Goal: Use online tool/utility: Utilize a website feature to perform a specific function

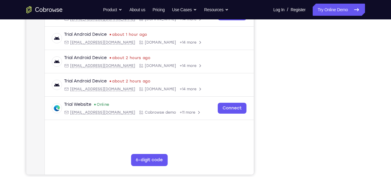
scroll to position [108, 0]
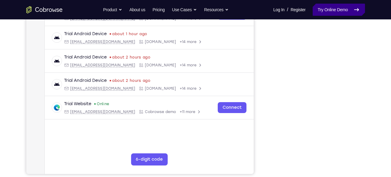
click at [329, 15] on link "Try Online Demo" at bounding box center [339, 10] width 52 height 12
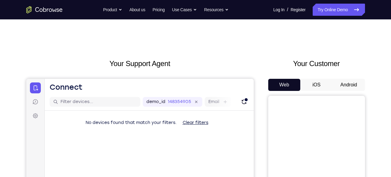
click at [354, 85] on button "Android" at bounding box center [349, 85] width 32 height 12
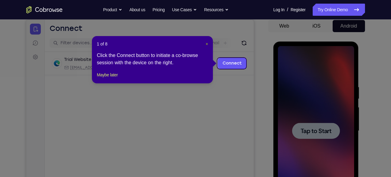
click at [206, 44] on span "×" at bounding box center [207, 43] width 2 height 5
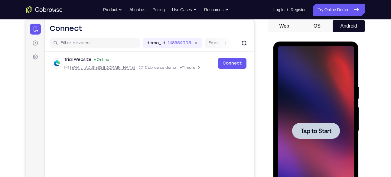
click at [359, 103] on div "Tap to Start" at bounding box center [316, 131] width 86 height 180
click at [338, 106] on div at bounding box center [316, 130] width 76 height 169
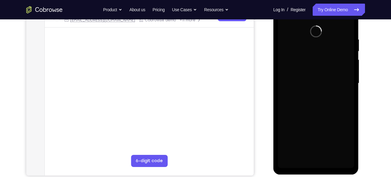
scroll to position [115, 0]
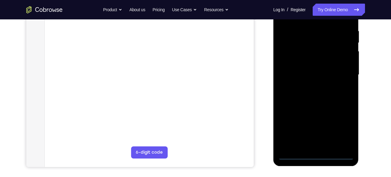
click at [319, 155] on div at bounding box center [316, 74] width 76 height 169
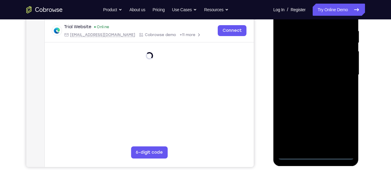
click at [343, 130] on div at bounding box center [316, 74] width 76 height 169
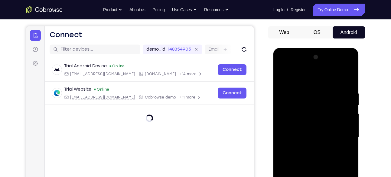
scroll to position [60, 0]
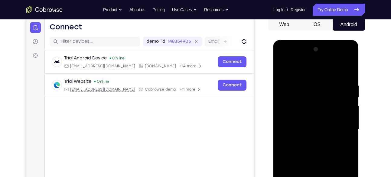
click at [285, 59] on div at bounding box center [316, 128] width 76 height 169
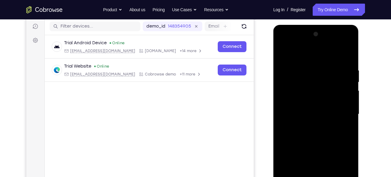
scroll to position [76, 0]
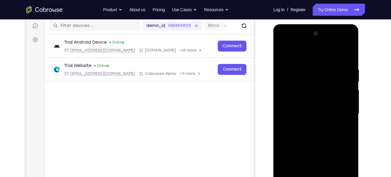
click at [339, 110] on div at bounding box center [316, 113] width 76 height 169
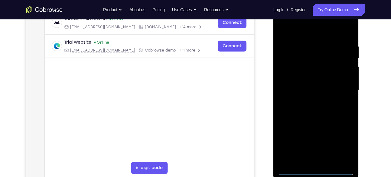
scroll to position [102, 0]
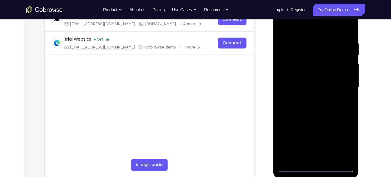
click at [308, 99] on div at bounding box center [316, 86] width 76 height 169
click at [314, 81] on div at bounding box center [316, 86] width 76 height 169
click at [305, 76] on div at bounding box center [316, 86] width 76 height 169
click at [302, 88] on div at bounding box center [316, 86] width 76 height 169
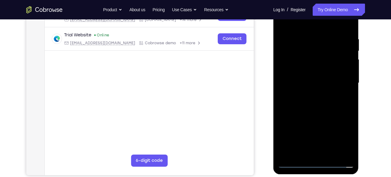
scroll to position [125, 0]
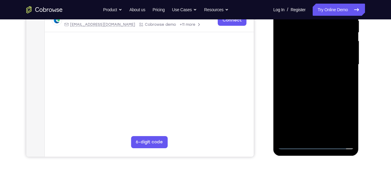
click at [322, 90] on div at bounding box center [316, 64] width 76 height 169
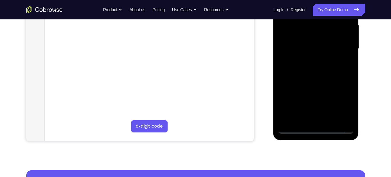
click at [329, 120] on div at bounding box center [316, 48] width 76 height 169
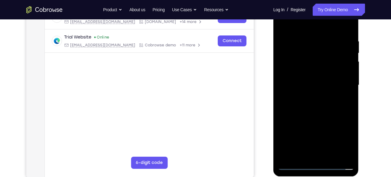
scroll to position [103, 0]
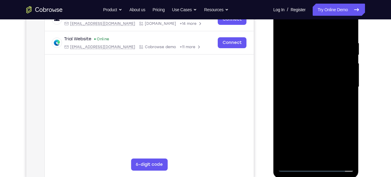
click at [319, 116] on div at bounding box center [316, 86] width 76 height 169
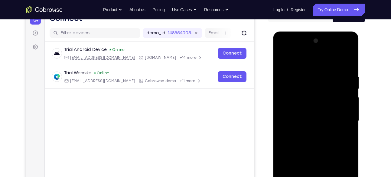
scroll to position [69, 0]
drag, startPoint x: 320, startPoint y: 63, endPoint x: 328, endPoint y: 7, distance: 56.6
click at [328, 31] on html "Online web based iOS Simulators and Android Emulators. Run iPhone, iPad, Mobile…" at bounding box center [316, 121] width 86 height 181
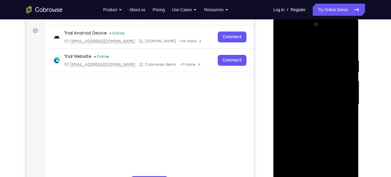
scroll to position [86, 0]
click at [321, 103] on div at bounding box center [316, 103] width 76 height 169
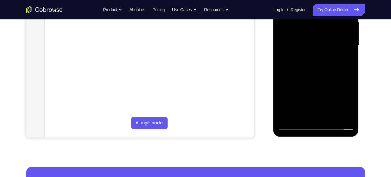
scroll to position [148, 0]
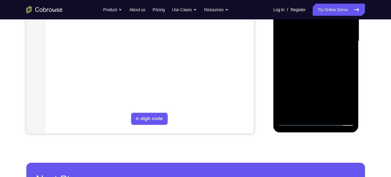
click at [294, 122] on div at bounding box center [316, 40] width 76 height 169
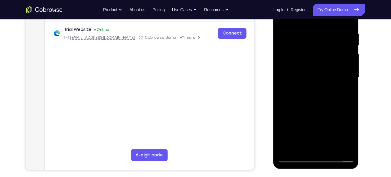
scroll to position [103, 0]
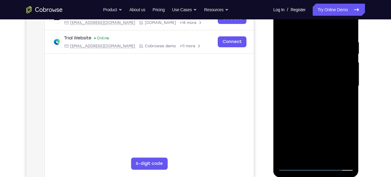
click at [314, 83] on div at bounding box center [316, 85] width 76 height 169
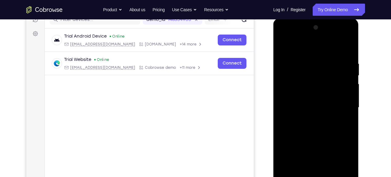
scroll to position [82, 0]
drag, startPoint x: 316, startPoint y: 87, endPoint x: 306, endPoint y: 82, distance: 11.2
click at [306, 82] on div at bounding box center [316, 107] width 76 height 169
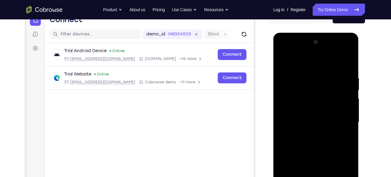
scroll to position [65, 0]
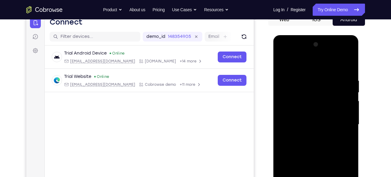
drag, startPoint x: 303, startPoint y: 68, endPoint x: 309, endPoint y: 30, distance: 38.9
click at [309, 35] on html "Online web based iOS Simulators and Android Emulators. Run iPhone, iPad, Mobile…" at bounding box center [316, 125] width 86 height 181
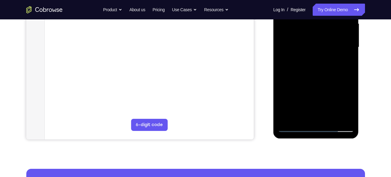
scroll to position [142, 0]
click at [290, 117] on div at bounding box center [316, 46] width 76 height 169
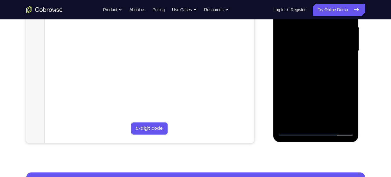
scroll to position [139, 0]
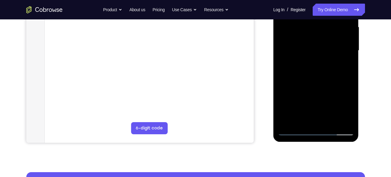
click at [352, 114] on div at bounding box center [316, 50] width 76 height 169
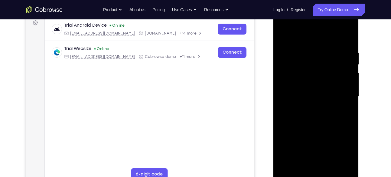
scroll to position [80, 0]
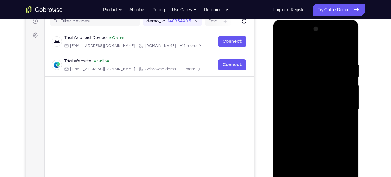
drag, startPoint x: 344, startPoint y: 63, endPoint x: 315, endPoint y: 64, distance: 28.7
click at [315, 64] on div at bounding box center [316, 108] width 76 height 169
drag, startPoint x: 348, startPoint y: 68, endPoint x: 322, endPoint y: 66, distance: 26.7
click at [322, 66] on div at bounding box center [316, 108] width 76 height 169
drag, startPoint x: 337, startPoint y: 62, endPoint x: 300, endPoint y: 60, distance: 37.3
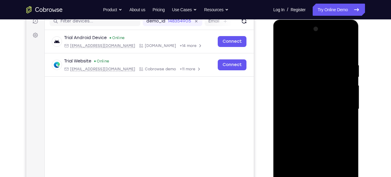
click at [300, 60] on div at bounding box center [316, 108] width 76 height 169
drag, startPoint x: 334, startPoint y: 61, endPoint x: 310, endPoint y: 61, distance: 23.6
click at [310, 61] on div at bounding box center [316, 108] width 76 height 169
drag, startPoint x: 331, startPoint y: 60, endPoint x: 304, endPoint y: 59, distance: 26.3
click at [304, 59] on div at bounding box center [316, 108] width 76 height 169
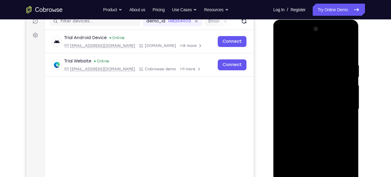
click at [288, 62] on div at bounding box center [316, 108] width 76 height 169
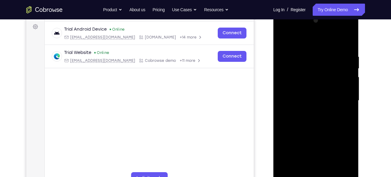
click at [345, 80] on div at bounding box center [316, 100] width 76 height 169
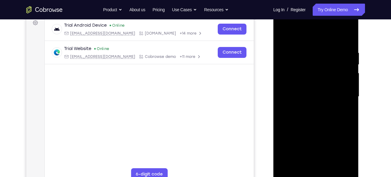
scroll to position [92, 0]
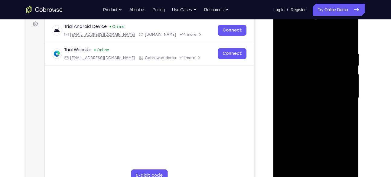
click at [347, 40] on div at bounding box center [316, 97] width 76 height 169
drag, startPoint x: 341, startPoint y: 53, endPoint x: 302, endPoint y: 56, distance: 39.7
click at [302, 56] on div at bounding box center [316, 97] width 76 height 169
drag, startPoint x: 340, startPoint y: 51, endPoint x: 288, endPoint y: 51, distance: 52.6
click at [288, 51] on div at bounding box center [316, 97] width 76 height 169
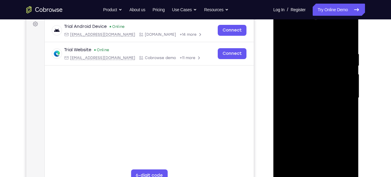
drag, startPoint x: 334, startPoint y: 52, endPoint x: 288, endPoint y: 46, distance: 45.8
click at [288, 46] on div at bounding box center [316, 97] width 76 height 169
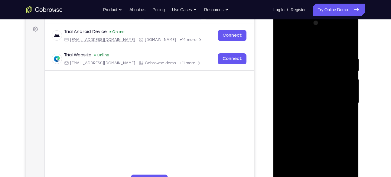
scroll to position [76, 0]
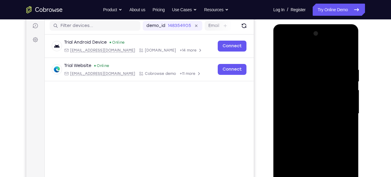
click at [348, 52] on div at bounding box center [316, 113] width 76 height 169
click at [310, 67] on div at bounding box center [316, 113] width 76 height 169
click at [282, 50] on div at bounding box center [316, 113] width 76 height 169
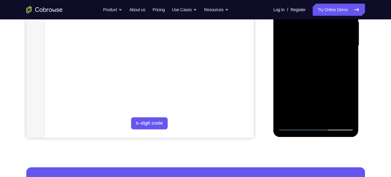
scroll to position [144, 0]
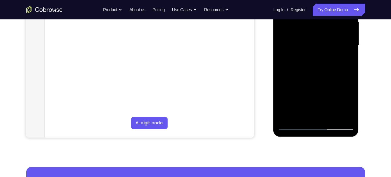
click at [288, 118] on div at bounding box center [316, 45] width 76 height 169
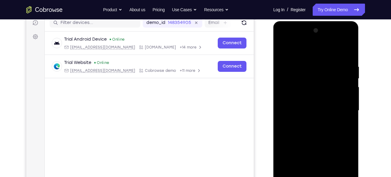
scroll to position [77, 0]
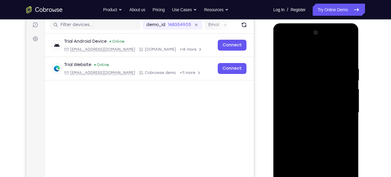
drag, startPoint x: 337, startPoint y: 63, endPoint x: 301, endPoint y: 65, distance: 36.0
click at [301, 65] on div at bounding box center [316, 112] width 76 height 169
drag, startPoint x: 336, startPoint y: 63, endPoint x: 296, endPoint y: 67, distance: 40.1
click at [296, 67] on div at bounding box center [316, 112] width 76 height 169
drag, startPoint x: 334, startPoint y: 68, endPoint x: 294, endPoint y: 67, distance: 40.9
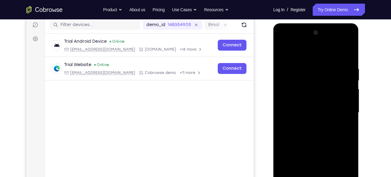
click at [294, 67] on div at bounding box center [316, 112] width 76 height 169
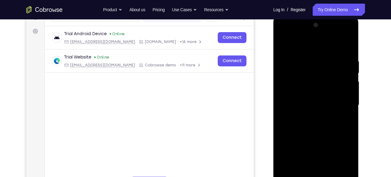
drag, startPoint x: 338, startPoint y: 62, endPoint x: 302, endPoint y: 66, distance: 36.8
click at [302, 66] on div at bounding box center [316, 104] width 76 height 169
drag, startPoint x: 341, startPoint y: 57, endPoint x: 303, endPoint y: 63, distance: 38.4
click at [303, 63] on div at bounding box center [316, 104] width 76 height 169
drag, startPoint x: 338, startPoint y: 58, endPoint x: 313, endPoint y: 54, distance: 25.8
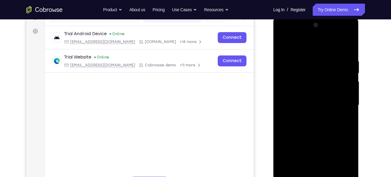
click at [313, 54] on div at bounding box center [316, 104] width 76 height 169
drag, startPoint x: 340, startPoint y: 57, endPoint x: 287, endPoint y: 60, distance: 53.9
click at [287, 60] on div at bounding box center [316, 104] width 76 height 169
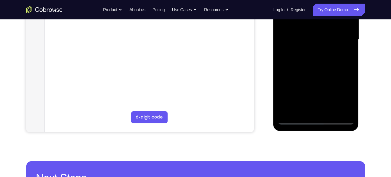
scroll to position [150, 0]
click at [328, 107] on div at bounding box center [316, 39] width 76 height 169
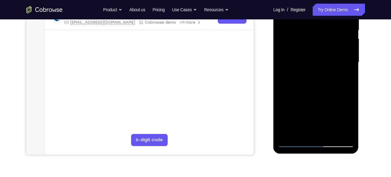
scroll to position [125, 0]
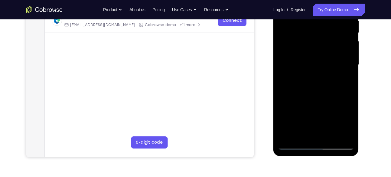
click at [314, 66] on div at bounding box center [316, 64] width 76 height 169
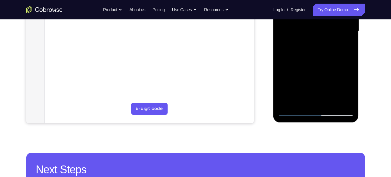
scroll to position [157, 0]
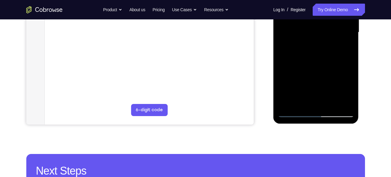
click at [317, 90] on div at bounding box center [316, 32] width 76 height 169
click at [294, 113] on div at bounding box center [316, 32] width 76 height 169
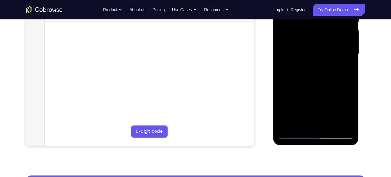
click at [312, 81] on div at bounding box center [316, 53] width 76 height 169
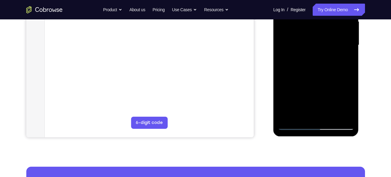
scroll to position [156, 0]
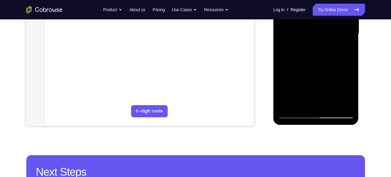
click at [292, 115] on div at bounding box center [316, 33] width 76 height 169
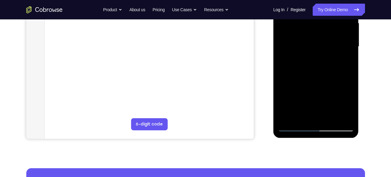
scroll to position [142, 0]
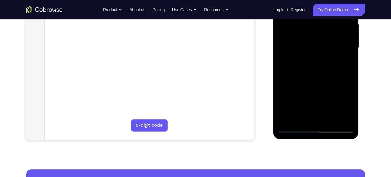
drag, startPoint x: 306, startPoint y: 106, endPoint x: 306, endPoint y: 82, distance: 23.6
click at [306, 82] on div at bounding box center [316, 47] width 76 height 169
click at [309, 79] on div at bounding box center [316, 47] width 76 height 169
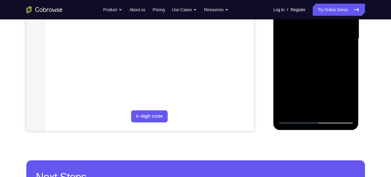
scroll to position [151, 0]
click at [296, 119] on div at bounding box center [316, 38] width 76 height 169
drag, startPoint x: 311, startPoint y: 98, endPoint x: 312, endPoint y: 74, distance: 23.3
click at [312, 74] on div at bounding box center [316, 38] width 76 height 169
drag, startPoint x: 312, startPoint y: 95, endPoint x: 316, endPoint y: 58, distance: 37.1
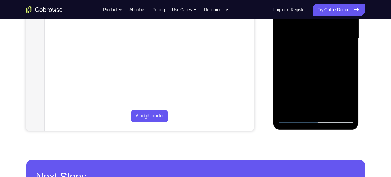
click at [316, 58] on div at bounding box center [316, 38] width 76 height 169
drag, startPoint x: 312, startPoint y: 99, endPoint x: 312, endPoint y: 80, distance: 18.4
click at [312, 80] on div at bounding box center [316, 38] width 76 height 169
drag, startPoint x: 311, startPoint y: 99, endPoint x: 309, endPoint y: 81, distance: 17.7
click at [309, 81] on div at bounding box center [316, 38] width 76 height 169
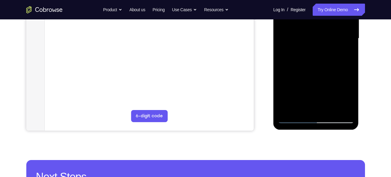
drag, startPoint x: 311, startPoint y: 94, endPoint x: 312, endPoint y: 77, distance: 17.6
click at [312, 77] on div at bounding box center [316, 38] width 76 height 169
drag, startPoint x: 308, startPoint y: 97, endPoint x: 320, endPoint y: 62, distance: 36.7
click at [320, 62] on div at bounding box center [316, 38] width 76 height 169
drag, startPoint x: 319, startPoint y: 93, endPoint x: 322, endPoint y: 70, distance: 22.6
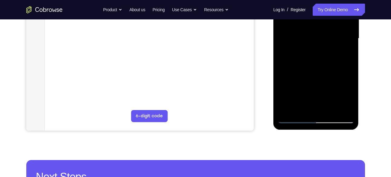
click at [322, 70] on div at bounding box center [316, 38] width 76 height 169
drag, startPoint x: 325, startPoint y: 93, endPoint x: 317, endPoint y: 68, distance: 26.3
click at [317, 68] on div at bounding box center [316, 38] width 76 height 169
drag, startPoint x: 321, startPoint y: 94, endPoint x: 317, endPoint y: 66, distance: 28.4
click at [317, 66] on div at bounding box center [316, 38] width 76 height 169
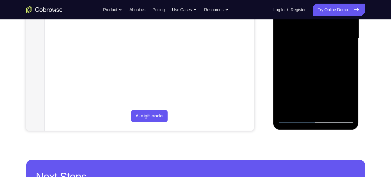
drag, startPoint x: 320, startPoint y: 97, endPoint x: 310, endPoint y: 57, distance: 41.4
click at [310, 57] on div at bounding box center [316, 38] width 76 height 169
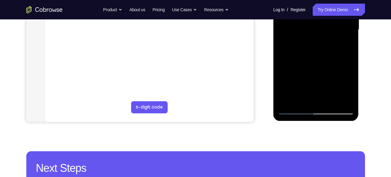
drag, startPoint x: 315, startPoint y: 92, endPoint x: 311, endPoint y: 72, distance: 20.0
click at [311, 72] on div at bounding box center [316, 29] width 76 height 169
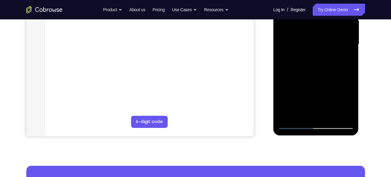
scroll to position [145, 0]
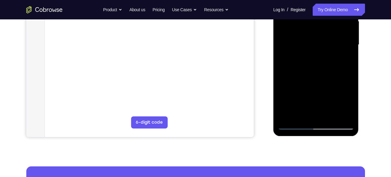
drag, startPoint x: 313, startPoint y: 95, endPoint x: 318, endPoint y: 69, distance: 26.7
click at [318, 69] on div at bounding box center [316, 44] width 76 height 169
drag, startPoint x: 320, startPoint y: 95, endPoint x: 322, endPoint y: 62, distance: 33.0
click at [322, 62] on div at bounding box center [316, 44] width 76 height 169
drag, startPoint x: 316, startPoint y: 98, endPoint x: 314, endPoint y: 72, distance: 26.7
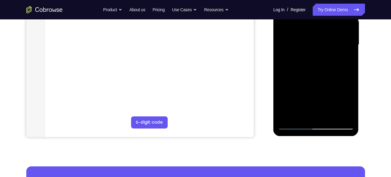
click at [314, 72] on div at bounding box center [316, 44] width 76 height 169
drag, startPoint x: 314, startPoint y: 72, endPoint x: 308, endPoint y: 136, distance: 64.6
click at [308, 136] on div at bounding box center [316, 46] width 86 height 181
drag, startPoint x: 325, startPoint y: 60, endPoint x: 329, endPoint y: 106, distance: 46.2
click at [329, 106] on div at bounding box center [316, 44] width 76 height 169
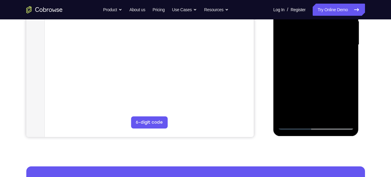
drag, startPoint x: 324, startPoint y: 78, endPoint x: 324, endPoint y: 128, distance: 50.2
click at [324, 128] on div at bounding box center [316, 44] width 76 height 169
drag, startPoint x: 324, startPoint y: 60, endPoint x: 324, endPoint y: 76, distance: 16.0
click at [324, 76] on div at bounding box center [316, 44] width 76 height 169
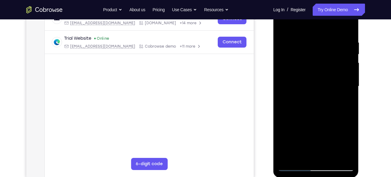
scroll to position [102, 0]
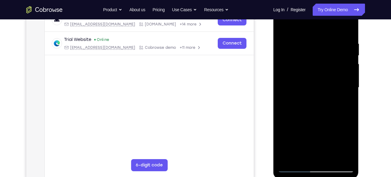
click at [353, 53] on div at bounding box center [316, 87] width 76 height 169
click at [350, 57] on div at bounding box center [316, 87] width 76 height 169
drag, startPoint x: 322, startPoint y: 102, endPoint x: 323, endPoint y: 60, distance: 42.6
click at [323, 60] on div at bounding box center [316, 87] width 76 height 169
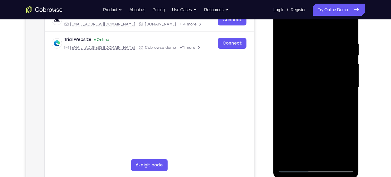
drag, startPoint x: 317, startPoint y: 102, endPoint x: 321, endPoint y: 88, distance: 13.8
click at [321, 88] on div at bounding box center [316, 87] width 76 height 169
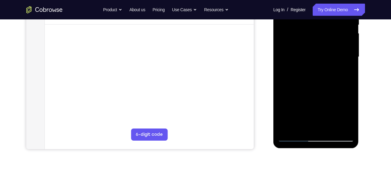
scroll to position [133, 0]
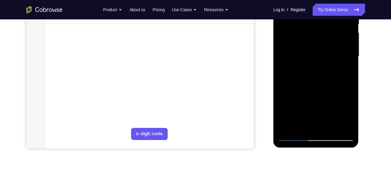
drag, startPoint x: 323, startPoint y: 101, endPoint x: 322, endPoint y: 68, distance: 33.3
click at [322, 68] on div at bounding box center [316, 56] width 76 height 169
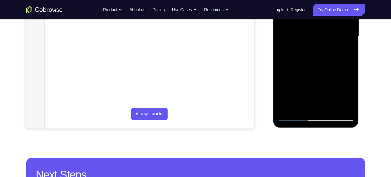
scroll to position [154, 0]
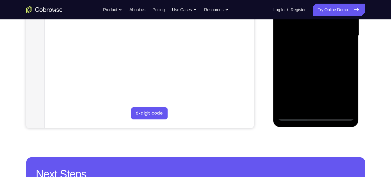
drag, startPoint x: 322, startPoint y: 87, endPoint x: 320, endPoint y: 58, distance: 29.1
click at [320, 58] on div at bounding box center [316, 35] width 76 height 169
drag, startPoint x: 316, startPoint y: 86, endPoint x: 313, endPoint y: 63, distance: 22.9
click at [313, 63] on div at bounding box center [316, 35] width 76 height 169
click at [309, 101] on div at bounding box center [316, 35] width 76 height 169
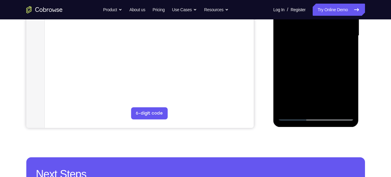
click at [293, 116] on div at bounding box center [316, 35] width 76 height 169
click at [331, 109] on div at bounding box center [316, 35] width 76 height 169
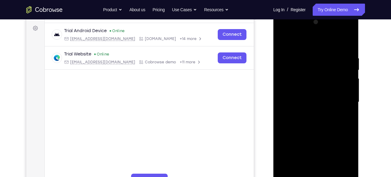
scroll to position [87, 0]
click at [350, 71] on div at bounding box center [316, 102] width 76 height 169
click at [282, 70] on div at bounding box center [316, 102] width 76 height 169
click at [350, 70] on div at bounding box center [316, 102] width 76 height 169
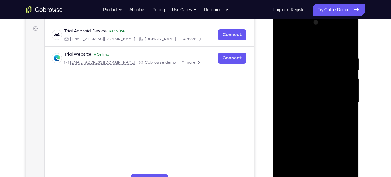
click at [350, 70] on div at bounding box center [316, 102] width 76 height 169
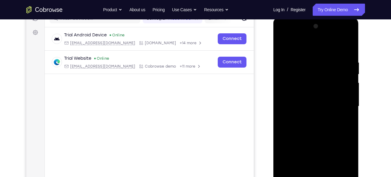
scroll to position [83, 0]
click at [286, 46] on div at bounding box center [316, 106] width 76 height 169
drag, startPoint x: 338, startPoint y: 57, endPoint x: 315, endPoint y: 54, distance: 23.4
click at [315, 54] on div at bounding box center [316, 106] width 76 height 169
drag, startPoint x: 335, startPoint y: 57, endPoint x: 292, endPoint y: 56, distance: 43.6
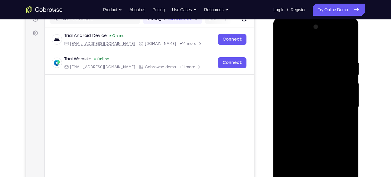
click at [292, 56] on div at bounding box center [316, 106] width 76 height 169
drag, startPoint x: 322, startPoint y: 60, endPoint x: 296, endPoint y: 60, distance: 26.0
click at [296, 60] on div at bounding box center [316, 106] width 76 height 169
drag, startPoint x: 333, startPoint y: 61, endPoint x: 305, endPoint y: 60, distance: 28.1
click at [305, 60] on div at bounding box center [316, 106] width 76 height 169
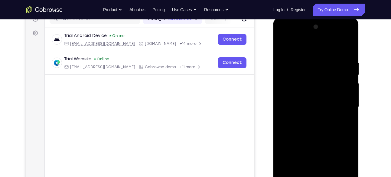
drag, startPoint x: 337, startPoint y: 59, endPoint x: 301, endPoint y: 59, distance: 36.6
click at [301, 59] on div at bounding box center [316, 106] width 76 height 169
drag, startPoint x: 337, startPoint y: 59, endPoint x: 300, endPoint y: 59, distance: 36.6
click at [300, 59] on div at bounding box center [316, 106] width 76 height 169
drag, startPoint x: 347, startPoint y: 61, endPoint x: 307, endPoint y: 60, distance: 39.9
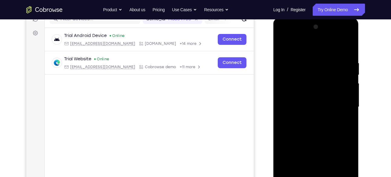
click at [307, 60] on div at bounding box center [316, 106] width 76 height 169
drag, startPoint x: 333, startPoint y: 61, endPoint x: 290, endPoint y: 60, distance: 42.9
click at [290, 60] on div at bounding box center [316, 106] width 76 height 169
drag, startPoint x: 322, startPoint y: 93, endPoint x: 314, endPoint y: 53, distance: 40.9
click at [314, 53] on div at bounding box center [316, 106] width 76 height 169
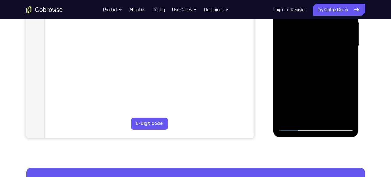
scroll to position [145, 0]
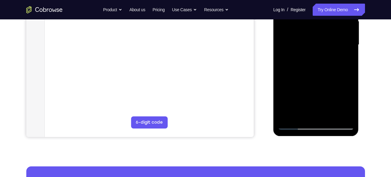
drag, startPoint x: 321, startPoint y: 86, endPoint x: 318, endPoint y: 44, distance: 42.2
click at [318, 44] on div at bounding box center [316, 44] width 76 height 169
drag, startPoint x: 318, startPoint y: 84, endPoint x: 316, endPoint y: 43, distance: 40.9
click at [316, 43] on div at bounding box center [316, 44] width 76 height 169
drag, startPoint x: 315, startPoint y: 49, endPoint x: 312, endPoint y: 87, distance: 37.9
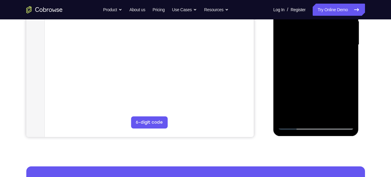
click at [312, 87] on div at bounding box center [316, 44] width 76 height 169
drag, startPoint x: 324, startPoint y: 83, endPoint x: 325, endPoint y: 60, distance: 22.4
click at [325, 60] on div at bounding box center [316, 44] width 76 height 169
click at [350, 72] on div at bounding box center [316, 44] width 76 height 169
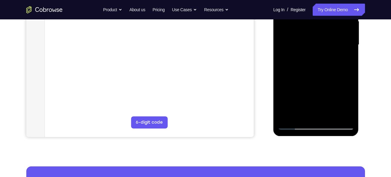
drag, startPoint x: 323, startPoint y: 91, endPoint x: 322, endPoint y: 42, distance: 48.7
click at [322, 42] on div at bounding box center [316, 44] width 76 height 169
drag, startPoint x: 316, startPoint y: 80, endPoint x: 316, endPoint y: 66, distance: 14.5
click at [316, 66] on div at bounding box center [316, 44] width 76 height 169
drag, startPoint x: 323, startPoint y: 75, endPoint x: 320, endPoint y: 49, distance: 26.2
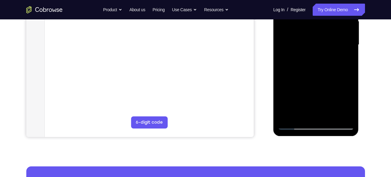
click at [320, 49] on div at bounding box center [316, 44] width 76 height 169
drag, startPoint x: 317, startPoint y: 98, endPoint x: 330, endPoint y: 47, distance: 52.4
click at [330, 47] on div at bounding box center [316, 44] width 76 height 169
drag, startPoint x: 317, startPoint y: 83, endPoint x: 323, endPoint y: 46, distance: 36.9
click at [323, 46] on div at bounding box center [316, 44] width 76 height 169
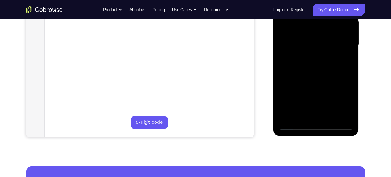
drag, startPoint x: 314, startPoint y: 99, endPoint x: 329, endPoint y: 39, distance: 61.8
click at [329, 39] on div at bounding box center [316, 44] width 76 height 169
drag, startPoint x: 310, startPoint y: 91, endPoint x: 329, endPoint y: 46, distance: 48.7
click at [329, 46] on div at bounding box center [316, 44] width 76 height 169
drag, startPoint x: 321, startPoint y: 93, endPoint x: 341, endPoint y: 45, distance: 51.5
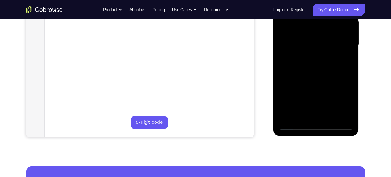
click at [340, 47] on div at bounding box center [316, 44] width 76 height 169
drag, startPoint x: 317, startPoint y: 101, endPoint x: 347, endPoint y: 29, distance: 78.3
click at [347, 29] on div at bounding box center [316, 44] width 76 height 169
drag, startPoint x: 313, startPoint y: 95, endPoint x: 313, endPoint y: 68, distance: 27.2
click at [313, 68] on div at bounding box center [316, 44] width 76 height 169
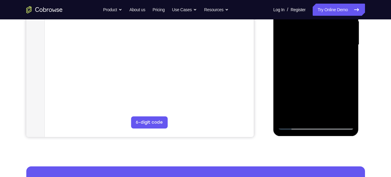
drag, startPoint x: 335, startPoint y: 54, endPoint x: 340, endPoint y: 108, distance: 54.3
click at [340, 108] on div at bounding box center [316, 44] width 76 height 169
drag, startPoint x: 337, startPoint y: 46, endPoint x: 338, endPoint y: 93, distance: 46.3
click at [338, 93] on div at bounding box center [316, 44] width 76 height 169
drag, startPoint x: 332, startPoint y: 50, endPoint x: 333, endPoint y: 55, distance: 5.2
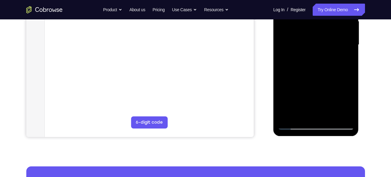
click at [333, 55] on div at bounding box center [316, 44] width 76 height 169
click at [350, 68] on div at bounding box center [316, 44] width 76 height 169
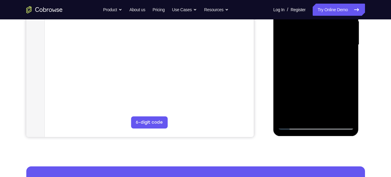
click at [350, 68] on div at bounding box center [316, 44] width 76 height 169
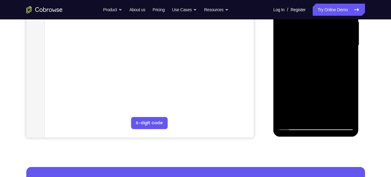
scroll to position [144, 0]
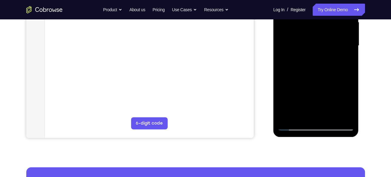
drag, startPoint x: 328, startPoint y: 95, endPoint x: 326, endPoint y: 44, distance: 50.8
click at [326, 44] on div at bounding box center [316, 45] width 76 height 169
drag, startPoint x: 325, startPoint y: 89, endPoint x: 325, endPoint y: 105, distance: 15.7
click at [325, 105] on div at bounding box center [316, 45] width 76 height 169
drag, startPoint x: 328, startPoint y: 54, endPoint x: 329, endPoint y: 79, distance: 24.2
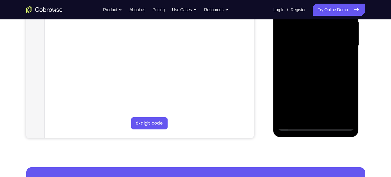
click at [329, 79] on div at bounding box center [316, 45] width 76 height 169
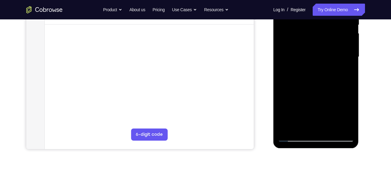
scroll to position [130, 0]
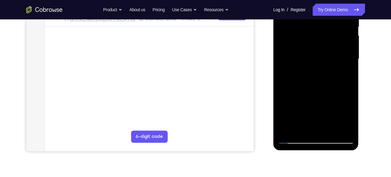
click at [351, 52] on div at bounding box center [316, 58] width 76 height 169
drag, startPoint x: 333, startPoint y: 95, endPoint x: 331, endPoint y: 54, distance: 41.8
click at [331, 54] on div at bounding box center [316, 58] width 76 height 169
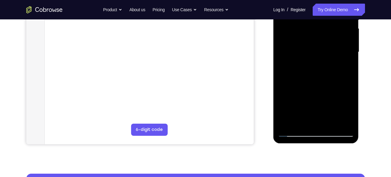
scroll to position [139, 0]
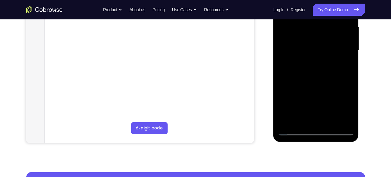
drag
click at [320, 26] on div at bounding box center [316, 50] width 76 height 169
click at [317, 55] on div at bounding box center [316, 50] width 76 height 169
click at [325, 66] on div at bounding box center [316, 50] width 76 height 169
click at [350, 64] on div at bounding box center [316, 50] width 76 height 169
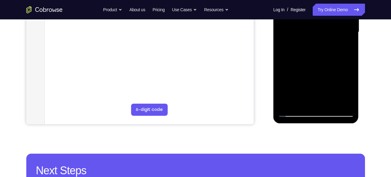
scroll to position [161, 0]
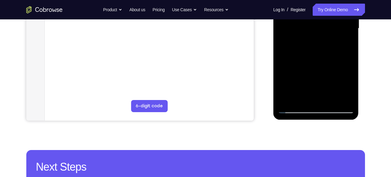
click at [330, 97] on div at bounding box center [316, 28] width 76 height 169
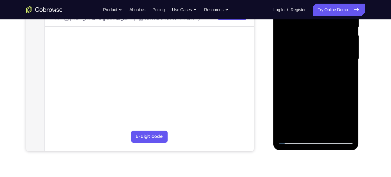
scroll to position [130, 0]
click at [318, 70] on div at bounding box center [316, 59] width 76 height 169
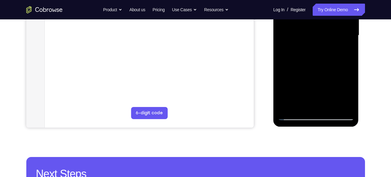
scroll to position [156, 0]
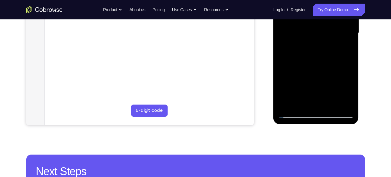
click at [297, 112] on div at bounding box center [316, 32] width 76 height 169
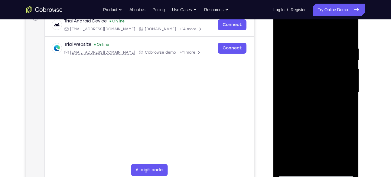
scroll to position [93, 0]
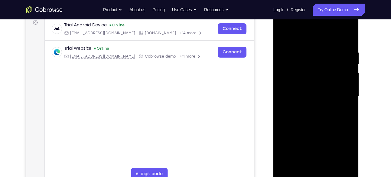
click at [286, 35] on div at bounding box center [316, 95] width 76 height 169
drag, startPoint x: 321, startPoint y: 54, endPoint x: 315, endPoint y: 83, distance: 28.7
click at [315, 83] on div at bounding box center [316, 96] width 76 height 169
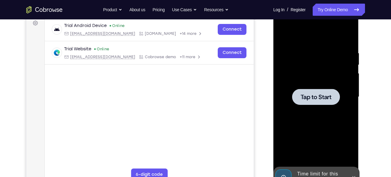
drag, startPoint x: 344, startPoint y: 50, endPoint x: 314, endPoint y: 51, distance: 30.0
click at [314, 51] on div at bounding box center [316, 96] width 76 height 169
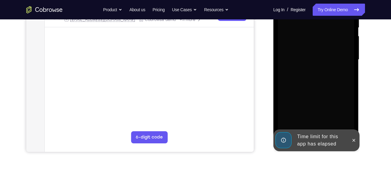
scroll to position [131, 0]
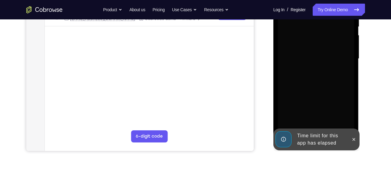
click at [353, 144] on div at bounding box center [354, 139] width 10 height 22
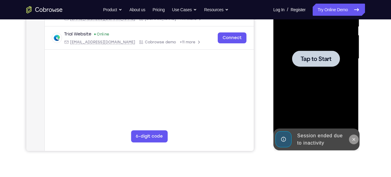
click at [353, 141] on button at bounding box center [354, 139] width 10 height 10
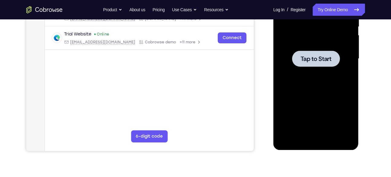
click at [303, 60] on span "Tap to Start" at bounding box center [316, 59] width 31 height 6
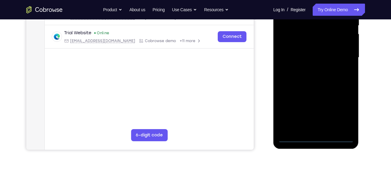
scroll to position [131, 0]
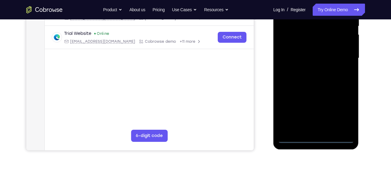
click at [316, 140] on div at bounding box center [316, 57] width 76 height 169
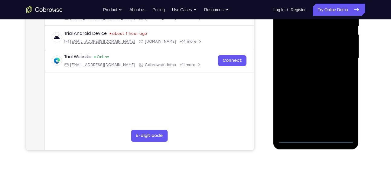
click at [344, 115] on div at bounding box center [316, 57] width 76 height 169
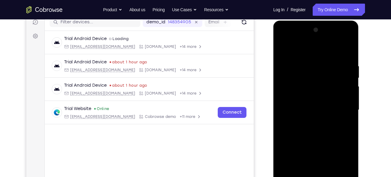
scroll to position [80, 0]
click at [285, 39] on div at bounding box center [316, 109] width 76 height 169
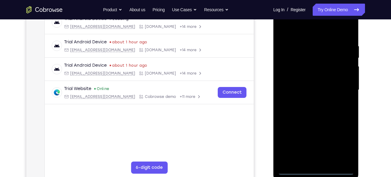
scroll to position [100, 0]
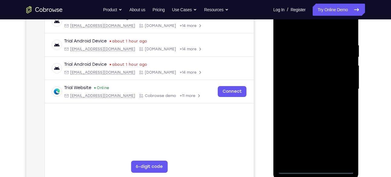
click at [340, 86] on div at bounding box center [316, 88] width 76 height 169
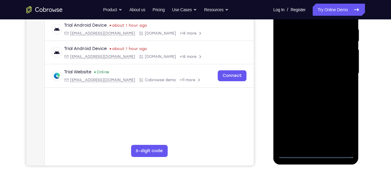
click at [308, 86] on div at bounding box center [316, 73] width 76 height 169
click at [306, 69] on div at bounding box center [316, 73] width 76 height 169
click at [298, 63] on div at bounding box center [316, 73] width 76 height 169
click at [304, 73] on div at bounding box center [316, 73] width 76 height 169
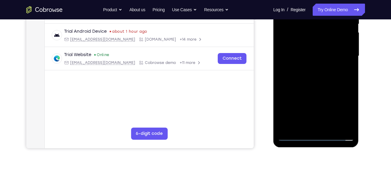
scroll to position [134, 0]
click at [317, 82] on div at bounding box center [316, 55] width 76 height 169
click at [329, 128] on div at bounding box center [316, 55] width 76 height 169
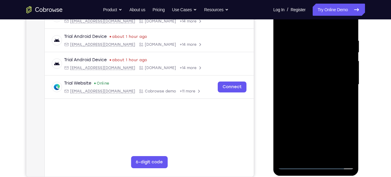
scroll to position [105, 0]
click at [318, 119] on div at bounding box center [316, 84] width 76 height 169
click at [312, 99] on div at bounding box center [316, 84] width 76 height 169
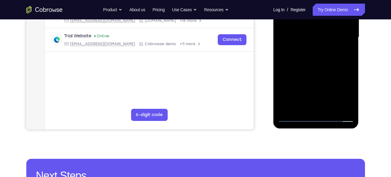
scroll to position [157, 0]
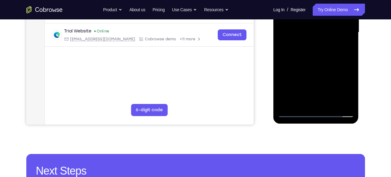
click at [293, 113] on div at bounding box center [316, 32] width 76 height 169
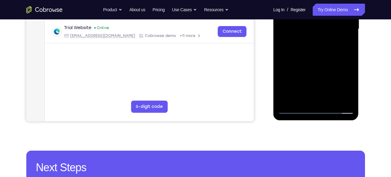
scroll to position [161, 0]
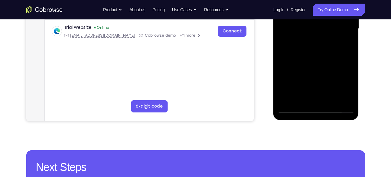
click at [294, 113] on div at bounding box center [316, 28] width 76 height 169
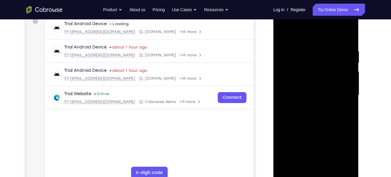
scroll to position [90, 0]
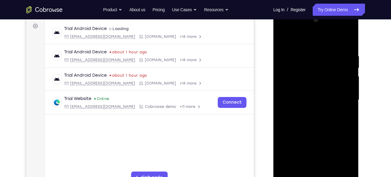
drag, startPoint x: 323, startPoint y: 44, endPoint x: 316, endPoint y: 15, distance: 30.5
click at [316, 15] on div at bounding box center [316, 101] width 86 height 180
click at [325, 60] on div at bounding box center [316, 99] width 76 height 169
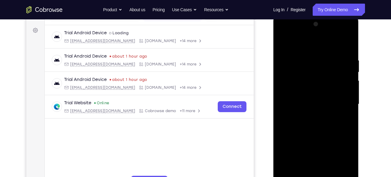
click at [337, 62] on div at bounding box center [316, 103] width 76 height 169
click at [347, 47] on div at bounding box center [316, 103] width 76 height 169
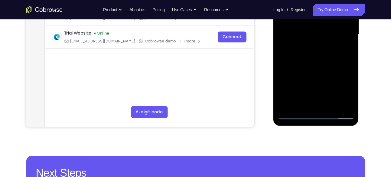
scroll to position [155, 0]
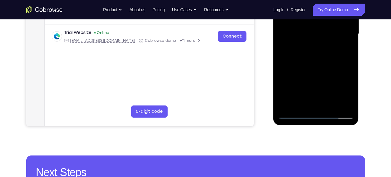
click at [329, 106] on div at bounding box center [316, 33] width 76 height 169
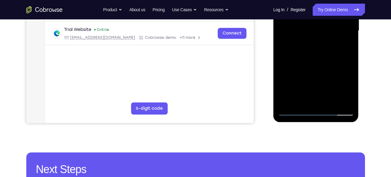
scroll to position [159, 0]
click at [292, 111] on div at bounding box center [316, 30] width 76 height 169
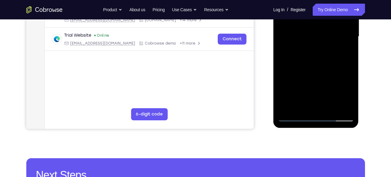
scroll to position [152, 0]
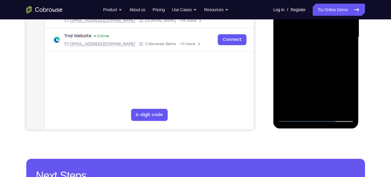
click at [330, 108] on div at bounding box center [316, 37] width 76 height 169
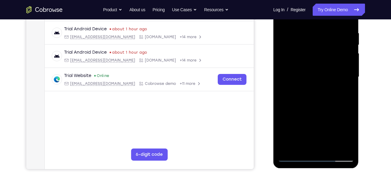
scroll to position [111, 0]
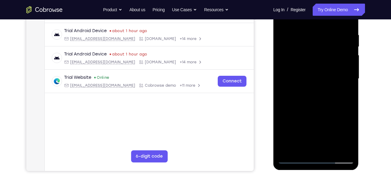
click at [302, 89] on div at bounding box center [316, 78] width 76 height 169
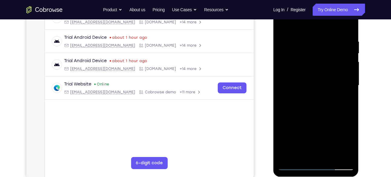
scroll to position [102, 0]
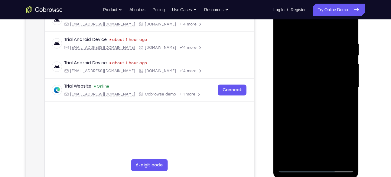
click at [313, 66] on div at bounding box center [316, 87] width 76 height 169
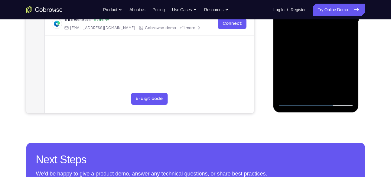
scroll to position [168, 0]
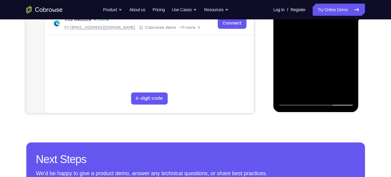
click at [350, 85] on div at bounding box center [316, 20] width 76 height 169
click at [351, 66] on div at bounding box center [316, 20] width 76 height 169
click at [350, 65] on div at bounding box center [316, 20] width 76 height 169
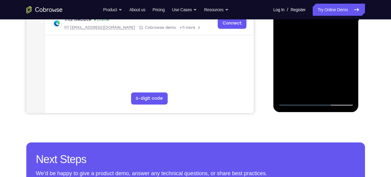
click at [350, 65] on div at bounding box center [316, 20] width 76 height 169
click at [350, 66] on div at bounding box center [316, 20] width 76 height 169
click at [282, 64] on div at bounding box center [316, 20] width 76 height 169
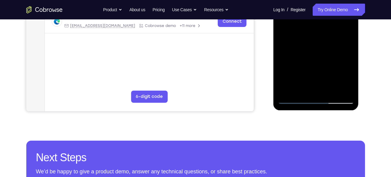
scroll to position [169, 0]
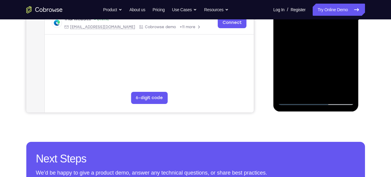
click at [349, 64] on div at bounding box center [316, 20] width 76 height 169
click at [351, 65] on div at bounding box center [316, 20] width 76 height 169
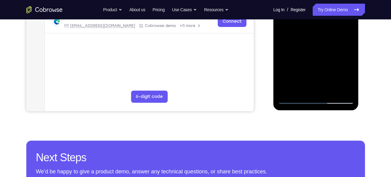
click at [350, 64] on div at bounding box center [316, 18] width 76 height 169
click at [349, 64] on div at bounding box center [316, 18] width 76 height 169
click at [283, 64] on div at bounding box center [316, 18] width 76 height 169
click at [350, 65] on div at bounding box center [316, 18] width 76 height 169
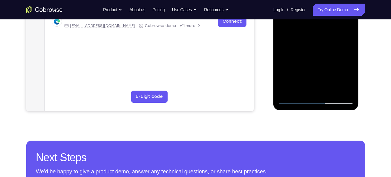
click at [282, 63] on div at bounding box center [316, 18] width 76 height 169
click at [284, 63] on div at bounding box center [316, 18] width 76 height 169
click at [283, 63] on div at bounding box center [316, 18] width 76 height 169
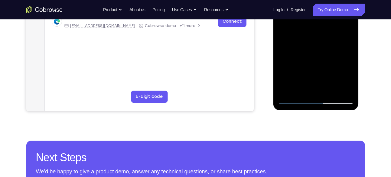
click at [293, 63] on div at bounding box center [316, 18] width 76 height 169
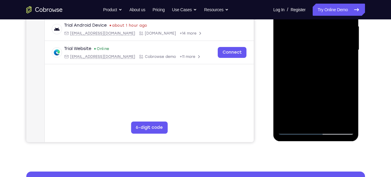
scroll to position [122, 0]
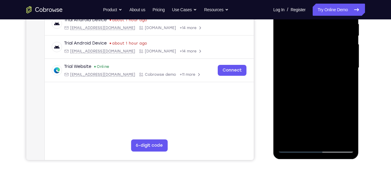
drag, startPoint x: 298, startPoint y: 54, endPoint x: 296, endPoint y: 62, distance: 8.1
click at [296, 62] on div at bounding box center [316, 67] width 76 height 169
click at [288, 17] on nav "Go back Powerful, Flexible and Trustworthy. Avoid all extra friction for both A…" at bounding box center [195, 9] width 391 height 19
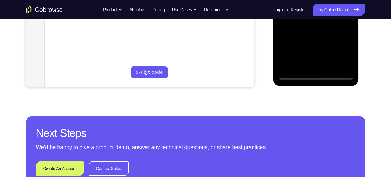
scroll to position [197, 0]
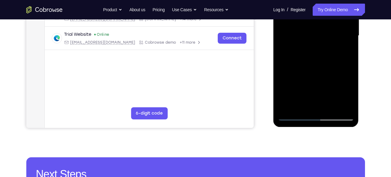
scroll to position [153, 0]
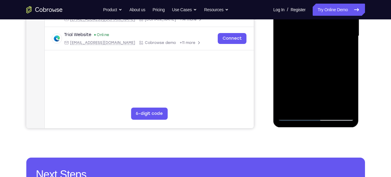
click at [308, 48] on div at bounding box center [316, 35] width 76 height 169
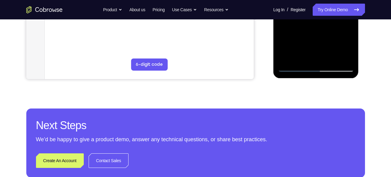
scroll to position [204, 0]
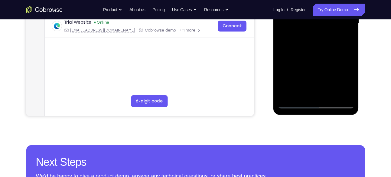
scroll to position [165, 0]
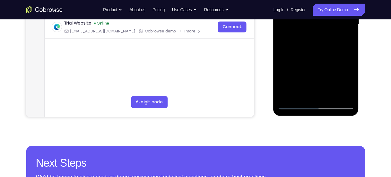
click at [287, 99] on div at bounding box center [316, 24] width 76 height 169
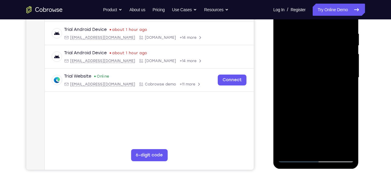
scroll to position [99, 0]
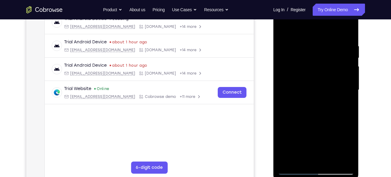
drag, startPoint x: 335, startPoint y: 45, endPoint x: 306, endPoint y: 46, distance: 29.1
click at [306, 46] on div at bounding box center [316, 89] width 76 height 169
click at [317, 44] on div at bounding box center [316, 89] width 76 height 169
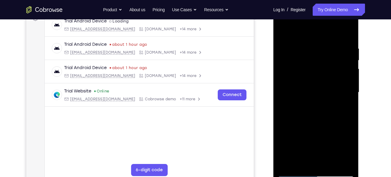
click at [346, 91] on div at bounding box center [316, 92] width 76 height 169
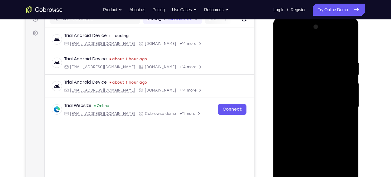
scroll to position [82, 0]
click at [348, 48] on div at bounding box center [316, 106] width 76 height 169
click at [341, 58] on div at bounding box center [316, 106] width 76 height 169
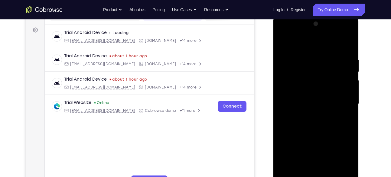
scroll to position [85, 0]
click at [343, 87] on div at bounding box center [316, 103] width 76 height 169
click at [346, 83] on div at bounding box center [316, 103] width 76 height 169
click at [346, 46] on div at bounding box center [316, 103] width 76 height 169
drag, startPoint x: 344, startPoint y: 59, endPoint x: 305, endPoint y: 61, distance: 39.7
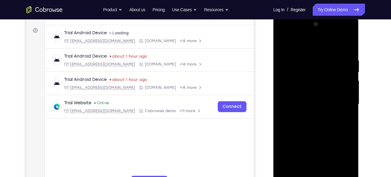
click at [305, 61] on div at bounding box center [316, 103] width 76 height 169
drag, startPoint x: 335, startPoint y: 58, endPoint x: 303, endPoint y: 54, distance: 32.6
click at [303, 54] on div at bounding box center [316, 103] width 76 height 169
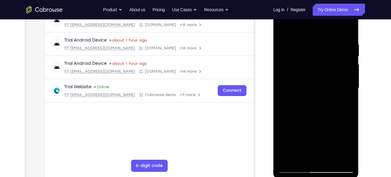
scroll to position [101, 0]
drag, startPoint x: 339, startPoint y: 41, endPoint x: 301, endPoint y: 39, distance: 37.9
click at [301, 39] on div at bounding box center [316, 88] width 76 height 169
drag, startPoint x: 335, startPoint y: 43, endPoint x: 301, endPoint y: 44, distance: 34.2
click at [301, 44] on div at bounding box center [316, 88] width 76 height 169
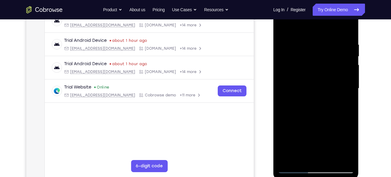
scroll to position [99, 0]
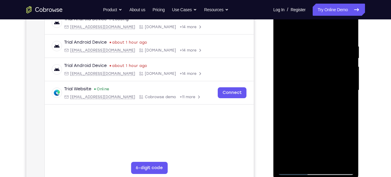
drag, startPoint x: 339, startPoint y: 42, endPoint x: 303, endPoint y: 44, distance: 36.0
click at [303, 44] on div at bounding box center [316, 89] width 76 height 169
drag, startPoint x: 344, startPoint y: 44, endPoint x: 298, endPoint y: 36, distance: 45.7
click at [298, 36] on div at bounding box center [316, 89] width 76 height 169
drag, startPoint x: 335, startPoint y: 45, endPoint x: 306, endPoint y: 38, distance: 30.3
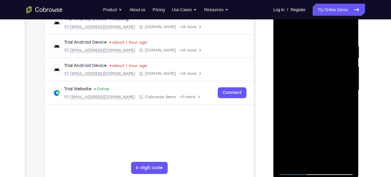
click at [306, 38] on div at bounding box center [316, 89] width 76 height 169
click at [313, 43] on div at bounding box center [316, 89] width 76 height 169
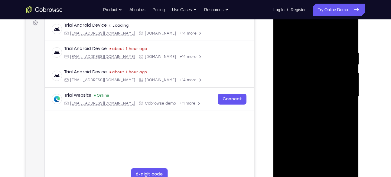
scroll to position [93, 0]
click at [344, 61] on div at bounding box center [316, 96] width 76 height 169
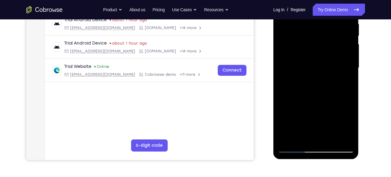
scroll to position [121, 0]
click at [345, 72] on div at bounding box center [316, 67] width 76 height 169
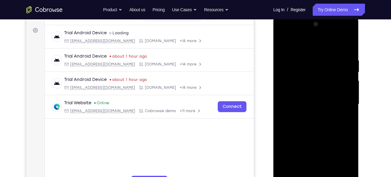
scroll to position [82, 0]
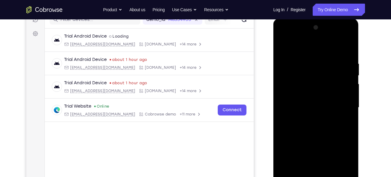
click at [347, 50] on div at bounding box center [316, 107] width 76 height 169
drag, startPoint x: 344, startPoint y: 63, endPoint x: 310, endPoint y: 63, distance: 34.5
click at [310, 63] on div at bounding box center [316, 107] width 76 height 169
drag, startPoint x: 344, startPoint y: 66, endPoint x: 316, endPoint y: 64, distance: 27.7
click at [316, 64] on div at bounding box center [316, 107] width 76 height 169
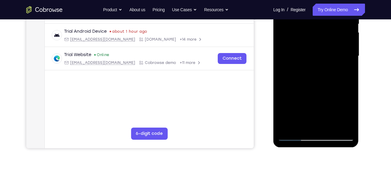
scroll to position [134, 0]
drag, startPoint x: 336, startPoint y: 103, endPoint x: 334, endPoint y: 59, distance: 43.9
click at [334, 59] on div at bounding box center [316, 55] width 76 height 169
drag, startPoint x: 334, startPoint y: 100, endPoint x: 331, endPoint y: 119, distance: 19.5
click at [331, 119] on div at bounding box center [316, 55] width 76 height 169
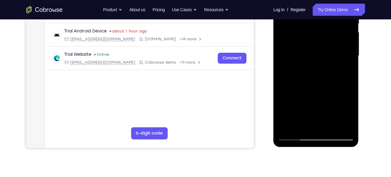
drag, startPoint x: 329, startPoint y: 62, endPoint x: 322, endPoint y: 96, distance: 34.3
click at [322, 96] on div at bounding box center [316, 55] width 76 height 169
drag, startPoint x: 334, startPoint y: 84, endPoint x: 332, endPoint y: 34, distance: 49.9
click at [332, 34] on div at bounding box center [316, 55] width 76 height 169
drag, startPoint x: 327, startPoint y: 82, endPoint x: 327, endPoint y: 49, distance: 32.7
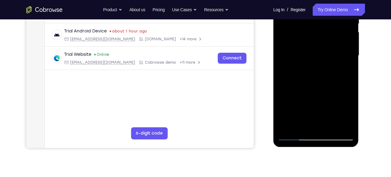
click at [327, 49] on div at bounding box center [316, 55] width 76 height 169
drag, startPoint x: 324, startPoint y: 99, endPoint x: 324, endPoint y: 38, distance: 61.1
click at [324, 38] on div at bounding box center [316, 55] width 76 height 169
drag, startPoint x: 331, startPoint y: 102, endPoint x: 329, endPoint y: 56, distance: 46.6
click at [329, 56] on div at bounding box center [316, 55] width 76 height 169
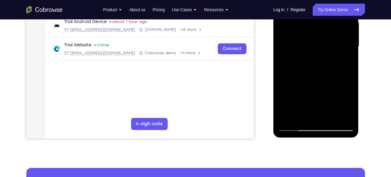
scroll to position [143, 0]
drag, startPoint x: 326, startPoint y: 97, endPoint x: 322, endPoint y: 60, distance: 37.5
click at [322, 60] on div at bounding box center [316, 45] width 76 height 169
drag, startPoint x: 324, startPoint y: 99, endPoint x: 326, endPoint y: 46, distance: 53.0
click at [326, 46] on div at bounding box center [316, 45] width 76 height 169
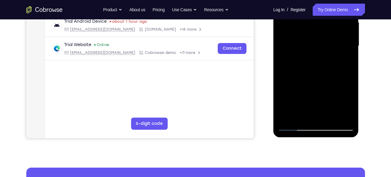
drag, startPoint x: 321, startPoint y: 93, endPoint x: 321, endPoint y: 49, distance: 43.5
click at [321, 49] on div at bounding box center [316, 45] width 76 height 169
drag, startPoint x: 334, startPoint y: 63, endPoint x: 328, endPoint y: 116, distance: 53.2
click at [328, 116] on div at bounding box center [316, 45] width 76 height 169
drag, startPoint x: 329, startPoint y: 57, endPoint x: 329, endPoint y: 67, distance: 10.0
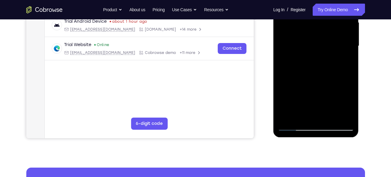
click at [329, 67] on div at bounding box center [316, 45] width 76 height 169
drag, startPoint x: 329, startPoint y: 88, endPoint x: 329, endPoint y: 80, distance: 8.5
click at [329, 80] on div at bounding box center [316, 45] width 76 height 169
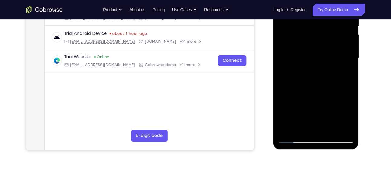
scroll to position [132, 0]
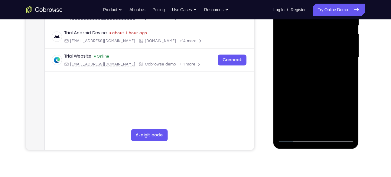
drag, startPoint x: 328, startPoint y: 101, endPoint x: 324, endPoint y: 64, distance: 37.7
click at [324, 64] on div at bounding box center [316, 57] width 76 height 169
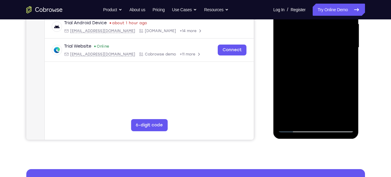
scroll to position [142, 0]
drag, startPoint x: 326, startPoint y: 98, endPoint x: 326, endPoint y: 57, distance: 40.8
click at [326, 57] on div at bounding box center [316, 47] width 76 height 169
drag, startPoint x: 331, startPoint y: 99, endPoint x: 327, endPoint y: 58, distance: 41.1
click at [327, 58] on div at bounding box center [316, 47] width 76 height 169
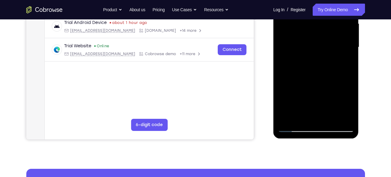
drag, startPoint x: 329, startPoint y: 101, endPoint x: 324, endPoint y: 66, distance: 35.1
click at [324, 66] on div at bounding box center [316, 47] width 76 height 169
drag, startPoint x: 325, startPoint y: 113, endPoint x: 326, endPoint y: 80, distance: 33.3
click at [326, 80] on div at bounding box center [316, 47] width 76 height 169
drag, startPoint x: 324, startPoint y: 97, endPoint x: 322, endPoint y: 71, distance: 26.4
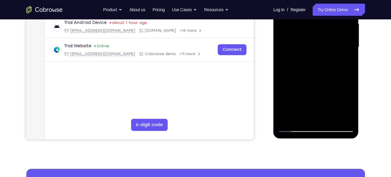
click at [322, 71] on div at bounding box center [316, 47] width 76 height 169
drag, startPoint x: 328, startPoint y: 99, endPoint x: 326, endPoint y: 50, distance: 50.0
click at [326, 50] on div at bounding box center [316, 47] width 76 height 169
click at [350, 53] on div at bounding box center [316, 47] width 76 height 169
click at [349, 52] on div at bounding box center [316, 47] width 76 height 169
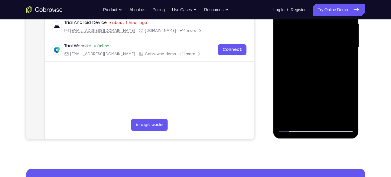
click at [348, 50] on div at bounding box center [316, 47] width 76 height 169
drag, startPoint x: 336, startPoint y: 94, endPoint x: 338, endPoint y: 51, distance: 42.7
click at [338, 51] on div at bounding box center [316, 47] width 76 height 169
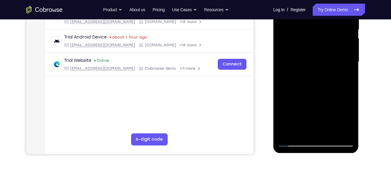
drag, startPoint x: 327, startPoint y: 114, endPoint x: 328, endPoint y: 58, distance: 56.3
click at [328, 58] on div at bounding box center [316, 61] width 76 height 169
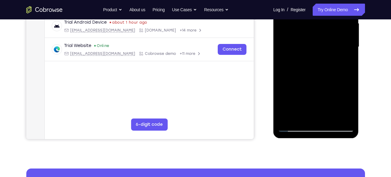
scroll to position [144, 0]
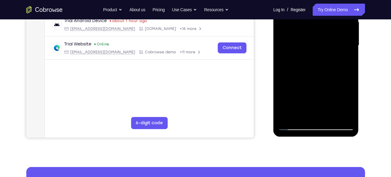
drag, startPoint x: 332, startPoint y: 74, endPoint x: 333, endPoint y: 98, distance: 23.9
click at [333, 98] on div at bounding box center [316, 45] width 76 height 169
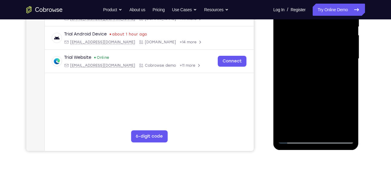
scroll to position [130, 0]
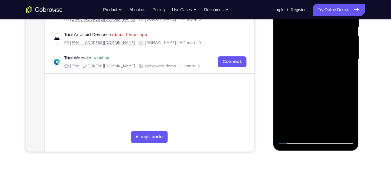
click at [349, 83] on div at bounding box center [316, 59] width 76 height 169
click at [349, 82] on div at bounding box center [316, 59] width 76 height 169
drag, startPoint x: 328, startPoint y: 100, endPoint x: 330, endPoint y: 56, distance: 43.9
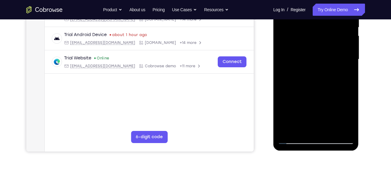
click at [330, 56] on div at bounding box center [316, 59] width 76 height 169
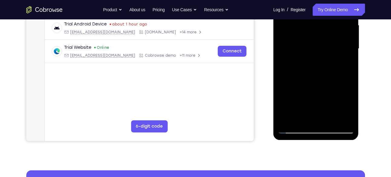
scroll to position [140, 0]
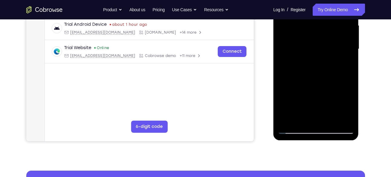
drag, startPoint x: 318, startPoint y: 100, endPoint x: 320, endPoint y: 51, distance: 48.4
click at [320, 51] on div at bounding box center [316, 48] width 76 height 169
drag, startPoint x: 325, startPoint y: 99, endPoint x: 315, endPoint y: 52, distance: 47.9
click at [315, 52] on div at bounding box center [316, 48] width 76 height 169
drag, startPoint x: 321, startPoint y: 85, endPoint x: 317, endPoint y: 52, distance: 33.4
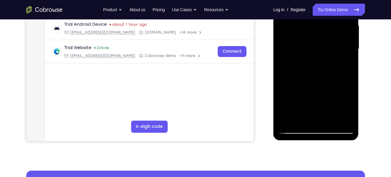
click at [317, 52] on div at bounding box center [316, 48] width 76 height 169
drag, startPoint x: 314, startPoint y: 103, endPoint x: 324, endPoint y: 38, distance: 65.8
click at [324, 38] on div at bounding box center [316, 48] width 76 height 169
drag, startPoint x: 320, startPoint y: 96, endPoint x: 324, endPoint y: 54, distance: 42.2
click at [324, 54] on div at bounding box center [316, 48] width 76 height 169
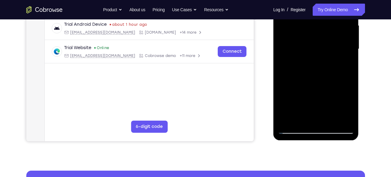
scroll to position [136, 0]
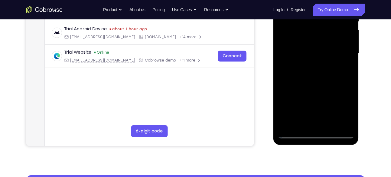
drag, startPoint x: 317, startPoint y: 103, endPoint x: 338, endPoint y: 17, distance: 88.8
click at [338, 17] on div at bounding box center [316, 53] width 76 height 169
drag, startPoint x: 330, startPoint y: 104, endPoint x: 336, endPoint y: 56, distance: 48.5
click at [336, 56] on div at bounding box center [316, 53] width 76 height 169
drag, startPoint x: 325, startPoint y: 105, endPoint x: 325, endPoint y: 100, distance: 4.2
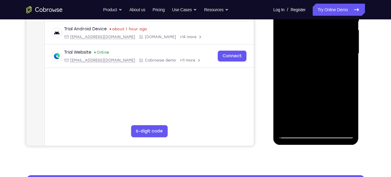
click at [325, 100] on div at bounding box center [316, 53] width 76 height 169
click at [348, 60] on div at bounding box center [316, 53] width 76 height 169
drag, startPoint x: 333, startPoint y: 103, endPoint x: 338, endPoint y: 44, distance: 59.5
click at [338, 44] on div at bounding box center [316, 53] width 76 height 169
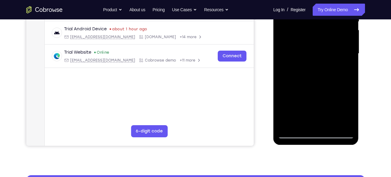
drag, startPoint x: 321, startPoint y: 104, endPoint x: 324, endPoint y: 43, distance: 60.8
click at [324, 43] on div at bounding box center [316, 53] width 76 height 169
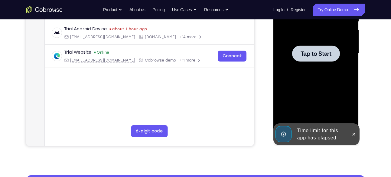
drag, startPoint x: 321, startPoint y: 103, endPoint x: 326, endPoint y: 62, distance: 40.9
click at [320, 72] on div at bounding box center [316, 53] width 76 height 169
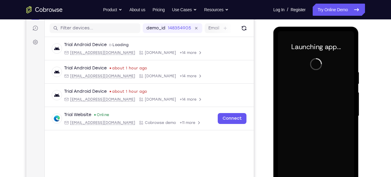
scroll to position [67, 0]
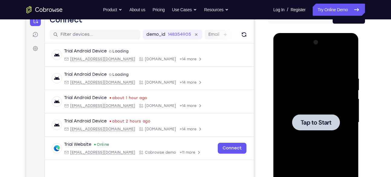
click at [331, 109] on div at bounding box center [316, 121] width 76 height 169
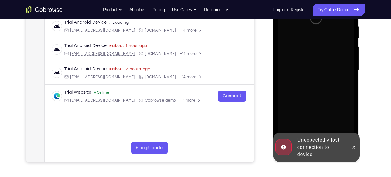
scroll to position [121, 0]
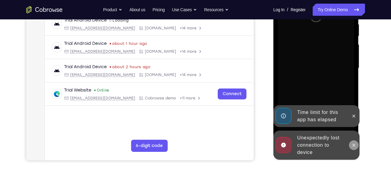
click at [353, 141] on button at bounding box center [354, 145] width 10 height 10
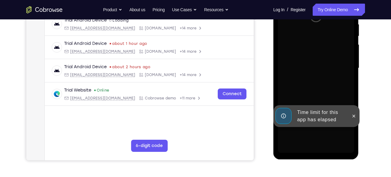
click at [357, 119] on div at bounding box center [354, 116] width 10 height 22
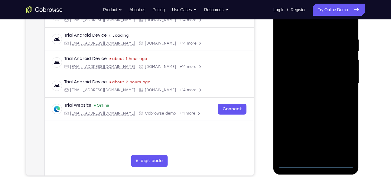
scroll to position [107, 0]
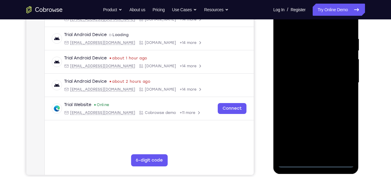
click at [315, 162] on div at bounding box center [316, 82] width 76 height 169
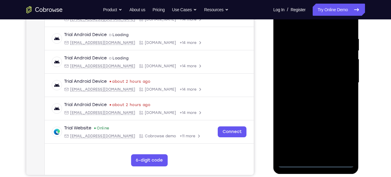
click at [344, 137] on div at bounding box center [316, 82] width 76 height 169
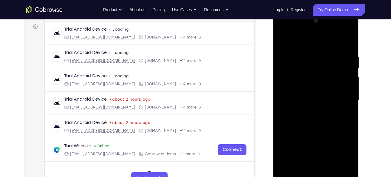
scroll to position [91, 0]
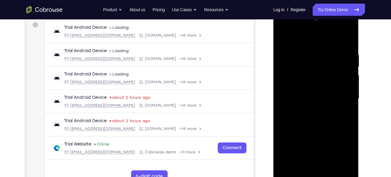
click at [281, 26] on div at bounding box center [316, 98] width 76 height 169
click at [338, 96] on div at bounding box center [316, 98] width 76 height 169
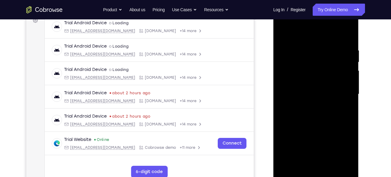
scroll to position [97, 0]
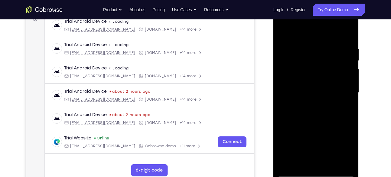
click at [309, 104] on div at bounding box center [316, 92] width 76 height 169
click at [306, 88] on div at bounding box center [316, 92] width 76 height 169
click at [300, 84] on div at bounding box center [316, 92] width 76 height 169
click at [298, 91] on div at bounding box center [316, 92] width 76 height 169
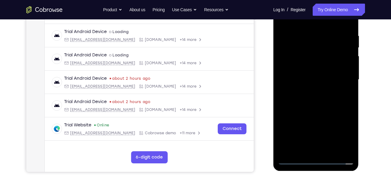
scroll to position [110, 0]
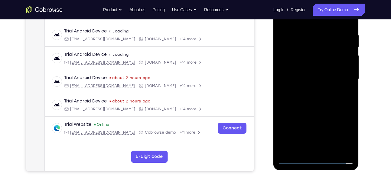
click at [323, 103] on div at bounding box center [316, 78] width 76 height 169
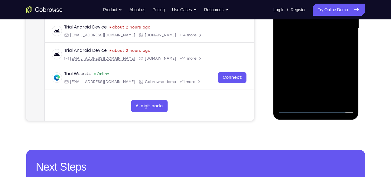
scroll to position [171, 0]
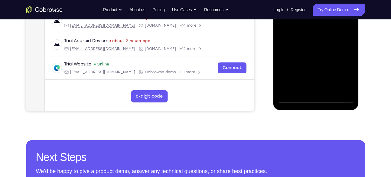
click at [331, 93] on div at bounding box center [316, 18] width 76 height 169
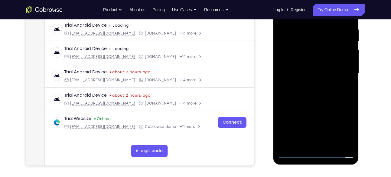
scroll to position [116, 0]
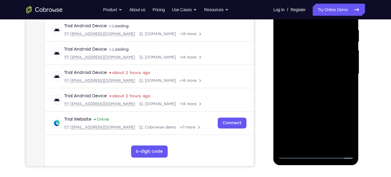
click at [311, 105] on div at bounding box center [316, 73] width 76 height 169
click at [315, 86] on div at bounding box center [316, 73] width 76 height 169
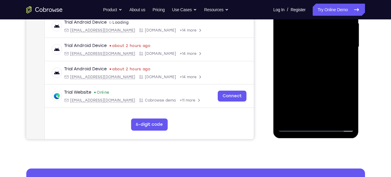
scroll to position [143, 0]
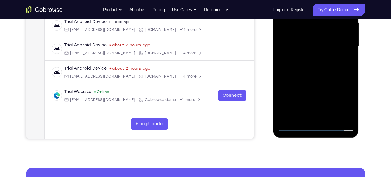
click at [295, 125] on div at bounding box center [316, 46] width 76 height 169
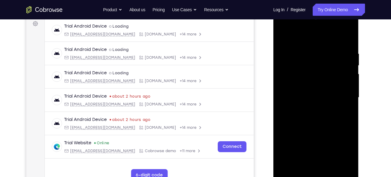
scroll to position [92, 0]
drag, startPoint x: 308, startPoint y: 42, endPoint x: 308, endPoint y: 7, distance: 35.4
click at [308, 8] on html "Online web based iOS Simulators and Android Emulators. Run iPhone, iPad, Mobile…" at bounding box center [316, 98] width 86 height 181
click at [287, 36] on div at bounding box center [316, 97] width 76 height 169
drag, startPoint x: 335, startPoint y: 55, endPoint x: 302, endPoint y: 61, distance: 34.1
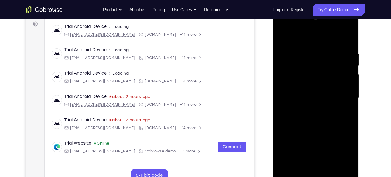
click at [302, 61] on div at bounding box center [316, 97] width 76 height 169
drag, startPoint x: 340, startPoint y: 50, endPoint x: 295, endPoint y: 53, distance: 44.5
click at [295, 53] on div at bounding box center [316, 97] width 76 height 169
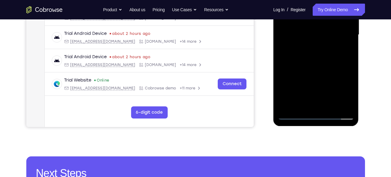
scroll to position [155, 0]
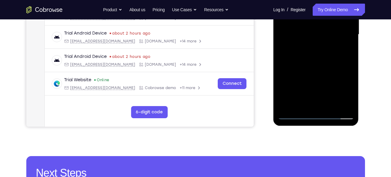
click at [351, 98] on div at bounding box center [316, 34] width 76 height 169
click at [301, 108] on div at bounding box center [316, 34] width 76 height 169
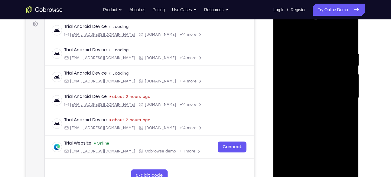
scroll to position [91, 0]
click at [309, 38] on div at bounding box center [316, 97] width 76 height 169
click at [349, 65] on div at bounding box center [316, 97] width 76 height 169
drag, startPoint x: 307, startPoint y: 99, endPoint x: 311, endPoint y: 67, distance: 32.6
click at [311, 67] on div at bounding box center [316, 97] width 76 height 169
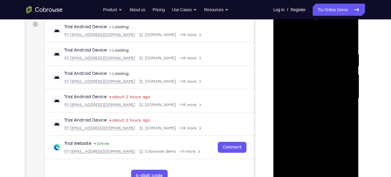
scroll to position [106, 0]
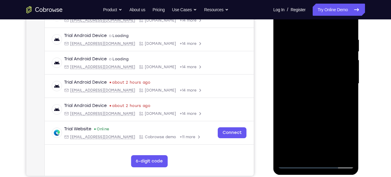
click at [305, 89] on div at bounding box center [316, 83] width 76 height 169
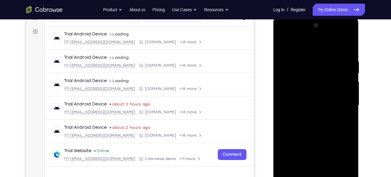
scroll to position [81, 0]
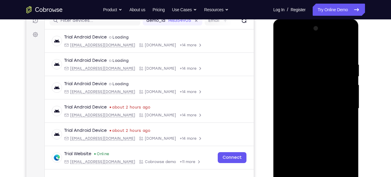
click at [314, 82] on div at bounding box center [316, 108] width 76 height 169
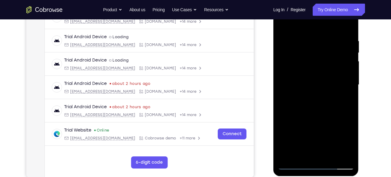
scroll to position [105, 0]
drag, startPoint x: 315, startPoint y: 103, endPoint x: 319, endPoint y: 80, distance: 23.5
click at [319, 80] on div at bounding box center [316, 84] width 76 height 169
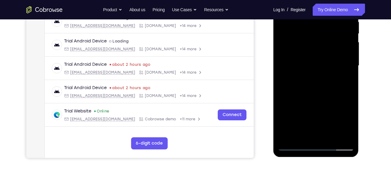
scroll to position [125, 0]
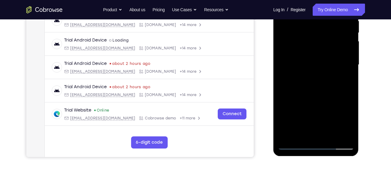
drag, startPoint x: 312, startPoint y: 107, endPoint x: 312, endPoint y: 82, distance: 25.1
click at [312, 82] on div at bounding box center [316, 64] width 76 height 169
drag, startPoint x: 308, startPoint y: 109, endPoint x: 304, endPoint y: 65, distance: 44.3
click at [304, 65] on div at bounding box center [316, 64] width 76 height 169
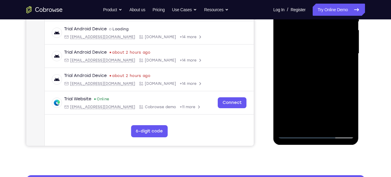
scroll to position [136, 0]
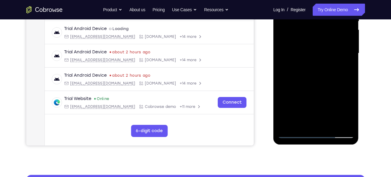
drag, startPoint x: 309, startPoint y: 100, endPoint x: 311, endPoint y: 82, distance: 17.9
click at [311, 82] on div at bounding box center [316, 53] width 76 height 169
drag, startPoint x: 307, startPoint y: 103, endPoint x: 310, endPoint y: 68, distance: 34.9
click at [310, 68] on div at bounding box center [316, 53] width 76 height 169
drag, startPoint x: 307, startPoint y: 94, endPoint x: 306, endPoint y: 68, distance: 26.0
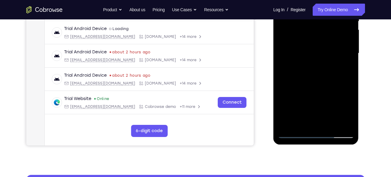
click at [306, 68] on div at bounding box center [316, 53] width 76 height 169
drag, startPoint x: 305, startPoint y: 105, endPoint x: 304, endPoint y: 80, distance: 24.8
click at [304, 80] on div at bounding box center [316, 53] width 76 height 169
drag, startPoint x: 304, startPoint y: 102, endPoint x: 301, endPoint y: 74, distance: 28.3
click at [301, 74] on div at bounding box center [316, 53] width 76 height 169
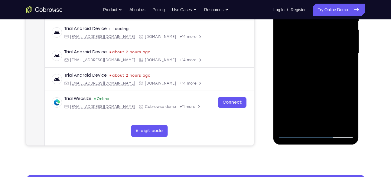
drag, startPoint x: 306, startPoint y: 102, endPoint x: 305, endPoint y: 69, distance: 32.7
click at [305, 69] on div at bounding box center [316, 53] width 76 height 169
drag, startPoint x: 305, startPoint y: 94, endPoint x: 305, endPoint y: 75, distance: 19.1
click at [305, 75] on div at bounding box center [316, 53] width 76 height 169
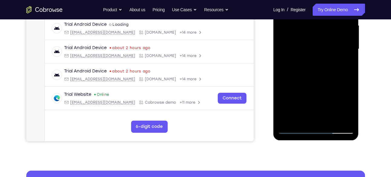
scroll to position [141, 0]
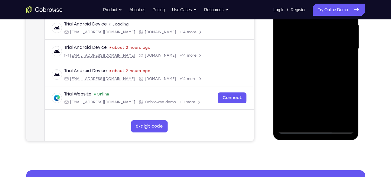
drag, startPoint x: 309, startPoint y: 96, endPoint x: 311, endPoint y: 72, distance: 24.3
click at [311, 72] on div at bounding box center [316, 48] width 76 height 169
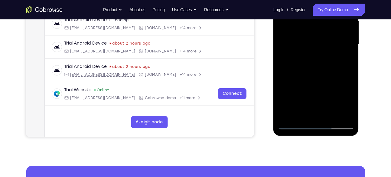
scroll to position [145, 0]
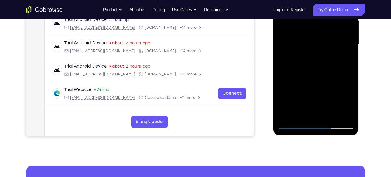
drag, startPoint x: 309, startPoint y: 93, endPoint x: 311, endPoint y: 69, distance: 24.5
click at [311, 69] on div at bounding box center [316, 43] width 76 height 169
drag, startPoint x: 308, startPoint y: 101, endPoint x: 308, endPoint y: 73, distance: 27.5
click at [308, 73] on div at bounding box center [316, 43] width 76 height 169
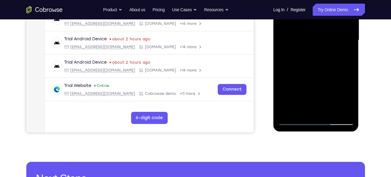
scroll to position [149, 0]
drag, startPoint x: 311, startPoint y: 98, endPoint x: 309, endPoint y: 76, distance: 22.5
click at [309, 76] on div at bounding box center [316, 39] width 76 height 169
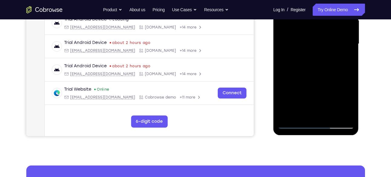
scroll to position [145, 0]
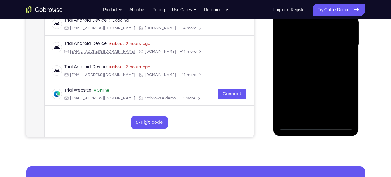
drag, startPoint x: 310, startPoint y: 99, endPoint x: 310, endPoint y: 77, distance: 21.2
click at [310, 77] on div at bounding box center [316, 44] width 76 height 169
drag, startPoint x: 311, startPoint y: 101, endPoint x: 311, endPoint y: 77, distance: 23.6
click at [311, 77] on div at bounding box center [316, 44] width 76 height 169
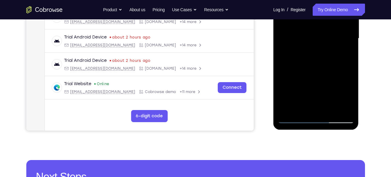
scroll to position [150, 0]
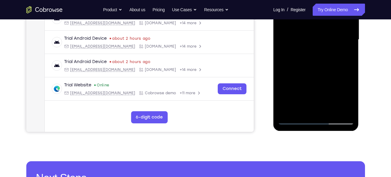
drag, startPoint x: 309, startPoint y: 96, endPoint x: 308, endPoint y: 72, distance: 24.2
click at [308, 72] on div at bounding box center [316, 39] width 76 height 169
drag, startPoint x: 308, startPoint y: 88, endPoint x: 308, endPoint y: 71, distance: 16.9
click at [308, 71] on div at bounding box center [316, 39] width 76 height 169
drag, startPoint x: 305, startPoint y: 96, endPoint x: 303, endPoint y: 81, distance: 14.9
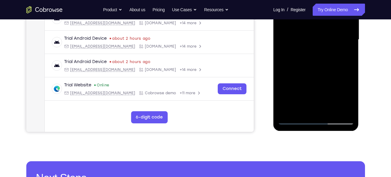
click at [303, 81] on div at bounding box center [316, 39] width 76 height 169
drag, startPoint x: 308, startPoint y: 91, endPoint x: 310, endPoint y: 73, distance: 18.2
click at [310, 73] on div at bounding box center [316, 39] width 76 height 169
drag, startPoint x: 307, startPoint y: 96, endPoint x: 306, endPoint y: 61, distance: 35.1
click at [306, 61] on div at bounding box center [316, 39] width 76 height 169
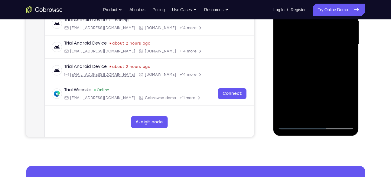
scroll to position [145, 0]
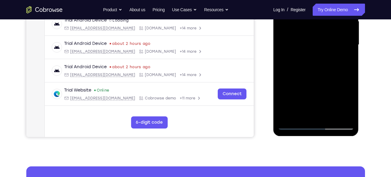
drag, startPoint x: 310, startPoint y: 96, endPoint x: 312, endPoint y: 79, distance: 18.0
click at [312, 79] on div at bounding box center [316, 44] width 76 height 169
drag, startPoint x: 312, startPoint y: 93, endPoint x: 312, endPoint y: 72, distance: 21.2
click at [312, 72] on div at bounding box center [316, 44] width 76 height 169
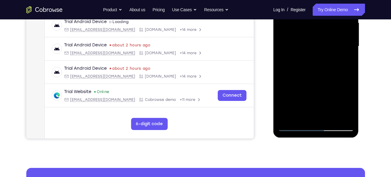
scroll to position [142, 0]
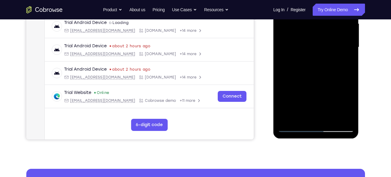
drag, startPoint x: 314, startPoint y: 99, endPoint x: 312, endPoint y: 72, distance: 26.7
click at [312, 72] on div at bounding box center [316, 47] width 76 height 169
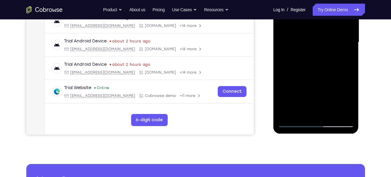
scroll to position [147, 0]
drag, startPoint x: 310, startPoint y: 96, endPoint x: 309, endPoint y: 76, distance: 20.6
click at [309, 76] on div at bounding box center [316, 41] width 76 height 169
drag, startPoint x: 313, startPoint y: 96, endPoint x: 313, endPoint y: 72, distance: 24.2
click at [313, 72] on div at bounding box center [316, 41] width 76 height 169
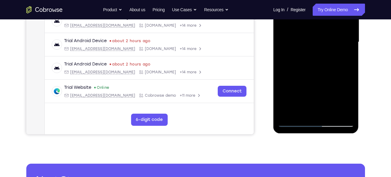
drag, startPoint x: 311, startPoint y: 94, endPoint x: 308, endPoint y: 75, distance: 18.6
click at [308, 75] on div at bounding box center [316, 41] width 76 height 169
drag, startPoint x: 311, startPoint y: 99, endPoint x: 309, endPoint y: 76, distance: 23.4
click at [309, 76] on div at bounding box center [316, 41] width 76 height 169
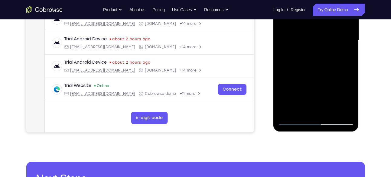
drag, startPoint x: 313, startPoint y: 67, endPoint x: 311, endPoint y: 78, distance: 10.7
click at [311, 78] on div at bounding box center [316, 40] width 76 height 169
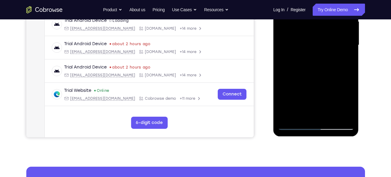
scroll to position [143, 0]
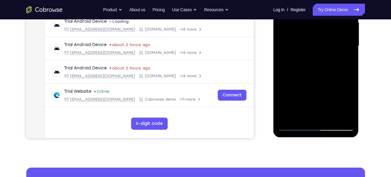
drag, startPoint x: 307, startPoint y: 88, endPoint x: 305, endPoint y: 65, distance: 22.8
click at [305, 65] on div at bounding box center [316, 45] width 76 height 169
drag, startPoint x: 305, startPoint y: 90, endPoint x: 304, endPoint y: 72, distance: 18.8
click at [304, 72] on div at bounding box center [316, 45] width 76 height 169
drag, startPoint x: 306, startPoint y: 91, endPoint x: 307, endPoint y: 74, distance: 17.3
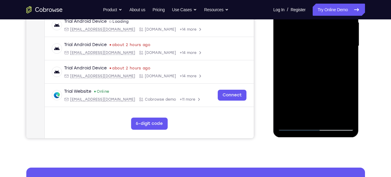
click at [307, 74] on div at bounding box center [316, 45] width 76 height 169
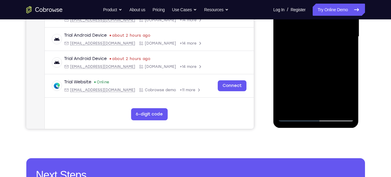
scroll to position [154, 0]
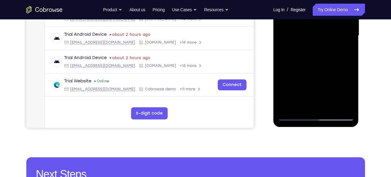
drag, startPoint x: 306, startPoint y: 93, endPoint x: 307, endPoint y: 78, distance: 14.8
click at [307, 78] on div at bounding box center [316, 35] width 76 height 169
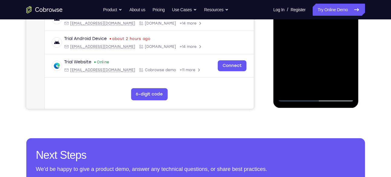
scroll to position [174, 0]
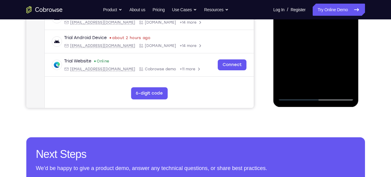
click at [292, 96] on div at bounding box center [316, 15] width 76 height 169
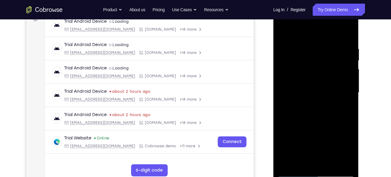
scroll to position [96, 0]
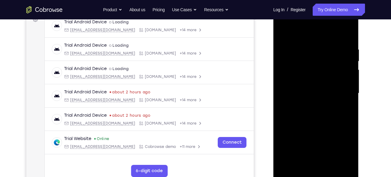
drag, startPoint x: 324, startPoint y: 66, endPoint x: 318, endPoint y: 92, distance: 27.2
click at [318, 92] on div at bounding box center [316, 92] width 76 height 169
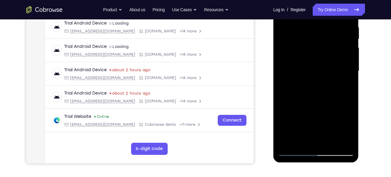
click at [300, 99] on div at bounding box center [316, 70] width 76 height 169
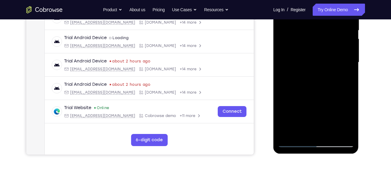
drag, startPoint x: 318, startPoint y: 78, endPoint x: 324, endPoint y: 70, distance: 10.4
click at [324, 70] on div at bounding box center [316, 62] width 76 height 169
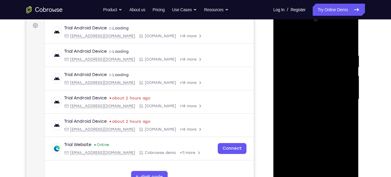
scroll to position [90, 0]
drag, startPoint x: 328, startPoint y: 68, endPoint x: 328, endPoint y: 74, distance: 5.8
click at [328, 74] on div at bounding box center [316, 99] width 76 height 169
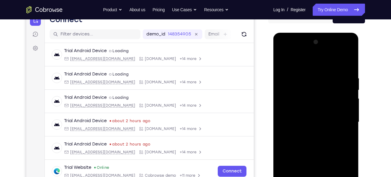
scroll to position [67, 0]
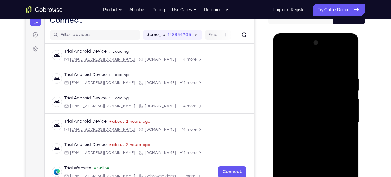
click at [284, 61] on div at bounding box center [316, 122] width 76 height 169
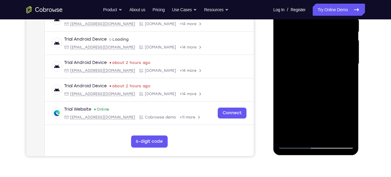
scroll to position [122, 0]
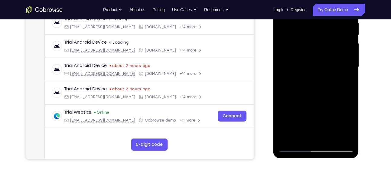
drag, startPoint x: 334, startPoint y: 69, endPoint x: 332, endPoint y: 88, distance: 18.6
click at [332, 88] on div at bounding box center [316, 66] width 76 height 169
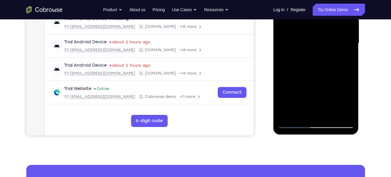
scroll to position [148, 0]
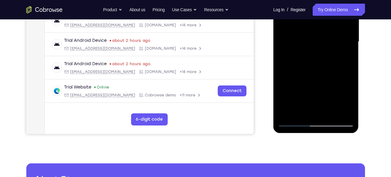
click at [329, 114] on div at bounding box center [316, 41] width 76 height 169
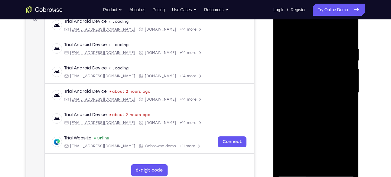
scroll to position [96, 0]
click at [284, 33] on div at bounding box center [316, 92] width 76 height 169
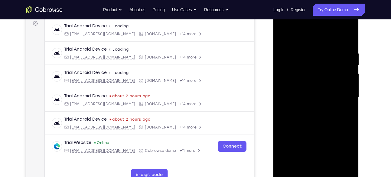
drag, startPoint x: 347, startPoint y: 54, endPoint x: 316, endPoint y: 48, distance: 32.0
click at [316, 48] on div at bounding box center [316, 96] width 76 height 169
drag, startPoint x: 338, startPoint y: 51, endPoint x: 318, endPoint y: 49, distance: 20.3
click at [318, 49] on div at bounding box center [316, 96] width 76 height 169
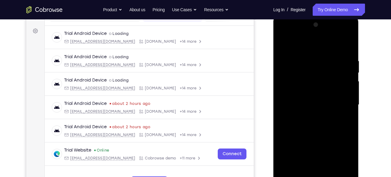
scroll to position [84, 0]
drag, startPoint x: 331, startPoint y: 58, endPoint x: 310, endPoint y: 58, distance: 20.9
click at [310, 58] on div at bounding box center [316, 104] width 76 height 169
click at [285, 58] on div at bounding box center [316, 104] width 76 height 169
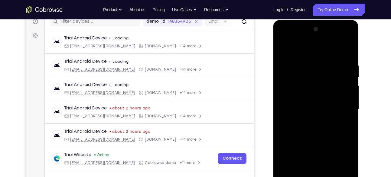
scroll to position [80, 0]
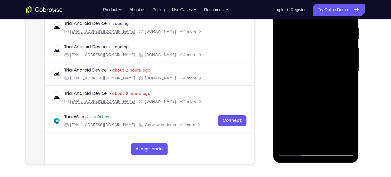
click at [347, 78] on div at bounding box center [316, 71] width 76 height 169
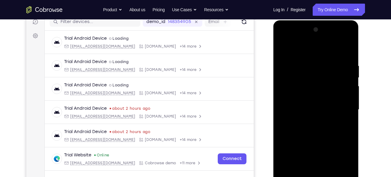
click at [347, 52] on div at bounding box center [316, 109] width 76 height 169
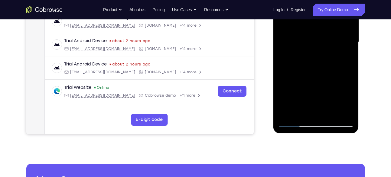
scroll to position [155, 0]
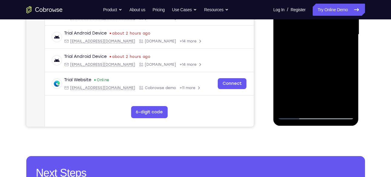
click at [330, 104] on div at bounding box center [316, 34] width 76 height 169
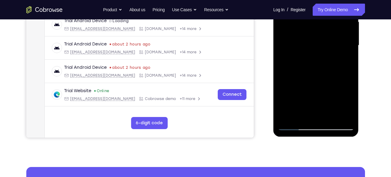
click at [349, 94] on div at bounding box center [316, 45] width 76 height 169
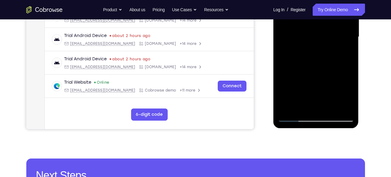
scroll to position [153, 0]
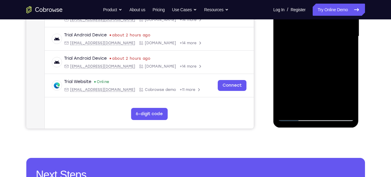
click at [330, 109] on div at bounding box center [316, 36] width 76 height 169
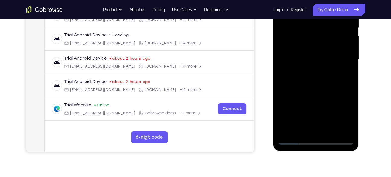
scroll to position [129, 0]
click at [308, 72] on div at bounding box center [316, 59] width 76 height 169
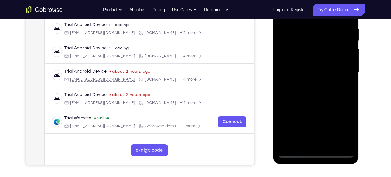
scroll to position [113, 0]
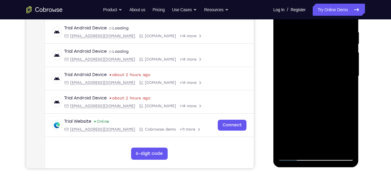
click at [314, 54] on div at bounding box center [316, 75] width 76 height 169
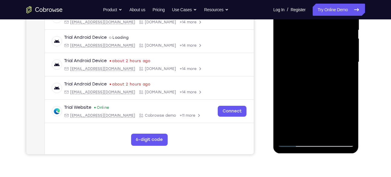
scroll to position [149, 0]
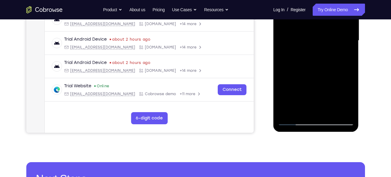
click at [352, 86] on div at bounding box center [316, 40] width 76 height 169
click at [351, 85] on div at bounding box center [316, 40] width 76 height 169
click at [282, 86] on div at bounding box center [316, 40] width 76 height 169
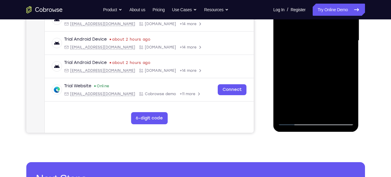
click at [282, 86] on div at bounding box center [316, 40] width 76 height 169
click at [281, 85] on div at bounding box center [316, 40] width 76 height 169
click at [297, 83] on div at bounding box center [316, 40] width 76 height 169
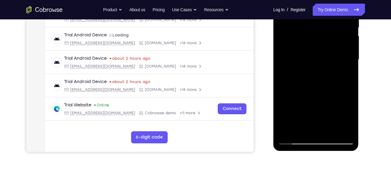
scroll to position [129, 0]
click at [315, 68] on div at bounding box center [316, 59] width 76 height 169
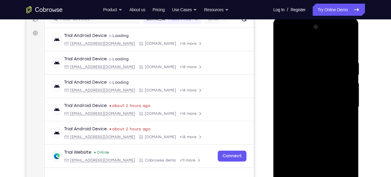
scroll to position [77, 0]
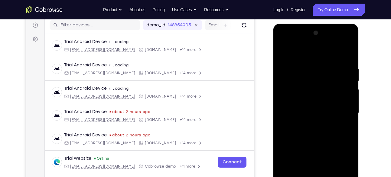
click at [307, 59] on div at bounding box center [316, 112] width 76 height 169
drag, startPoint x: 307, startPoint y: 99, endPoint x: 318, endPoint y: 67, distance: 33.9
click at [318, 67] on div at bounding box center [316, 112] width 76 height 169
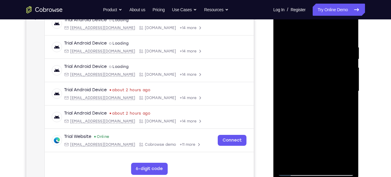
scroll to position [99, 0]
drag, startPoint x: 312, startPoint y: 81, endPoint x: 318, endPoint y: 50, distance: 31.1
click at [318, 50] on div at bounding box center [316, 90] width 76 height 169
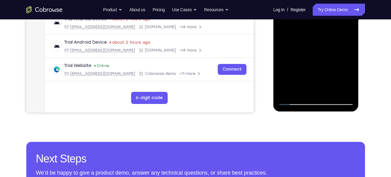
click at [294, 99] on div at bounding box center [316, 20] width 76 height 169
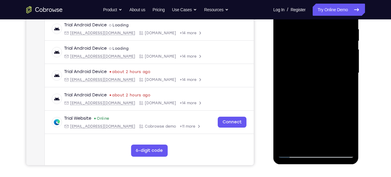
scroll to position [108, 0]
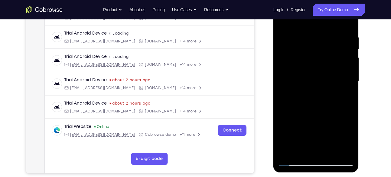
drag, startPoint x: 308, startPoint y: 104, endPoint x: 314, endPoint y: 59, distance: 45.7
click at [314, 59] on div at bounding box center [316, 80] width 76 height 169
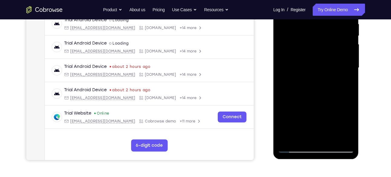
scroll to position [122, 0]
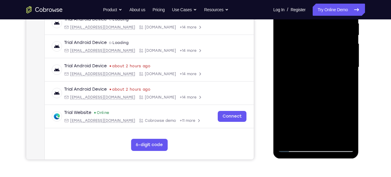
drag, startPoint x: 308, startPoint y: 107, endPoint x: 316, endPoint y: 57, distance: 51.1
click at [316, 57] on div at bounding box center [316, 66] width 76 height 169
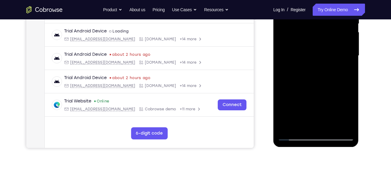
scroll to position [136, 0]
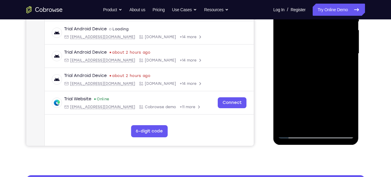
drag, startPoint x: 308, startPoint y: 94, endPoint x: 311, endPoint y: 53, distance: 41.6
click at [311, 53] on div at bounding box center [316, 53] width 76 height 169
drag, startPoint x: 308, startPoint y: 95, endPoint x: 312, endPoint y: 51, distance: 43.4
click at [312, 51] on div at bounding box center [316, 53] width 76 height 169
drag, startPoint x: 305, startPoint y: 93, endPoint x: 309, endPoint y: 63, distance: 30.8
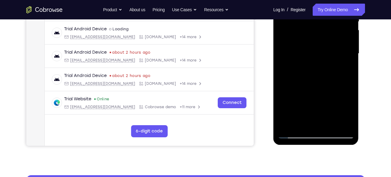
click at [309, 63] on div at bounding box center [316, 53] width 76 height 169
drag, startPoint x: 305, startPoint y: 101, endPoint x: 308, endPoint y: 79, distance: 22.2
click at [308, 79] on div at bounding box center [316, 53] width 76 height 169
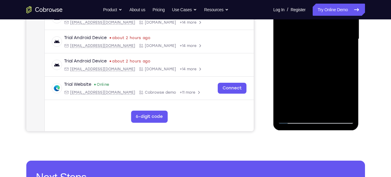
scroll to position [151, 0]
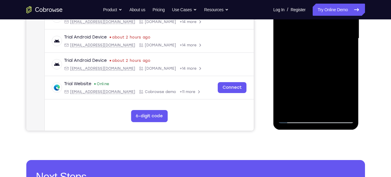
drag, startPoint x: 303, startPoint y: 95, endPoint x: 308, endPoint y: 62, distance: 33.1
click at [308, 62] on div at bounding box center [316, 38] width 76 height 169
drag, startPoint x: 302, startPoint y: 96, endPoint x: 307, endPoint y: 67, distance: 28.8
click at [307, 67] on div at bounding box center [316, 38] width 76 height 169
drag, startPoint x: 309, startPoint y: 89, endPoint x: 311, endPoint y: 53, distance: 36.0
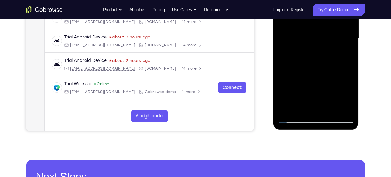
click at [311, 53] on div at bounding box center [316, 38] width 76 height 169
drag, startPoint x: 303, startPoint y: 96, endPoint x: 307, endPoint y: 73, distance: 23.0
click at [307, 73] on div at bounding box center [316, 38] width 76 height 169
drag, startPoint x: 310, startPoint y: 95, endPoint x: 309, endPoint y: 69, distance: 26.0
click at [309, 69] on div at bounding box center [316, 38] width 76 height 169
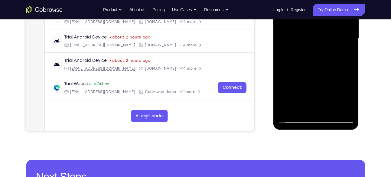
drag, startPoint x: 310, startPoint y: 96, endPoint x: 310, endPoint y: 61, distance: 35.4
click at [310, 61] on div at bounding box center [316, 38] width 76 height 169
drag, startPoint x: 304, startPoint y: 92, endPoint x: 302, endPoint y: 57, distance: 34.9
click at [302, 57] on div at bounding box center [316, 38] width 76 height 169
drag, startPoint x: 305, startPoint y: 87, endPoint x: 308, endPoint y: 62, distance: 25.2
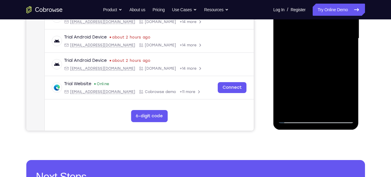
click at [308, 62] on div at bounding box center [316, 38] width 76 height 169
click at [308, 97] on div at bounding box center [316, 38] width 76 height 169
drag, startPoint x: 308, startPoint y: 97, endPoint x: 307, endPoint y: 57, distance: 39.9
click at [307, 57] on div at bounding box center [316, 38] width 76 height 169
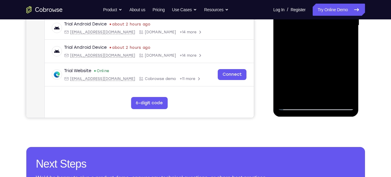
click at [296, 106] on div at bounding box center [316, 25] width 76 height 169
click at [341, 97] on div at bounding box center [316, 25] width 76 height 169
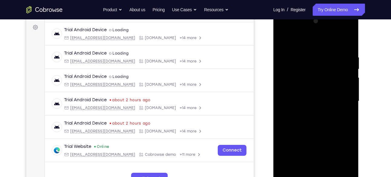
scroll to position [88, 0]
drag, startPoint x: 312, startPoint y: 60, endPoint x: 307, endPoint y: 88, distance: 27.9
click at [307, 88] on div at bounding box center [316, 101] width 76 height 169
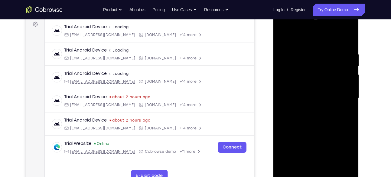
click at [332, 58] on div at bounding box center [316, 97] width 76 height 169
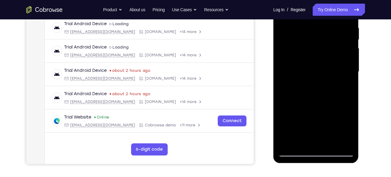
scroll to position [137, 0]
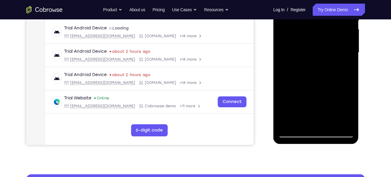
drag, startPoint x: 323, startPoint y: 96, endPoint x: 322, endPoint y: 54, distance: 42.0
click at [322, 54] on div at bounding box center [316, 52] width 76 height 169
click at [320, 58] on div at bounding box center [316, 52] width 76 height 169
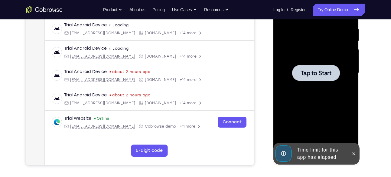
scroll to position [116, 0]
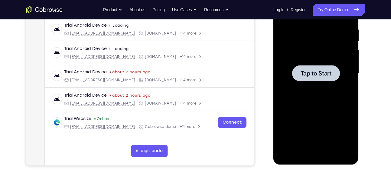
click at [326, 66] on div at bounding box center [316, 73] width 48 height 16
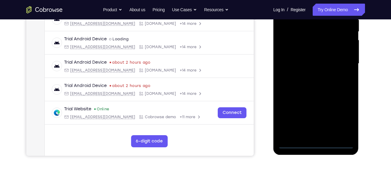
scroll to position [132, 0]
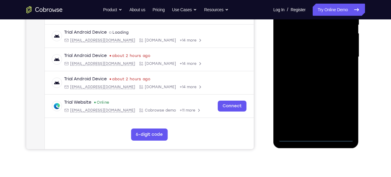
click at [318, 137] on div at bounding box center [316, 56] width 76 height 169
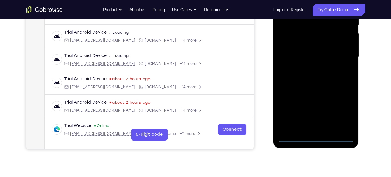
click at [342, 112] on div at bounding box center [316, 56] width 76 height 169
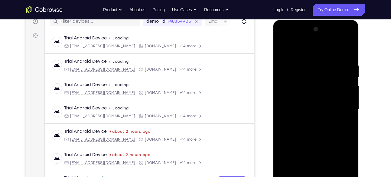
scroll to position [80, 0]
click at [281, 37] on div at bounding box center [316, 109] width 76 height 169
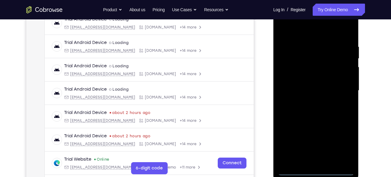
scroll to position [100, 0]
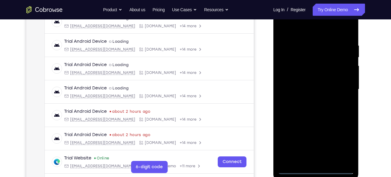
click at [340, 87] on div at bounding box center [316, 89] width 76 height 169
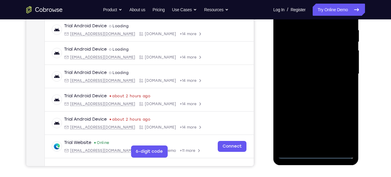
scroll to position [116, 0]
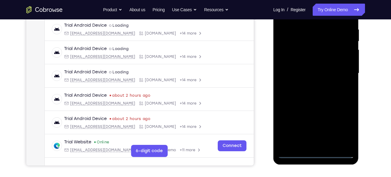
click at [306, 85] on div at bounding box center [316, 73] width 76 height 169
click at [317, 67] on div at bounding box center [316, 73] width 76 height 169
click at [308, 61] on div at bounding box center [316, 73] width 76 height 169
click at [294, 75] on div at bounding box center [316, 73] width 76 height 169
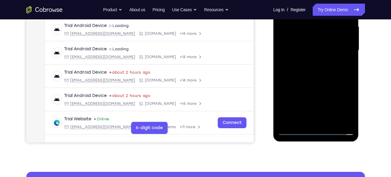
scroll to position [139, 0]
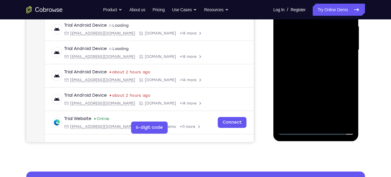
click at [323, 71] on div at bounding box center [316, 49] width 76 height 169
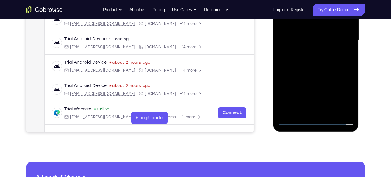
click at [328, 110] on div at bounding box center [316, 40] width 76 height 169
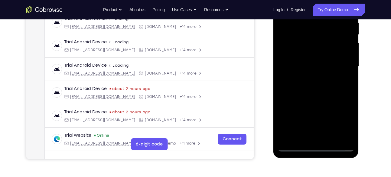
scroll to position [122, 0]
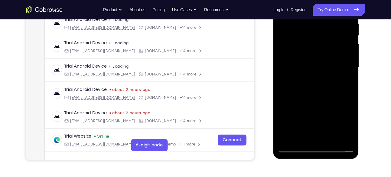
click at [313, 99] on div at bounding box center [316, 67] width 76 height 169
click at [307, 80] on div at bounding box center [316, 67] width 76 height 169
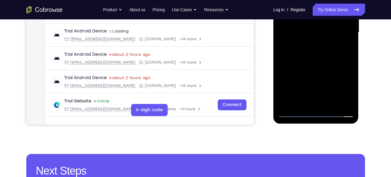
scroll to position [157, 0]
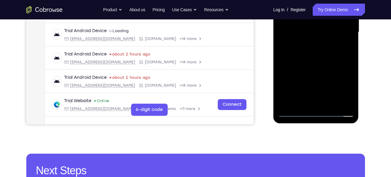
click at [294, 112] on div at bounding box center [316, 31] width 76 height 169
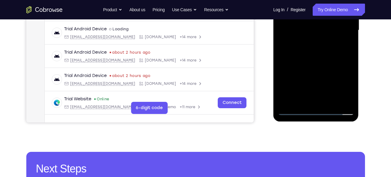
scroll to position [159, 0]
click at [294, 112] on div at bounding box center [316, 29] width 76 height 169
click at [302, 100] on div at bounding box center [316, 29] width 76 height 169
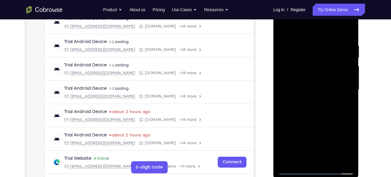
scroll to position [99, 0]
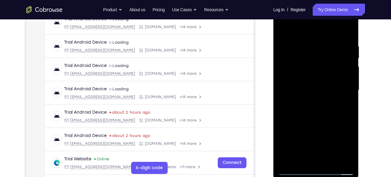
drag, startPoint x: 305, startPoint y: 37, endPoint x: 319, endPoint y: 4, distance: 35.3
click at [319, 4] on div at bounding box center [316, 91] width 86 height 180
drag, startPoint x: 308, startPoint y: 34, endPoint x: 307, endPoint y: 7, distance: 26.9
click at [307, 7] on div at bounding box center [316, 89] width 76 height 169
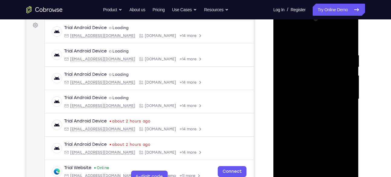
scroll to position [89, 0]
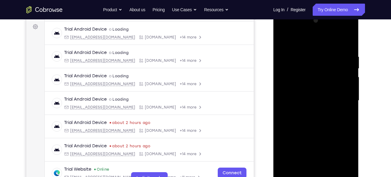
click at [300, 40] on div at bounding box center [316, 100] width 76 height 169
drag, startPoint x: 307, startPoint y: 54, endPoint x: 302, endPoint y: 76, distance: 22.4
click at [302, 76] on div at bounding box center [316, 100] width 76 height 169
click at [302, 51] on div at bounding box center [316, 100] width 76 height 169
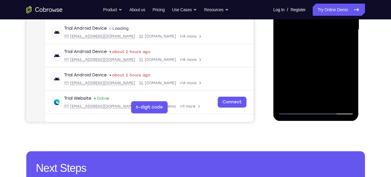
scroll to position [158, 0]
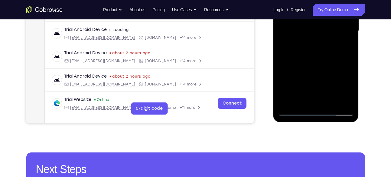
click at [349, 77] on div at bounding box center [316, 30] width 76 height 169
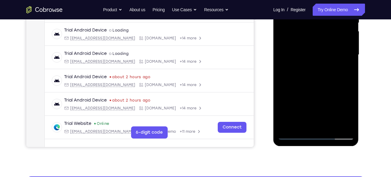
scroll to position [151, 0]
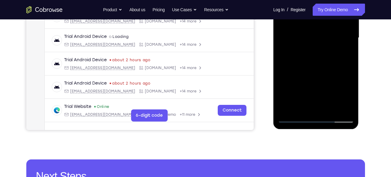
click at [350, 84] on div at bounding box center [316, 37] width 76 height 169
click at [349, 82] on div at bounding box center [316, 37] width 76 height 169
click at [281, 83] on div at bounding box center [316, 37] width 76 height 169
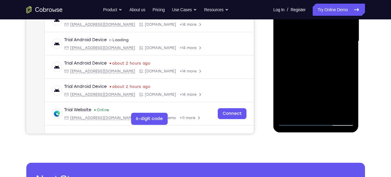
scroll to position [153, 0]
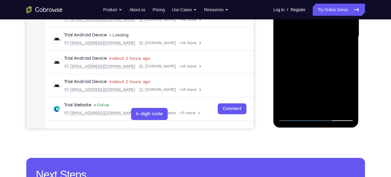
click at [298, 77] on div at bounding box center [316, 36] width 76 height 169
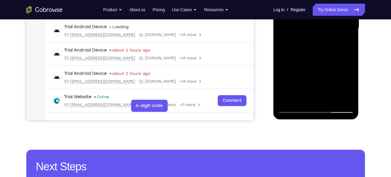
scroll to position [162, 0]
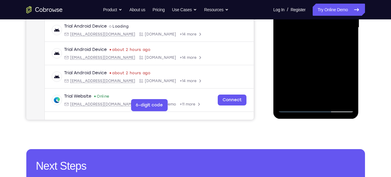
click at [293, 111] on div at bounding box center [316, 27] width 76 height 169
click at [355, 73] on div at bounding box center [316, 28] width 86 height 180
click at [347, 71] on div at bounding box center [316, 27] width 76 height 169
click at [333, 70] on div at bounding box center [316, 27] width 76 height 169
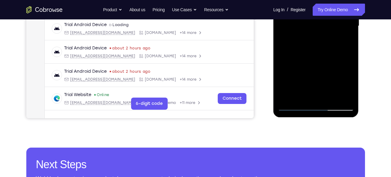
scroll to position [164, 0]
click at [294, 105] on div at bounding box center [316, 25] width 76 height 169
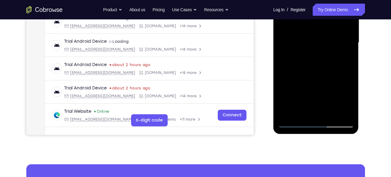
scroll to position [147, 0]
click at [347, 86] on div at bounding box center [316, 42] width 76 height 169
click at [349, 86] on div at bounding box center [316, 42] width 76 height 169
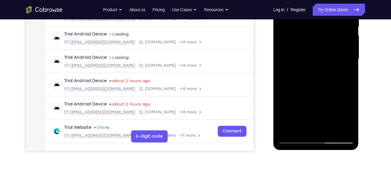
scroll to position [155, 0]
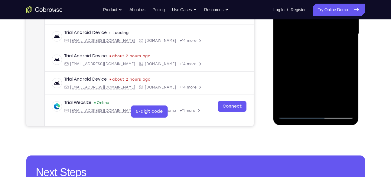
click at [345, 78] on div at bounding box center [316, 33] width 76 height 169
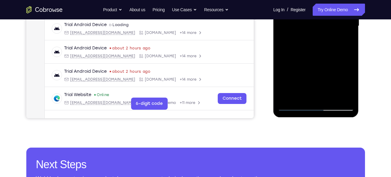
scroll to position [164, 0]
click at [349, 70] on div at bounding box center [316, 25] width 76 height 169
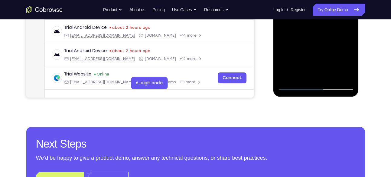
scroll to position [185, 0]
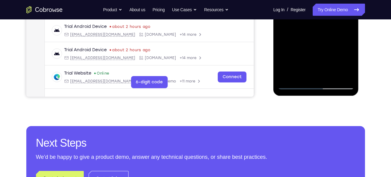
click at [350, 50] on div at bounding box center [316, 4] width 76 height 169
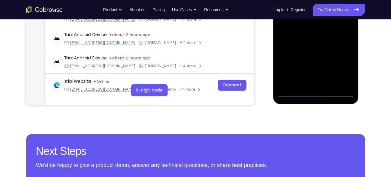
scroll to position [175, 0]
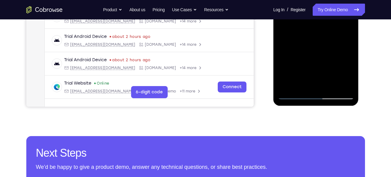
click at [349, 57] on div at bounding box center [316, 14] width 76 height 169
click at [351, 58] on div at bounding box center [316, 14] width 76 height 169
click at [350, 59] on div at bounding box center [316, 14] width 76 height 169
click at [351, 78] on div at bounding box center [316, 14] width 76 height 169
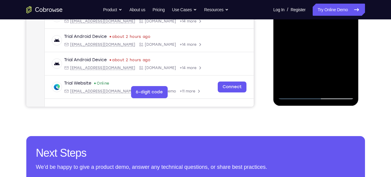
click at [282, 58] on div at bounding box center [316, 14] width 76 height 169
click at [282, 59] on div at bounding box center [316, 14] width 76 height 169
click at [318, 51] on div at bounding box center [316, 14] width 76 height 169
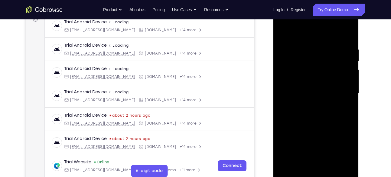
scroll to position [96, 0]
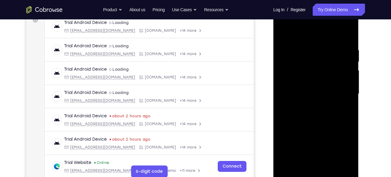
click at [284, 34] on div at bounding box center [316, 93] width 76 height 169
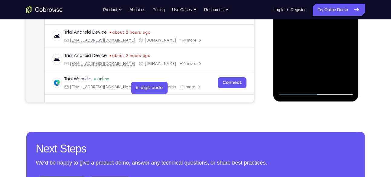
scroll to position [183, 0]
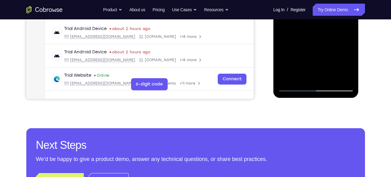
click at [328, 76] on div at bounding box center [316, 6] width 76 height 169
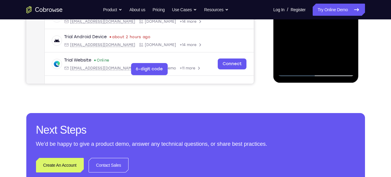
scroll to position [198, 0]
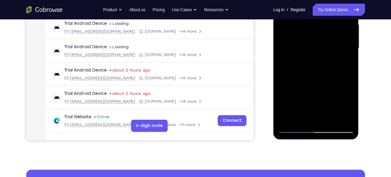
scroll to position [127, 0]
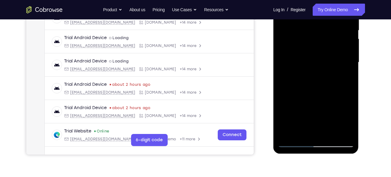
click at [311, 68] on div at bounding box center [316, 62] width 76 height 169
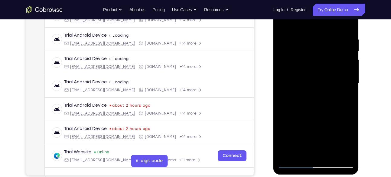
scroll to position [106, 0]
drag, startPoint x: 306, startPoint y: 71, endPoint x: 309, endPoint y: 42, distance: 29.0
click at [309, 42] on div at bounding box center [316, 83] width 76 height 169
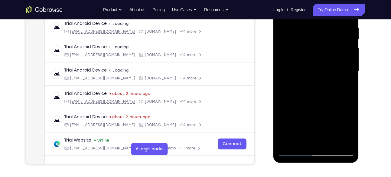
scroll to position [119, 0]
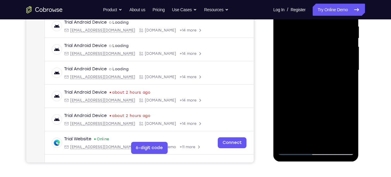
drag, startPoint x: 308, startPoint y: 81, endPoint x: 308, endPoint y: 60, distance: 21.8
click at [308, 60] on div at bounding box center [316, 69] width 76 height 169
drag, startPoint x: 301, startPoint y: 86, endPoint x: 302, endPoint y: 63, distance: 23.6
click at [302, 63] on div at bounding box center [316, 69] width 76 height 169
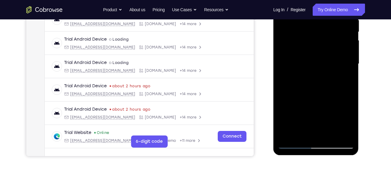
scroll to position [126, 0]
click at [298, 64] on div at bounding box center [316, 63] width 76 height 169
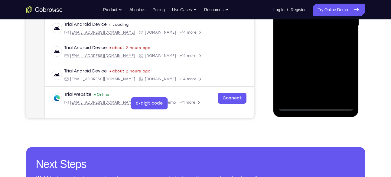
scroll to position [177, 0]
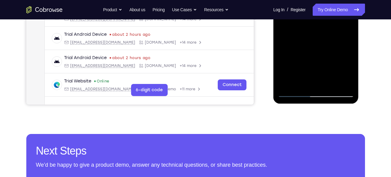
click at [294, 92] on div at bounding box center [316, 12] width 76 height 169
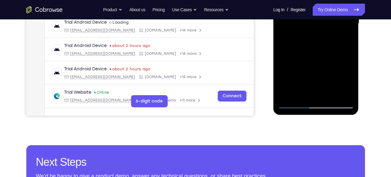
scroll to position [164, 0]
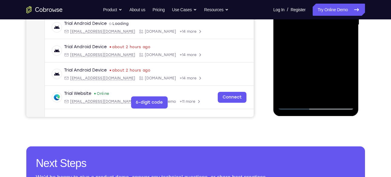
drag, startPoint x: 305, startPoint y: 69, endPoint x: 305, endPoint y: 56, distance: 13.0
click at [305, 56] on div at bounding box center [316, 24] width 76 height 169
drag, startPoint x: 304, startPoint y: 76, endPoint x: 306, endPoint y: 49, distance: 27.0
click at [306, 49] on div at bounding box center [316, 24] width 76 height 169
drag, startPoint x: 307, startPoint y: 74, endPoint x: 303, endPoint y: 44, distance: 31.0
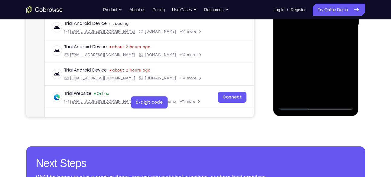
click at [303, 44] on div at bounding box center [316, 24] width 76 height 169
drag, startPoint x: 301, startPoint y: 75, endPoint x: 304, endPoint y: 41, distance: 34.5
click at [304, 41] on div at bounding box center [316, 24] width 76 height 169
click at [293, 85] on div at bounding box center [316, 24] width 76 height 169
drag, startPoint x: 298, startPoint y: 82, endPoint x: 295, endPoint y: 46, distance: 35.6
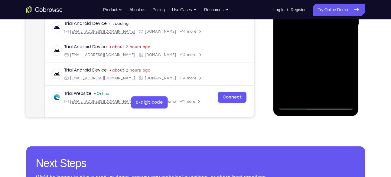
click at [295, 46] on div at bounding box center [316, 24] width 76 height 169
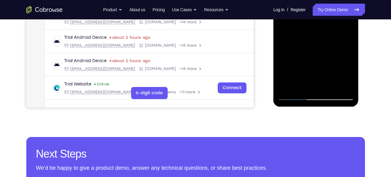
drag, startPoint x: 298, startPoint y: 66, endPoint x: 299, endPoint y: 45, distance: 20.6
click at [299, 45] on div at bounding box center [316, 15] width 76 height 169
drag, startPoint x: 298, startPoint y: 64, endPoint x: 300, endPoint y: 34, distance: 30.1
click at [300, 34] on div at bounding box center [316, 15] width 76 height 169
drag, startPoint x: 298, startPoint y: 68, endPoint x: 299, endPoint y: 31, distance: 36.9
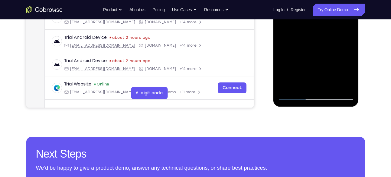
click at [299, 31] on div at bounding box center [316, 15] width 76 height 169
click at [296, 34] on div at bounding box center [316, 15] width 76 height 169
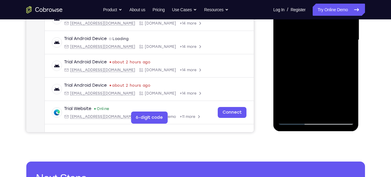
scroll to position [138, 0]
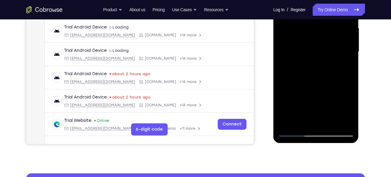
click at [314, 50] on div at bounding box center [316, 51] width 76 height 169
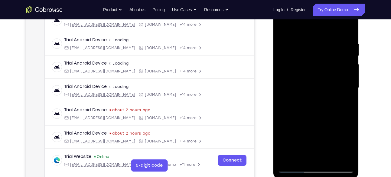
scroll to position [100, 0]
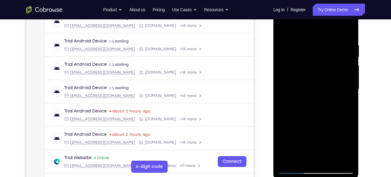
drag, startPoint x: 305, startPoint y: 40, endPoint x: 301, endPoint y: 68, distance: 29.0
click at [301, 68] on div at bounding box center [316, 88] width 76 height 169
click at [304, 37] on div at bounding box center [316, 88] width 76 height 169
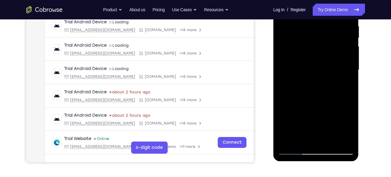
scroll to position [121, 0]
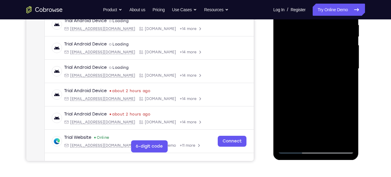
drag, startPoint x: 309, startPoint y: 60, endPoint x: 321, endPoint y: 7, distance: 54.0
click at [321, 7] on div at bounding box center [316, 68] width 76 height 169
drag, startPoint x: 305, startPoint y: 52, endPoint x: 317, endPoint y: 12, distance: 41.9
click at [317, 12] on div at bounding box center [316, 68] width 76 height 169
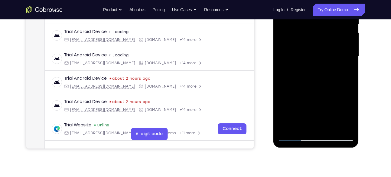
scroll to position [134, 0]
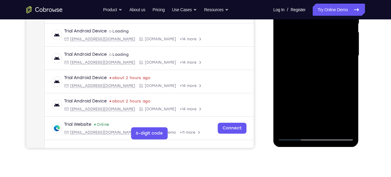
click at [327, 64] on div at bounding box center [316, 55] width 76 height 169
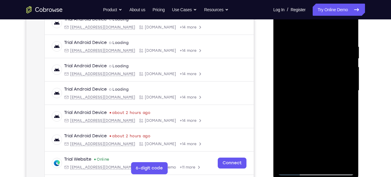
scroll to position [99, 0]
click at [286, 32] on div at bounding box center [316, 90] width 76 height 169
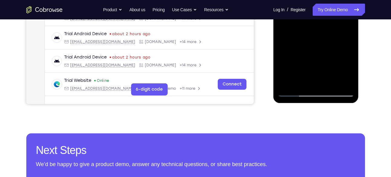
scroll to position [179, 0]
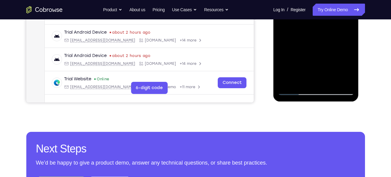
click at [342, 82] on div at bounding box center [316, 10] width 76 height 169
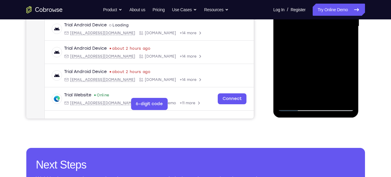
scroll to position [163, 0]
drag, startPoint x: 315, startPoint y: 69, endPoint x: 312, endPoint y: 43, distance: 26.4
click at [312, 43] on div at bounding box center [316, 25] width 76 height 169
drag, startPoint x: 319, startPoint y: 65, endPoint x: 314, endPoint y: 87, distance: 22.2
click at [314, 87] on div at bounding box center [316, 25] width 76 height 169
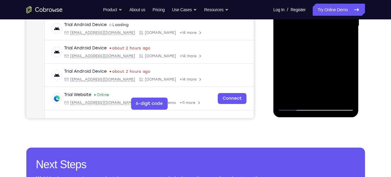
click at [298, 68] on div at bounding box center [316, 25] width 76 height 169
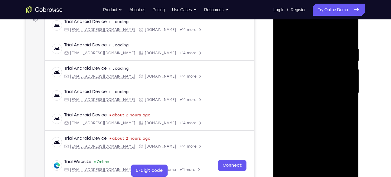
scroll to position [95, 0]
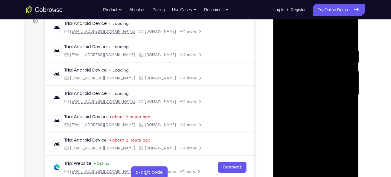
click at [283, 34] on div at bounding box center [316, 94] width 76 height 169
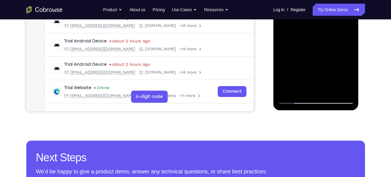
scroll to position [187, 0]
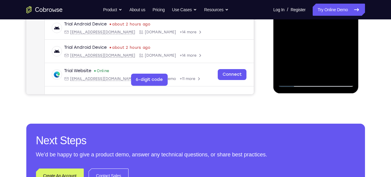
click at [289, 75] on div at bounding box center [316, 1] width 76 height 169
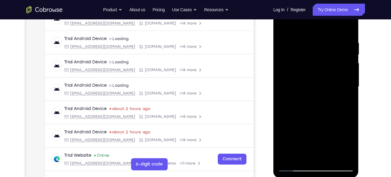
scroll to position [103, 0]
click at [325, 44] on div at bounding box center [316, 86] width 76 height 169
click at [348, 55] on div at bounding box center [316, 86] width 76 height 169
click at [348, 50] on div at bounding box center [316, 86] width 76 height 169
click at [347, 28] on div at bounding box center [316, 86] width 76 height 169
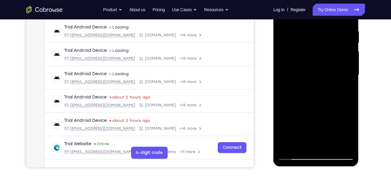
scroll to position [115, 0]
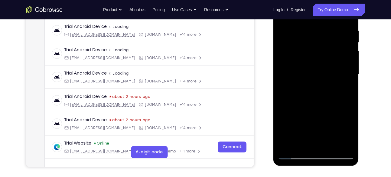
drag, startPoint x: 346, startPoint y: 31, endPoint x: 307, endPoint y: 35, distance: 38.9
click at [307, 35] on div at bounding box center [316, 74] width 76 height 169
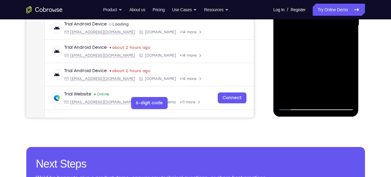
scroll to position [164, 0]
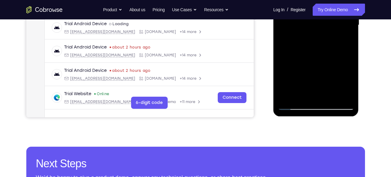
drag, startPoint x: 325, startPoint y: 75, endPoint x: 324, endPoint y: 28, distance: 46.9
click at [324, 28] on div at bounding box center [316, 24] width 76 height 169
drag, startPoint x: 324, startPoint y: 85, endPoint x: 323, endPoint y: 45, distance: 40.2
click at [323, 45] on div at bounding box center [316, 24] width 76 height 169
click at [333, 97] on div at bounding box center [316, 24] width 76 height 169
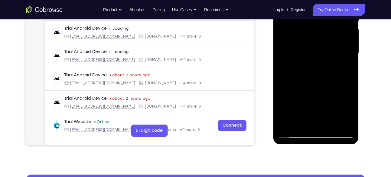
scroll to position [135, 0]
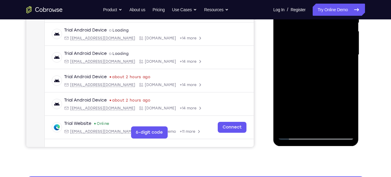
click at [314, 67] on div at bounding box center [316, 54] width 76 height 169
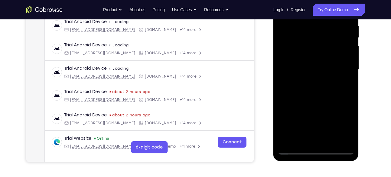
scroll to position [116, 0]
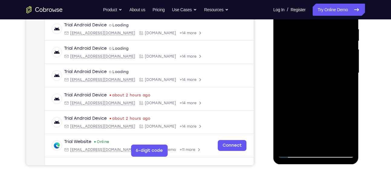
click at [311, 55] on div at bounding box center [316, 72] width 76 height 169
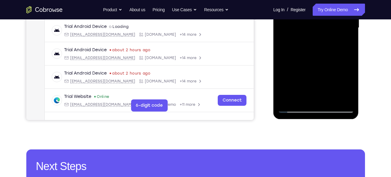
scroll to position [163, 0]
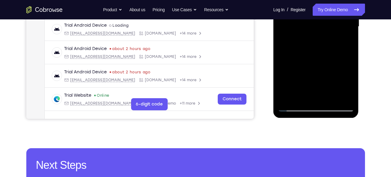
click at [350, 61] on div at bounding box center [316, 26] width 76 height 169
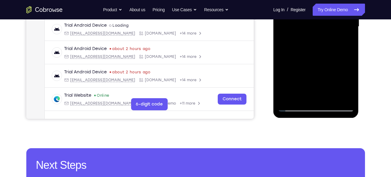
click at [350, 61] on div at bounding box center [316, 26] width 76 height 169
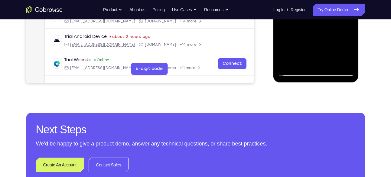
scroll to position [202, 0]
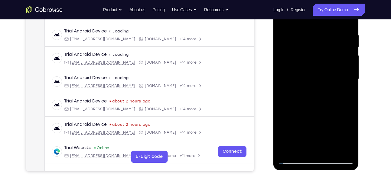
scroll to position [110, 0]
drag, startPoint x: 325, startPoint y: 43, endPoint x: 330, endPoint y: 86, distance: 43.2
click at [330, 86] on div at bounding box center [316, 79] width 76 height 169
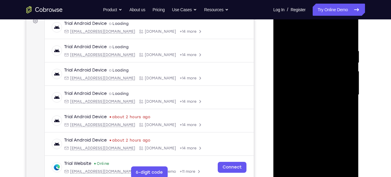
drag, startPoint x: 345, startPoint y: 46, endPoint x: 316, endPoint y: 46, distance: 28.7
click at [316, 46] on div at bounding box center [316, 94] width 76 height 169
click at [292, 50] on div at bounding box center [316, 94] width 76 height 169
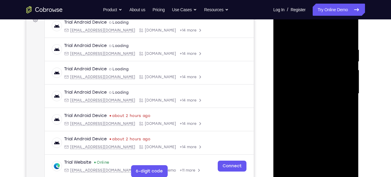
scroll to position [96, 0]
click at [345, 34] on div at bounding box center [316, 92] width 76 height 169
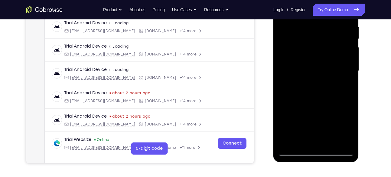
scroll to position [116, 0]
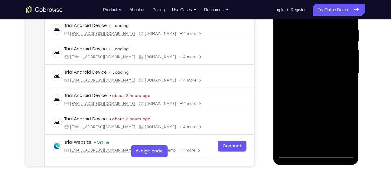
click at [290, 32] on div at bounding box center [316, 73] width 76 height 169
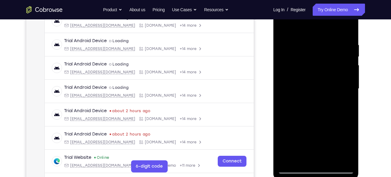
scroll to position [100, 0]
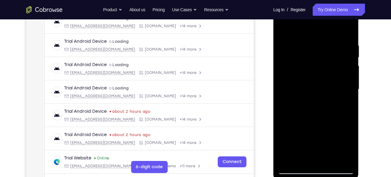
click at [347, 32] on div at bounding box center [316, 89] width 76 height 169
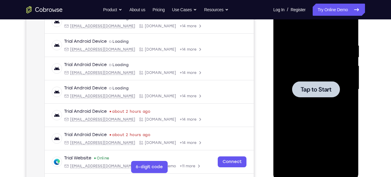
click at [296, 75] on div at bounding box center [316, 89] width 76 height 169
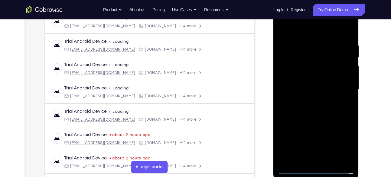
click at [316, 170] on div at bounding box center [316, 89] width 76 height 169
click at [342, 141] on div at bounding box center [316, 89] width 76 height 169
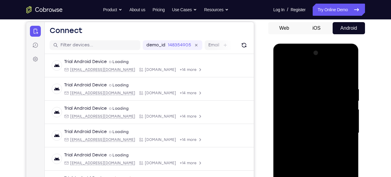
scroll to position [56, 0]
click at [282, 60] on div at bounding box center [316, 132] width 76 height 169
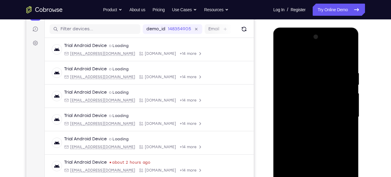
scroll to position [75, 0]
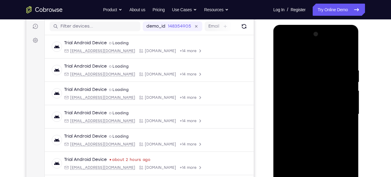
click at [340, 113] on div at bounding box center [316, 113] width 76 height 169
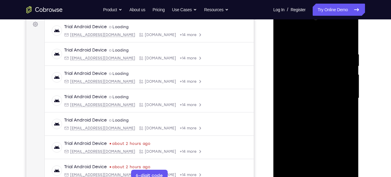
scroll to position [92, 0]
click at [308, 108] on div at bounding box center [316, 97] width 76 height 169
click at [306, 93] on div at bounding box center [316, 97] width 76 height 169
click at [301, 89] on div at bounding box center [316, 97] width 76 height 169
click at [297, 97] on div at bounding box center [316, 97] width 76 height 169
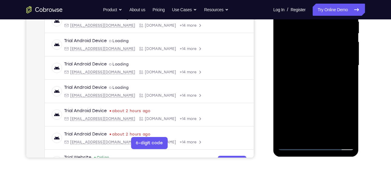
scroll to position [125, 0]
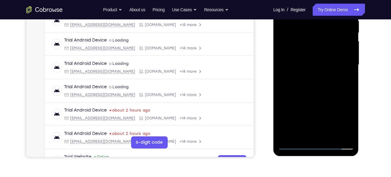
click at [315, 87] on div at bounding box center [316, 64] width 76 height 169
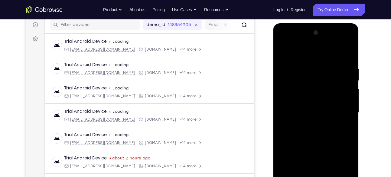
scroll to position [76, 0]
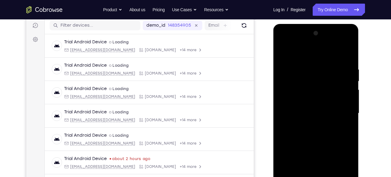
drag, startPoint x: 319, startPoint y: 57, endPoint x: 321, endPoint y: 25, distance: 31.8
click at [321, 25] on div at bounding box center [316, 114] width 86 height 180
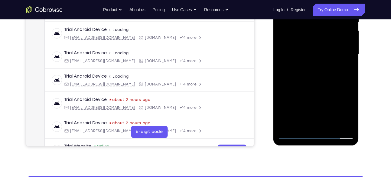
scroll to position [136, 0]
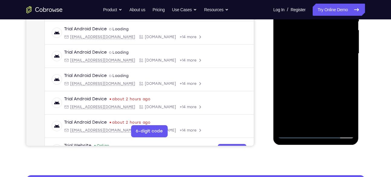
click at [329, 123] on div at bounding box center [316, 53] width 76 height 169
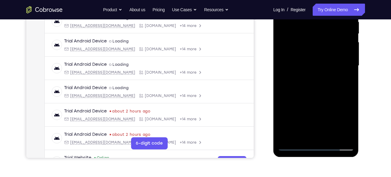
scroll to position [123, 0]
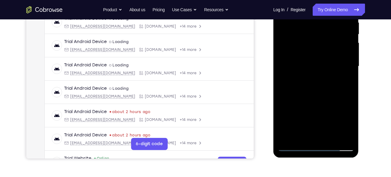
click at [319, 98] on div at bounding box center [316, 66] width 76 height 169
click at [303, 80] on div at bounding box center [316, 66] width 76 height 169
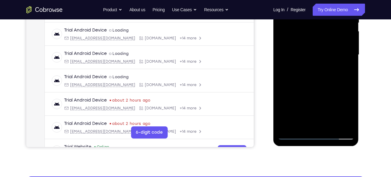
scroll to position [135, 0]
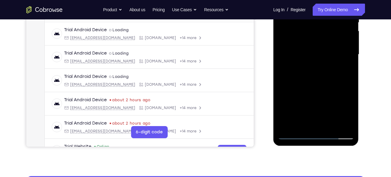
click at [295, 134] on div at bounding box center [316, 54] width 76 height 169
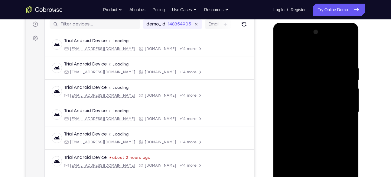
scroll to position [76, 0]
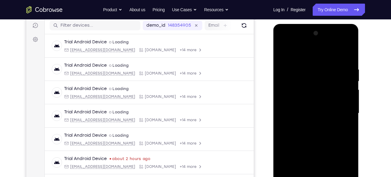
click at [285, 53] on div at bounding box center [316, 112] width 76 height 169
drag, startPoint x: 342, startPoint y: 67, endPoint x: 309, endPoint y: 64, distance: 33.4
click at [309, 64] on div at bounding box center [316, 112] width 76 height 169
drag, startPoint x: 344, startPoint y: 70, endPoint x: 300, endPoint y: 70, distance: 43.5
click at [300, 70] on div at bounding box center [316, 112] width 76 height 169
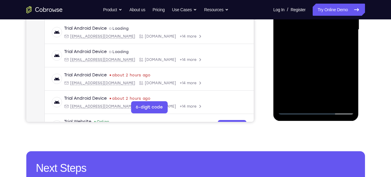
scroll to position [137, 0]
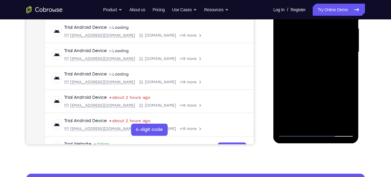
click at [350, 115] on div at bounding box center [316, 51] width 76 height 169
drag, startPoint x: 323, startPoint y: 103, endPoint x: 323, endPoint y: 60, distance: 42.9
click at [323, 60] on div at bounding box center [316, 51] width 76 height 169
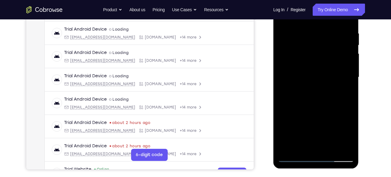
scroll to position [110, 0]
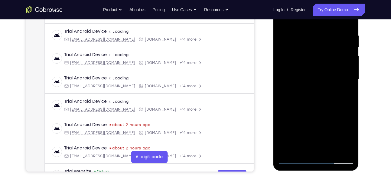
drag, startPoint x: 314, startPoint y: 108, endPoint x: 329, endPoint y: 43, distance: 66.7
click at [328, 46] on div at bounding box center [316, 79] width 76 height 169
drag, startPoint x: 315, startPoint y: 111, endPoint x: 323, endPoint y: 53, distance: 58.6
click at [323, 53] on div at bounding box center [316, 79] width 76 height 169
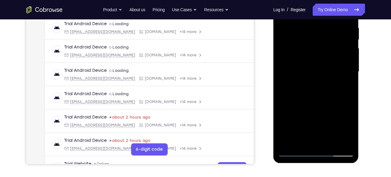
scroll to position [109, 0]
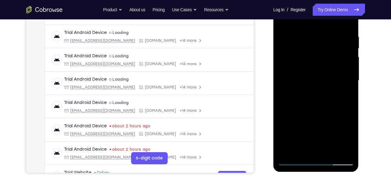
drag, startPoint x: 324, startPoint y: 68, endPoint x: 318, endPoint y: 92, distance: 24.1
click at [318, 92] on div at bounding box center [316, 80] width 76 height 169
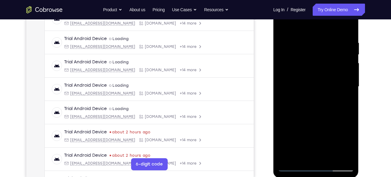
scroll to position [103, 0]
drag, startPoint x: 317, startPoint y: 116, endPoint x: 303, endPoint y: 61, distance: 56.6
click at [303, 61] on div at bounding box center [316, 86] width 76 height 169
drag, startPoint x: 313, startPoint y: 109, endPoint x: 315, endPoint y: 64, distance: 44.5
click at [315, 64] on div at bounding box center [316, 86] width 76 height 169
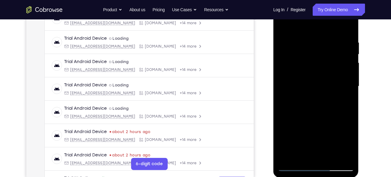
drag, startPoint x: 326, startPoint y: 111, endPoint x: 327, endPoint y: 71, distance: 40.0
click at [327, 71] on div at bounding box center [316, 86] width 76 height 169
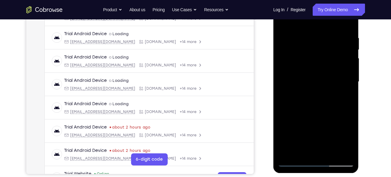
scroll to position [108, 0]
drag, startPoint x: 335, startPoint y: 103, endPoint x: 335, endPoint y: 88, distance: 15.1
click at [335, 88] on div at bounding box center [316, 81] width 76 height 169
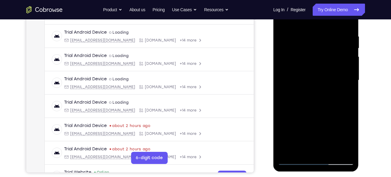
scroll to position [109, 0]
drag, startPoint x: 319, startPoint y: 119, endPoint x: 321, endPoint y: 104, distance: 15.3
click at [321, 104] on div at bounding box center [316, 79] width 76 height 169
drag, startPoint x: 319, startPoint y: 111, endPoint x: 317, endPoint y: 68, distance: 43.3
click at [317, 68] on div at bounding box center [316, 79] width 76 height 169
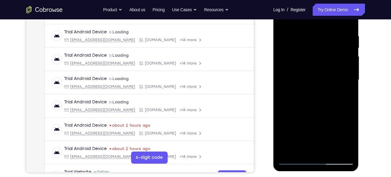
drag, startPoint x: 314, startPoint y: 121, endPoint x: 318, endPoint y: 47, distance: 73.6
click at [318, 47] on div at bounding box center [316, 79] width 76 height 169
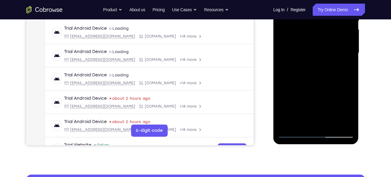
scroll to position [136, 0]
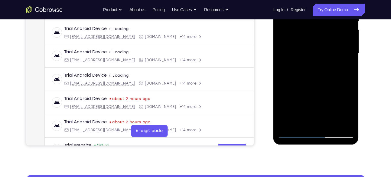
drag, startPoint x: 329, startPoint y: 71, endPoint x: 315, endPoint y: 143, distance: 73.7
click at [315, 144] on div at bounding box center [316, 54] width 86 height 180
drag, startPoint x: 325, startPoint y: 82, endPoint x: 331, endPoint y: 31, distance: 51.2
click at [331, 31] on div at bounding box center [316, 53] width 76 height 169
drag, startPoint x: 326, startPoint y: 99, endPoint x: 333, endPoint y: 48, distance: 51.5
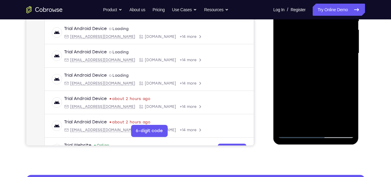
click at [333, 48] on div at bounding box center [316, 53] width 76 height 169
drag, startPoint x: 331, startPoint y: 100, endPoint x: 331, endPoint y: 55, distance: 44.8
click at [331, 55] on div at bounding box center [316, 53] width 76 height 169
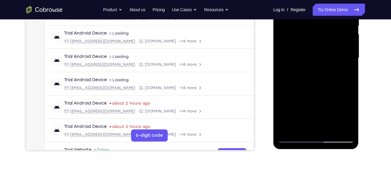
scroll to position [129, 0]
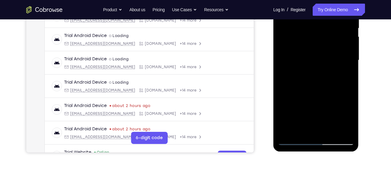
drag, startPoint x: 325, startPoint y: 114, endPoint x: 325, endPoint y: 62, distance: 51.7
click at [325, 62] on div at bounding box center [316, 60] width 76 height 169
drag, startPoint x: 319, startPoint y: 103, endPoint x: 329, endPoint y: 50, distance: 53.5
click at [329, 50] on div at bounding box center [316, 60] width 76 height 169
drag, startPoint x: 319, startPoint y: 101, endPoint x: 331, endPoint y: 67, distance: 35.8
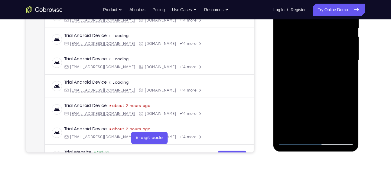
click at [331, 67] on div at bounding box center [316, 60] width 76 height 169
click at [350, 84] on div at bounding box center [316, 60] width 76 height 169
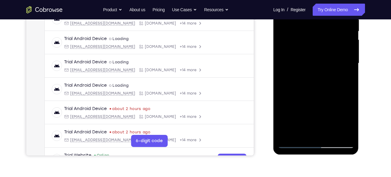
scroll to position [126, 0]
click at [350, 88] on div at bounding box center [316, 63] width 76 height 169
click at [292, 37] on div at bounding box center [316, 63] width 76 height 169
drag, startPoint x: 318, startPoint y: 101, endPoint x: 323, endPoint y: 56, distance: 45.3
click at [323, 56] on div at bounding box center [316, 63] width 76 height 169
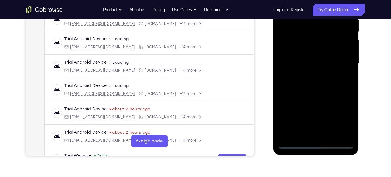
drag, startPoint x: 321, startPoint y: 111, endPoint x: 324, endPoint y: 82, distance: 29.2
click at [324, 82] on div at bounding box center [316, 63] width 76 height 169
drag, startPoint x: 325, startPoint y: 112, endPoint x: 325, endPoint y: 70, distance: 41.4
click at [325, 70] on div at bounding box center [316, 63] width 76 height 169
drag, startPoint x: 322, startPoint y: 118, endPoint x: 326, endPoint y: 69, distance: 49.7
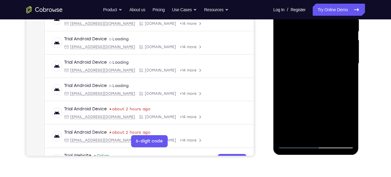
click at [326, 69] on div at bounding box center [316, 63] width 76 height 169
drag, startPoint x: 324, startPoint y: 109, endPoint x: 330, endPoint y: 57, distance: 52.0
click at [330, 57] on div at bounding box center [316, 63] width 76 height 169
drag, startPoint x: 324, startPoint y: 108, endPoint x: 328, endPoint y: 65, distance: 43.1
click at [328, 65] on div at bounding box center [316, 63] width 76 height 169
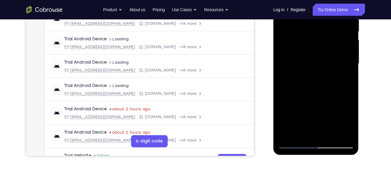
drag, startPoint x: 325, startPoint y: 104, endPoint x: 332, endPoint y: 54, distance: 50.6
click at [332, 54] on div at bounding box center [316, 63] width 76 height 169
drag, startPoint x: 321, startPoint y: 106, endPoint x: 322, endPoint y: 70, distance: 35.1
click at [322, 70] on div at bounding box center [316, 63] width 76 height 169
drag, startPoint x: 317, startPoint y: 112, endPoint x: 321, endPoint y: 70, distance: 43.1
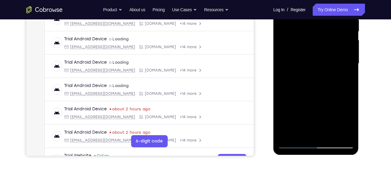
click at [321, 70] on div at bounding box center [316, 63] width 76 height 169
drag, startPoint x: 317, startPoint y: 113, endPoint x: 317, endPoint y: 61, distance: 52.0
click at [317, 61] on div at bounding box center [316, 63] width 76 height 169
drag, startPoint x: 322, startPoint y: 118, endPoint x: 320, endPoint y: 79, distance: 38.5
click at [320, 79] on div at bounding box center [316, 63] width 76 height 169
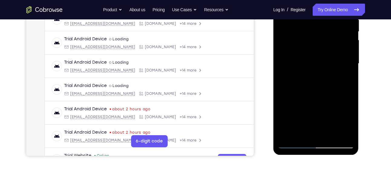
drag, startPoint x: 319, startPoint y: 105, endPoint x: 318, endPoint y: 66, distance: 38.7
click at [318, 66] on div at bounding box center [316, 63] width 76 height 169
drag, startPoint x: 315, startPoint y: 101, endPoint x: 316, endPoint y: 78, distance: 23.0
click at [316, 78] on div at bounding box center [316, 63] width 76 height 169
drag, startPoint x: 328, startPoint y: 124, endPoint x: 318, endPoint y: 74, distance: 50.9
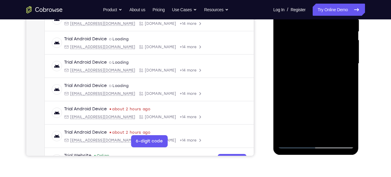
click at [318, 74] on div at bounding box center [316, 63] width 76 height 169
click at [328, 133] on div at bounding box center [316, 63] width 76 height 169
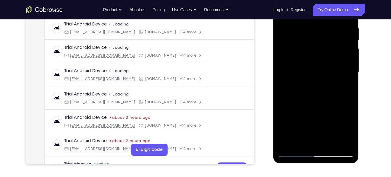
scroll to position [116, 0]
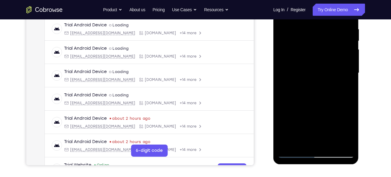
click at [313, 89] on div at bounding box center [316, 72] width 76 height 169
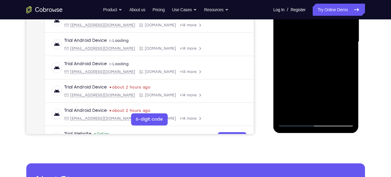
scroll to position [149, 0]
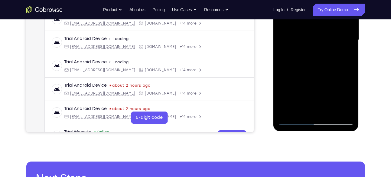
click at [295, 120] on div at bounding box center [316, 39] width 76 height 169
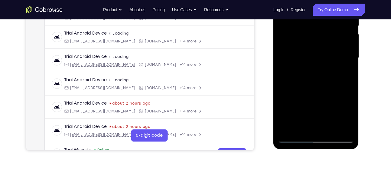
scroll to position [132, 0]
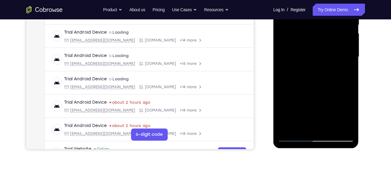
click at [286, 128] on div at bounding box center [316, 56] width 76 height 169
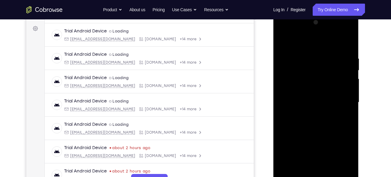
scroll to position [87, 0]
drag, startPoint x: 331, startPoint y: 70, endPoint x: 313, endPoint y: 129, distance: 61.1
click at [313, 129] on div at bounding box center [316, 102] width 76 height 169
drag, startPoint x: 339, startPoint y: 55, endPoint x: 307, endPoint y: 60, distance: 31.7
click at [307, 60] on div at bounding box center [316, 102] width 76 height 169
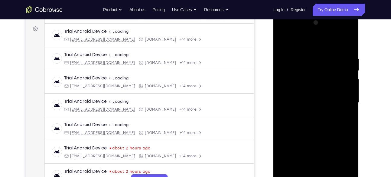
drag, startPoint x: 339, startPoint y: 61, endPoint x: 300, endPoint y: 60, distance: 39.3
click at [300, 60] on div at bounding box center [316, 102] width 76 height 169
drag, startPoint x: 327, startPoint y: 58, endPoint x: 296, endPoint y: 54, distance: 31.5
click at [296, 54] on div at bounding box center [316, 102] width 76 height 169
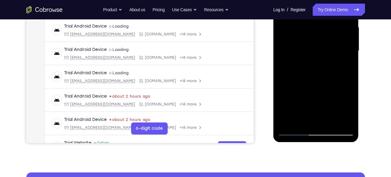
scroll to position [140, 0]
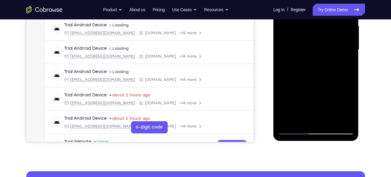
click at [332, 121] on div at bounding box center [316, 49] width 76 height 169
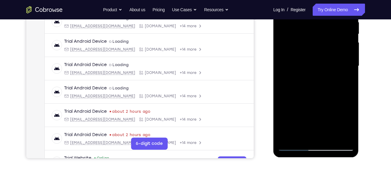
scroll to position [123, 0]
drag, startPoint x: 319, startPoint y: 124, endPoint x: 322, endPoint y: 71, distance: 53.6
click at [322, 71] on div at bounding box center [316, 66] width 76 height 169
drag, startPoint x: 323, startPoint y: 121, endPoint x: 320, endPoint y: 76, distance: 45.5
click at [320, 76] on div at bounding box center [316, 66] width 76 height 169
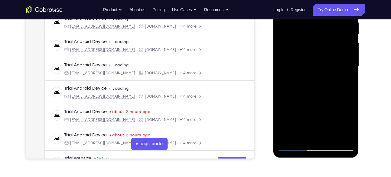
drag, startPoint x: 315, startPoint y: 121, endPoint x: 317, endPoint y: 101, distance: 20.4
click at [317, 101] on div at bounding box center [316, 66] width 76 height 169
click at [305, 113] on div at bounding box center [316, 66] width 76 height 169
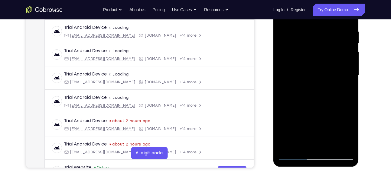
scroll to position [114, 0]
click at [282, 95] on div at bounding box center [316, 75] width 76 height 169
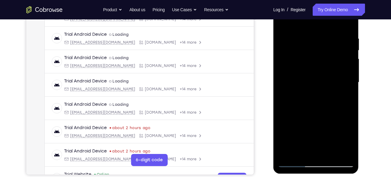
scroll to position [107, 0]
click at [286, 75] on div at bounding box center [316, 82] width 76 height 169
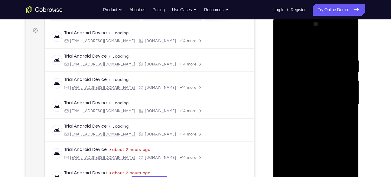
scroll to position [86, 0]
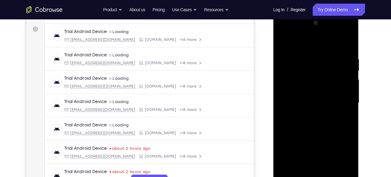
click at [344, 63] on div at bounding box center [316, 102] width 76 height 169
click at [347, 77] on div at bounding box center [316, 102] width 76 height 169
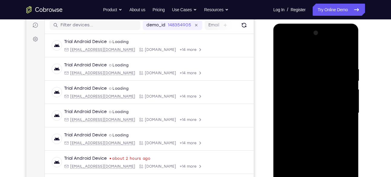
scroll to position [75, 0]
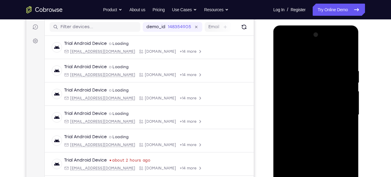
click at [348, 38] on div at bounding box center [316, 114] width 76 height 169
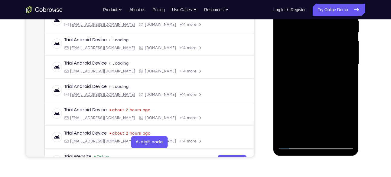
scroll to position [125, 0]
drag, startPoint x: 327, startPoint y: 122, endPoint x: 330, endPoint y: 85, distance: 37.0
click at [330, 85] on div at bounding box center [316, 63] width 76 height 169
click at [350, 108] on div at bounding box center [316, 63] width 76 height 169
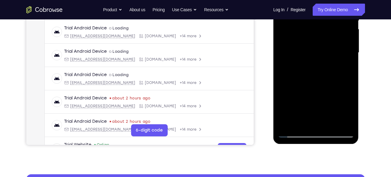
click at [350, 97] on div at bounding box center [316, 52] width 76 height 169
click at [349, 96] on div at bounding box center [316, 52] width 76 height 169
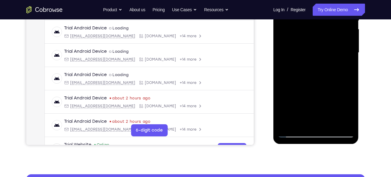
click at [349, 96] on div at bounding box center [316, 52] width 76 height 169
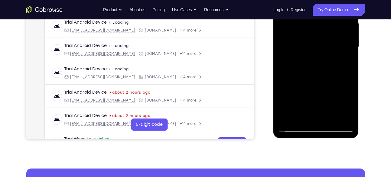
scroll to position [143, 0]
click at [313, 90] on div at bounding box center [316, 46] width 76 height 169
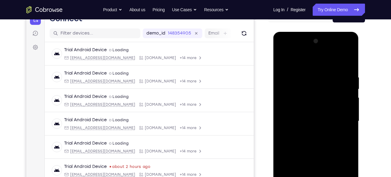
scroll to position [66, 0]
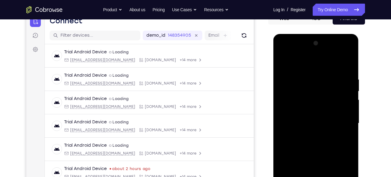
drag, startPoint x: 302, startPoint y: 82, endPoint x: 295, endPoint y: 100, distance: 19.7
click at [295, 100] on div at bounding box center [316, 122] width 76 height 169
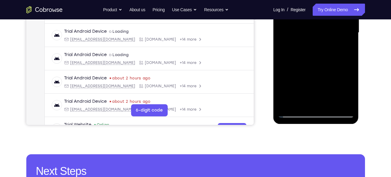
scroll to position [158, 0]
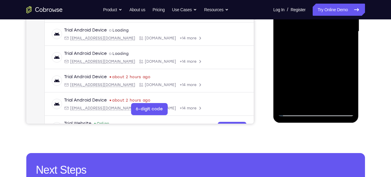
click at [350, 81] on div at bounding box center [316, 31] width 76 height 169
click at [350, 80] on div at bounding box center [316, 31] width 76 height 169
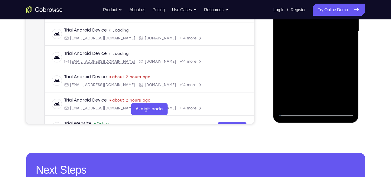
click at [348, 79] on div at bounding box center [316, 31] width 76 height 169
click at [348, 78] on div at bounding box center [316, 31] width 76 height 169
click at [350, 80] on div at bounding box center [316, 31] width 76 height 169
click at [350, 79] on div at bounding box center [316, 31] width 76 height 169
click at [331, 103] on div at bounding box center [316, 31] width 76 height 169
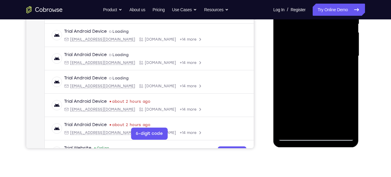
scroll to position [132, 0]
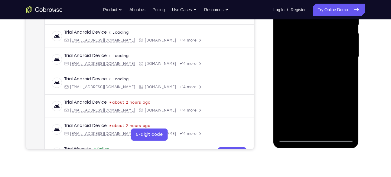
click at [314, 70] on div at bounding box center [316, 56] width 76 height 169
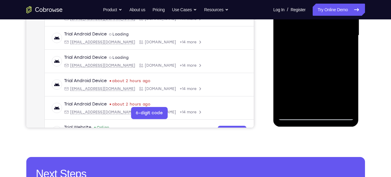
scroll to position [163, 0]
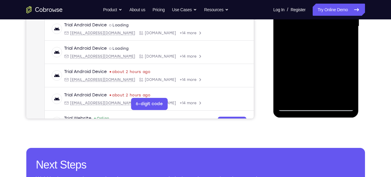
click at [293, 106] on div at bounding box center [316, 26] width 76 height 169
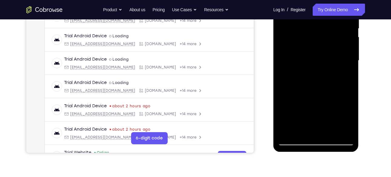
scroll to position [129, 0]
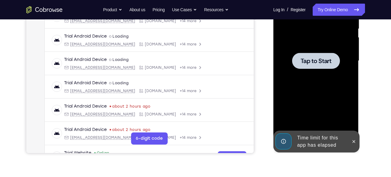
click at [319, 88] on div at bounding box center [316, 60] width 76 height 169
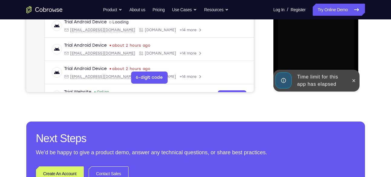
scroll to position [190, 0]
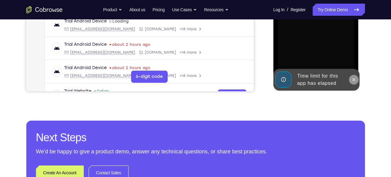
click at [355, 79] on icon at bounding box center [353, 79] width 5 height 5
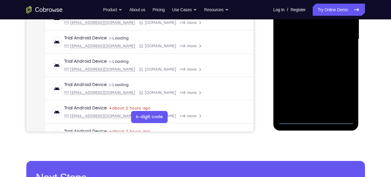
scroll to position [152, 0]
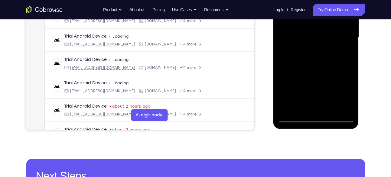
click at [320, 119] on div at bounding box center [316, 37] width 76 height 169
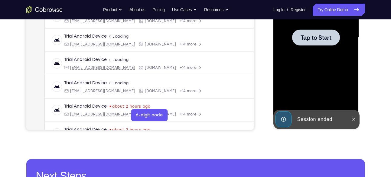
click at [334, 99] on div at bounding box center [316, 37] width 76 height 169
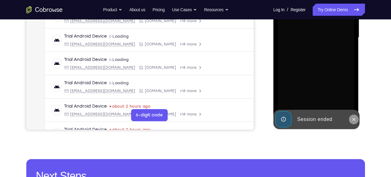
click at [353, 117] on icon at bounding box center [353, 119] width 5 height 5
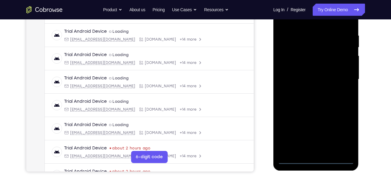
scroll to position [111, 0]
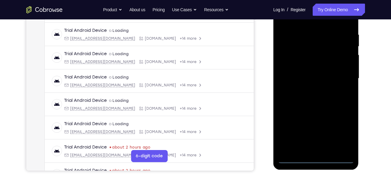
click at [315, 158] on div at bounding box center [316, 78] width 76 height 169
click at [345, 136] on div at bounding box center [316, 78] width 76 height 169
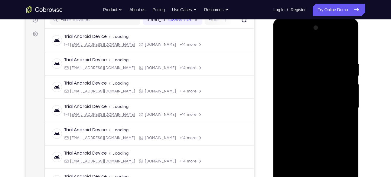
scroll to position [73, 0]
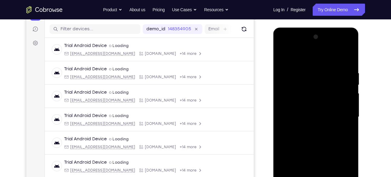
click at [283, 47] on div at bounding box center [316, 116] width 76 height 169
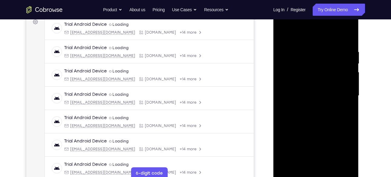
scroll to position [97, 0]
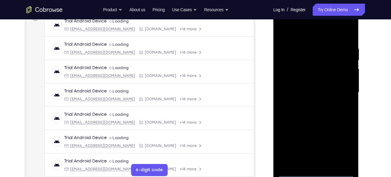
click at [340, 87] on div at bounding box center [316, 92] width 76 height 169
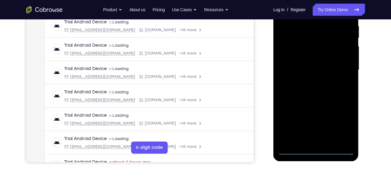
click at [308, 82] on div at bounding box center [316, 69] width 76 height 169
click at [303, 67] on div at bounding box center [316, 69] width 76 height 169
click at [294, 59] on div at bounding box center [316, 69] width 76 height 169
click at [299, 72] on div at bounding box center [316, 69] width 76 height 169
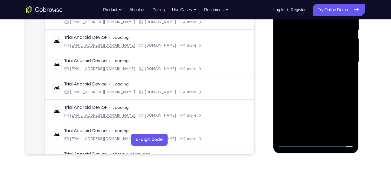
scroll to position [129, 0]
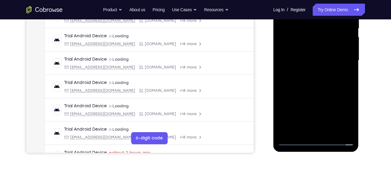
click at [317, 88] on div at bounding box center [316, 60] width 76 height 169
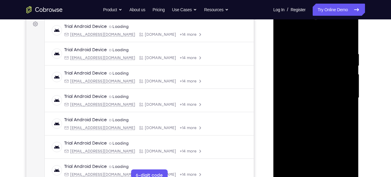
scroll to position [91, 0]
drag, startPoint x: 308, startPoint y: 42, endPoint x: 299, endPoint y: 11, distance: 32.1
click at [299, 11] on div at bounding box center [316, 99] width 86 height 180
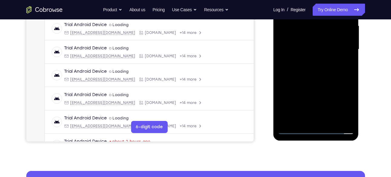
scroll to position [140, 0]
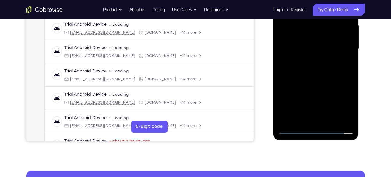
click at [330, 119] on div at bounding box center [316, 48] width 76 height 169
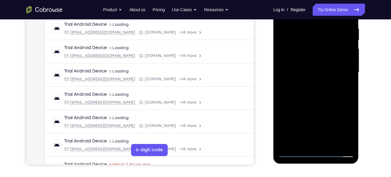
scroll to position [117, 0]
click at [314, 104] on div at bounding box center [316, 72] width 76 height 169
click at [310, 84] on div at bounding box center [316, 72] width 76 height 169
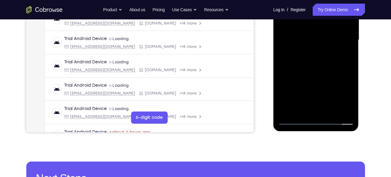
scroll to position [149, 0]
click at [294, 119] on div at bounding box center [316, 40] width 76 height 169
click at [294, 122] on div at bounding box center [316, 40] width 76 height 169
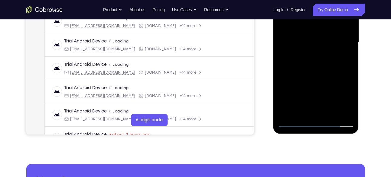
click at [352, 107] on div at bounding box center [316, 42] width 76 height 169
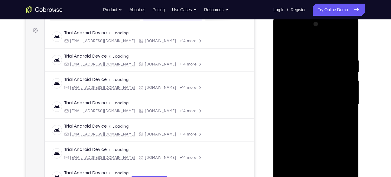
scroll to position [86, 0]
drag, startPoint x: 342, startPoint y: 54, endPoint x: 300, endPoint y: 45, distance: 42.3
click at [300, 45] on div at bounding box center [316, 103] width 76 height 169
drag, startPoint x: 337, startPoint y: 60, endPoint x: 303, endPoint y: 55, distance: 34.2
click at [303, 55] on div at bounding box center [316, 103] width 76 height 169
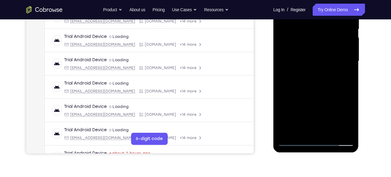
scroll to position [134, 0]
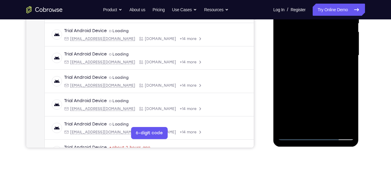
click at [344, 126] on div at bounding box center [316, 55] width 76 height 169
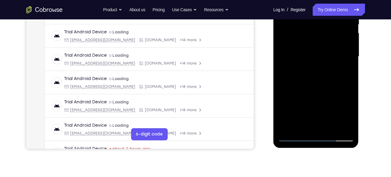
scroll to position [132, 0]
click at [300, 42] on div at bounding box center [316, 56] width 76 height 169
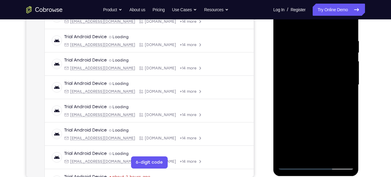
scroll to position [104, 0]
click at [342, 78] on div at bounding box center [316, 84] width 76 height 169
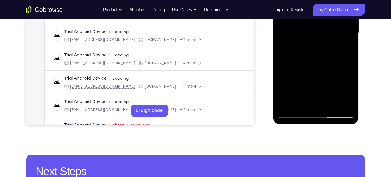
scroll to position [157, 0]
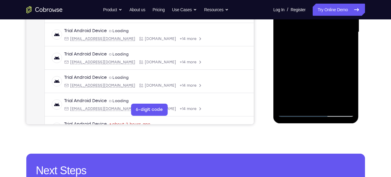
click at [329, 104] on div at bounding box center [316, 31] width 76 height 169
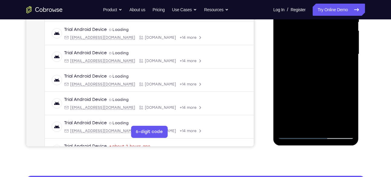
scroll to position [129, 0]
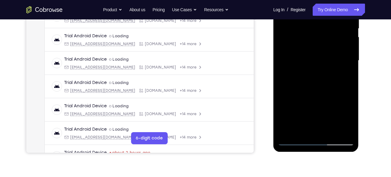
drag, startPoint x: 337, startPoint y: 70, endPoint x: 316, endPoint y: 137, distance: 69.7
click at [316, 137] on div at bounding box center [316, 60] width 76 height 169
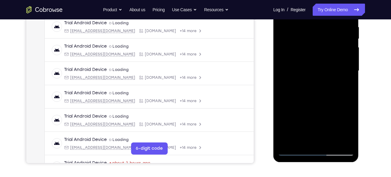
scroll to position [116, 0]
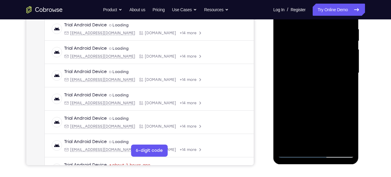
drag, startPoint x: 335, startPoint y: 71, endPoint x: 309, endPoint y: 137, distance: 70.9
click at [309, 137] on div at bounding box center [316, 72] width 76 height 169
drag, startPoint x: 320, startPoint y: 59, endPoint x: 305, endPoint y: 137, distance: 79.2
click at [305, 137] on div at bounding box center [316, 72] width 76 height 169
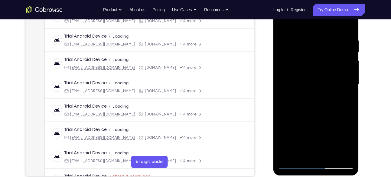
scroll to position [102, 0]
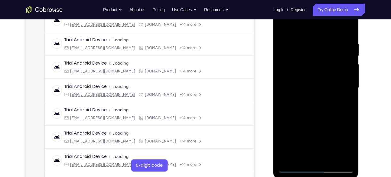
click at [352, 54] on div at bounding box center [316, 87] width 76 height 169
click at [351, 54] on div at bounding box center [316, 87] width 76 height 169
drag, startPoint x: 329, startPoint y: 99, endPoint x: 328, endPoint y: 76, distance: 23.3
click at [328, 76] on div at bounding box center [316, 87] width 76 height 169
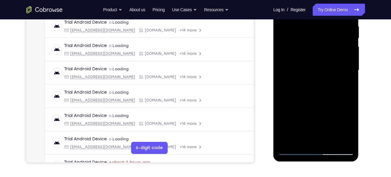
scroll to position [124, 0]
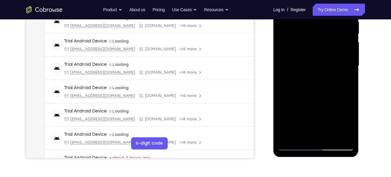
drag, startPoint x: 326, startPoint y: 103, endPoint x: 319, endPoint y: 83, distance: 21.4
click at [319, 83] on div at bounding box center [316, 65] width 76 height 169
drag, startPoint x: 318, startPoint y: 102, endPoint x: 314, endPoint y: 73, distance: 28.7
click at [314, 73] on div at bounding box center [316, 65] width 76 height 169
drag, startPoint x: 321, startPoint y: 101, endPoint x: 318, endPoint y: 72, distance: 28.9
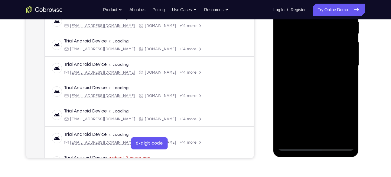
click at [318, 72] on div at bounding box center [316, 65] width 76 height 169
drag, startPoint x: 321, startPoint y: 101, endPoint x: 315, endPoint y: 74, distance: 27.2
click at [315, 74] on div at bounding box center [316, 65] width 76 height 169
drag, startPoint x: 331, startPoint y: 104, endPoint x: 331, endPoint y: 89, distance: 15.1
click at [331, 89] on div at bounding box center [316, 65] width 76 height 169
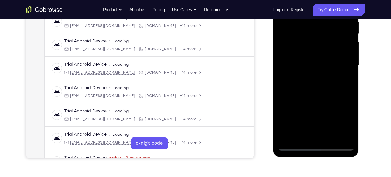
drag, startPoint x: 333, startPoint y: 105, endPoint x: 331, endPoint y: 103, distance: 3.2
click at [331, 103] on div at bounding box center [316, 65] width 76 height 169
drag, startPoint x: 331, startPoint y: 103, endPoint x: 324, endPoint y: 70, distance: 33.0
click at [324, 70] on div at bounding box center [316, 65] width 76 height 169
drag, startPoint x: 330, startPoint y: 117, endPoint x: 323, endPoint y: 88, distance: 29.4
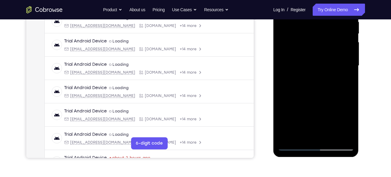
click at [323, 88] on div at bounding box center [316, 65] width 76 height 169
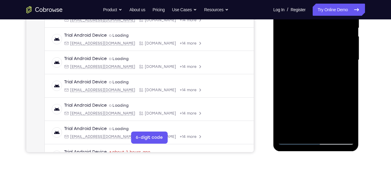
scroll to position [130, 0]
drag, startPoint x: 312, startPoint y: 105, endPoint x: 314, endPoint y: 77, distance: 27.6
click at [314, 77] on div at bounding box center [316, 59] width 76 height 169
drag, startPoint x: 318, startPoint y: 105, endPoint x: 316, endPoint y: 87, distance: 17.7
click at [316, 87] on div at bounding box center [316, 59] width 76 height 169
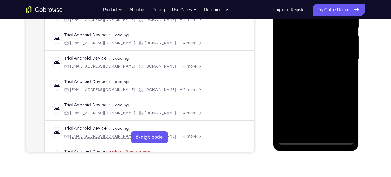
drag, startPoint x: 319, startPoint y: 102, endPoint x: 320, endPoint y: 70, distance: 32.7
click at [320, 70] on div at bounding box center [316, 59] width 76 height 169
drag, startPoint x: 319, startPoint y: 99, endPoint x: 312, endPoint y: 64, distance: 36.1
click at [312, 64] on div at bounding box center [316, 59] width 76 height 169
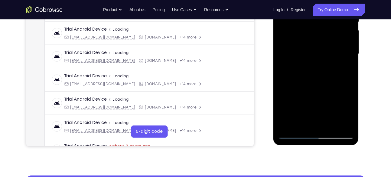
scroll to position [136, 0]
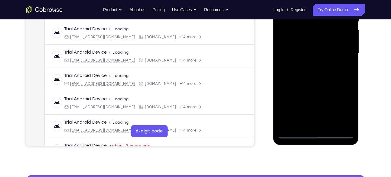
drag, startPoint x: 312, startPoint y: 94, endPoint x: 315, endPoint y: 44, distance: 49.7
click at [315, 44] on div at bounding box center [316, 53] width 76 height 169
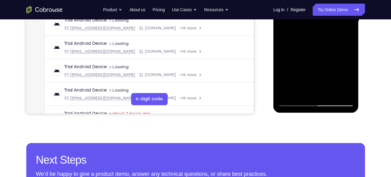
scroll to position [169, 0]
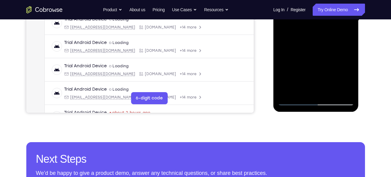
click at [291, 103] on div at bounding box center [316, 20] width 76 height 169
click at [300, 93] on div at bounding box center [316, 20] width 76 height 169
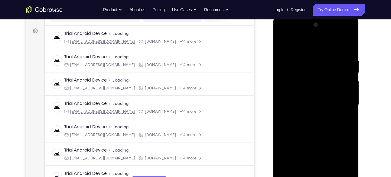
scroll to position [72, 0]
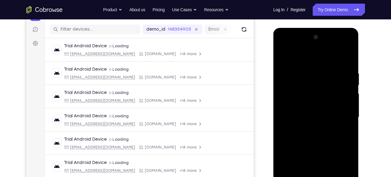
click at [304, 55] on div at bounding box center [316, 116] width 76 height 169
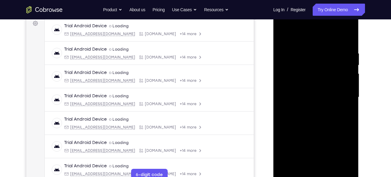
scroll to position [92, 0]
click at [307, 55] on div at bounding box center [316, 97] width 76 height 169
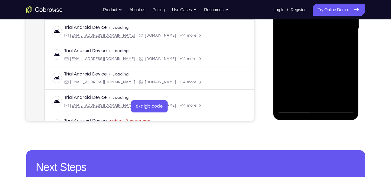
scroll to position [161, 0]
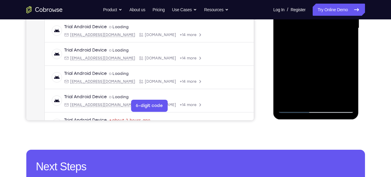
click at [295, 108] on div at bounding box center [316, 27] width 76 height 169
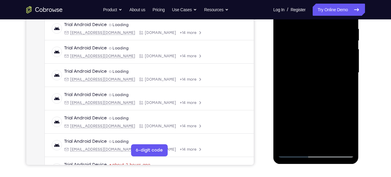
scroll to position [116, 0]
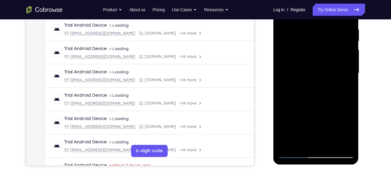
click at [300, 41] on div at bounding box center [316, 73] width 76 height 169
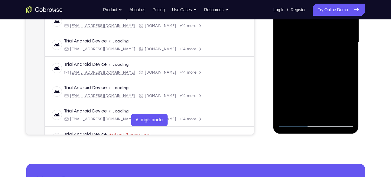
scroll to position [153, 0]
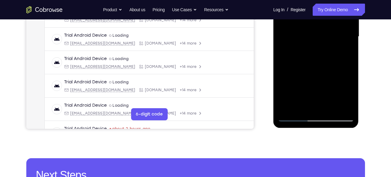
click at [329, 106] on div at bounding box center [316, 36] width 76 height 169
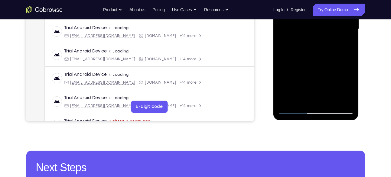
scroll to position [161, 0]
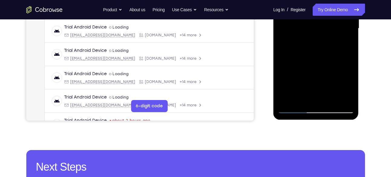
click at [294, 109] on div at bounding box center [316, 28] width 76 height 169
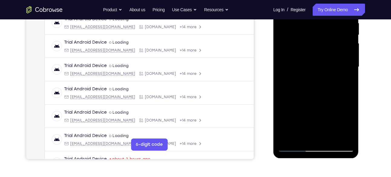
scroll to position [123, 0]
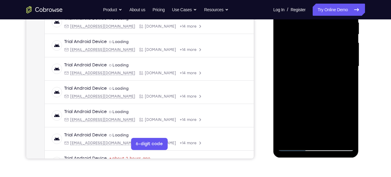
drag, startPoint x: 319, startPoint y: 101, endPoint x: 318, endPoint y: 81, distance: 20.0
click at [318, 81] on div at bounding box center [316, 66] width 76 height 169
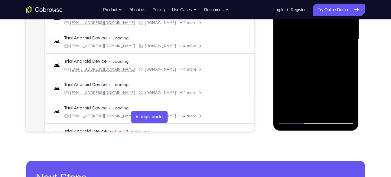
scroll to position [151, 0]
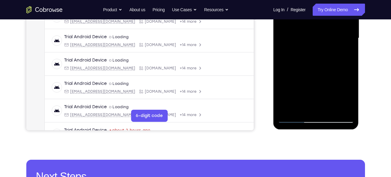
drag, startPoint x: 314, startPoint y: 86, endPoint x: 312, endPoint y: 67, distance: 19.8
click at [312, 67] on div at bounding box center [316, 37] width 76 height 169
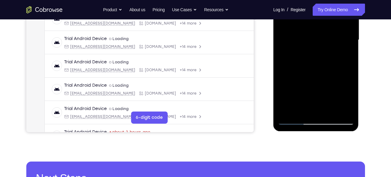
scroll to position [149, 0]
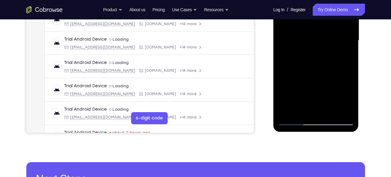
drag, startPoint x: 315, startPoint y: 72, endPoint x: 318, endPoint y: 88, distance: 16.6
click at [318, 88] on div at bounding box center [316, 40] width 76 height 169
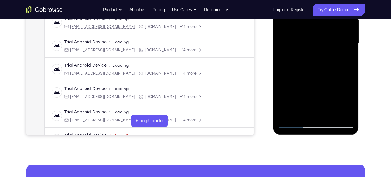
scroll to position [144, 0]
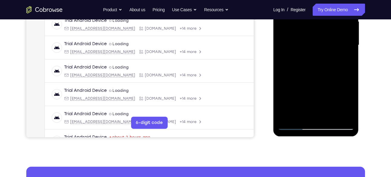
click at [315, 71] on div at bounding box center [316, 44] width 76 height 169
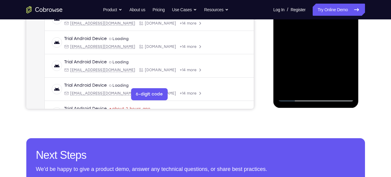
scroll to position [173, 0]
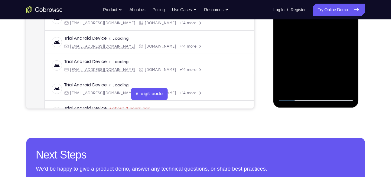
click at [295, 98] on div at bounding box center [316, 16] width 76 height 169
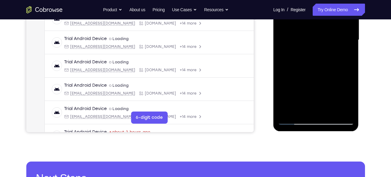
scroll to position [149, 0]
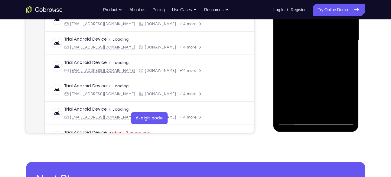
click at [335, 71] on div at bounding box center [316, 40] width 76 height 169
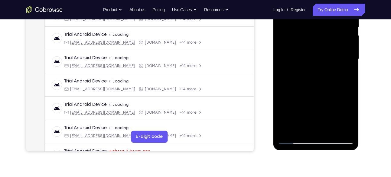
scroll to position [128, 0]
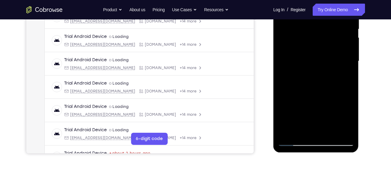
click at [350, 56] on div at bounding box center [316, 60] width 76 height 169
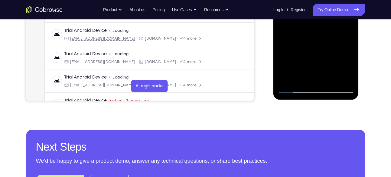
scroll to position [182, 0]
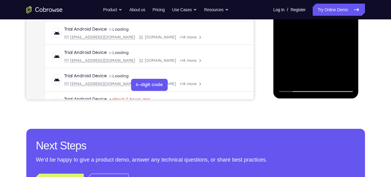
click at [295, 88] on div at bounding box center [316, 7] width 76 height 169
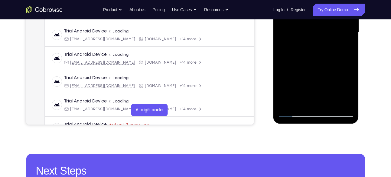
scroll to position [156, 0]
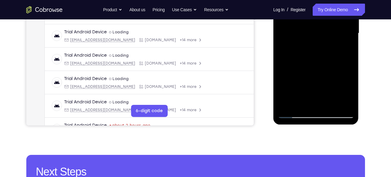
drag, startPoint x: 319, startPoint y: 86, endPoint x: 319, endPoint y: 63, distance: 22.7
click at [319, 63] on div at bounding box center [316, 33] width 76 height 169
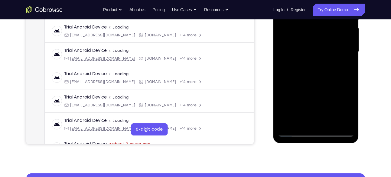
scroll to position [137, 0]
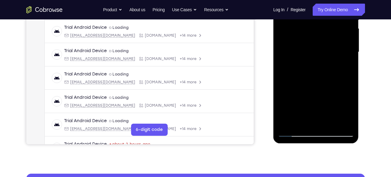
drag, startPoint x: 309, startPoint y: 60, endPoint x: 305, endPoint y: 75, distance: 15.2
click at [305, 75] on div at bounding box center [316, 51] width 76 height 169
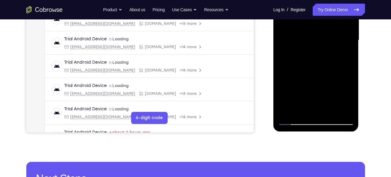
scroll to position [148, 0]
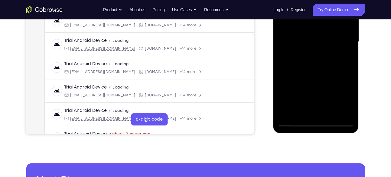
click at [337, 65] on div at bounding box center [316, 41] width 76 height 169
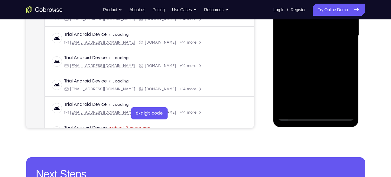
scroll to position [157, 0]
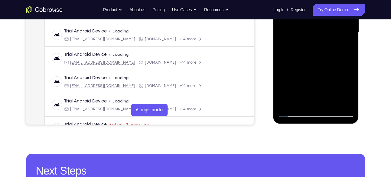
click at [294, 115] on div at bounding box center [316, 32] width 76 height 169
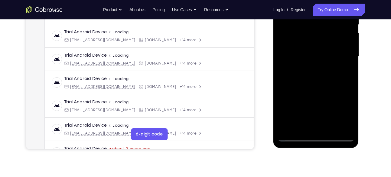
scroll to position [131, 0]
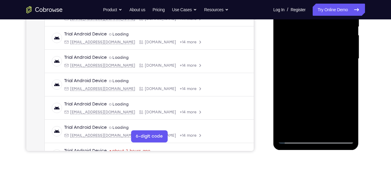
drag, startPoint x: 322, startPoint y: 92, endPoint x: 328, endPoint y: 41, distance: 51.7
click at [328, 41] on div at bounding box center [316, 58] width 76 height 169
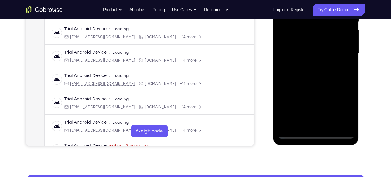
scroll to position [134, 0]
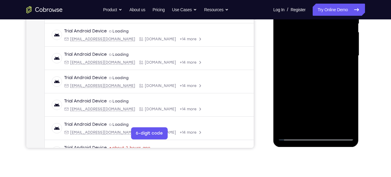
drag, startPoint x: 318, startPoint y: 94, endPoint x: 318, endPoint y: 52, distance: 41.7
click at [318, 52] on div at bounding box center [316, 55] width 76 height 169
drag, startPoint x: 318, startPoint y: 96, endPoint x: 324, endPoint y: 78, distance: 19.5
click at [324, 78] on div at bounding box center [316, 55] width 76 height 169
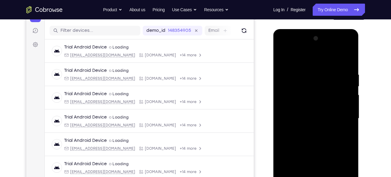
scroll to position [65, 0]
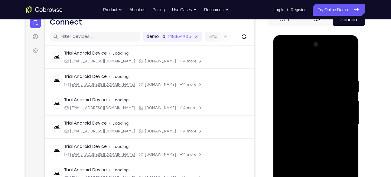
drag, startPoint x: 330, startPoint y: 65, endPoint x: 327, endPoint y: 92, distance: 27.7
click at [327, 92] on div at bounding box center [316, 124] width 76 height 169
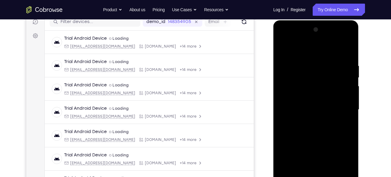
scroll to position [89, 0]
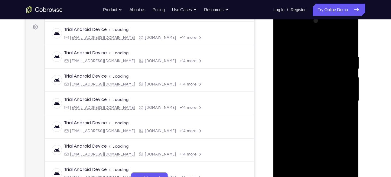
drag, startPoint x: 326, startPoint y: 74, endPoint x: 327, endPoint y: 114, distance: 40.5
click at [327, 114] on div at bounding box center [316, 100] width 76 height 169
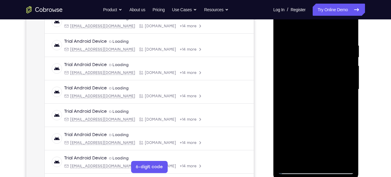
click at [325, 92] on div at bounding box center [316, 89] width 76 height 169
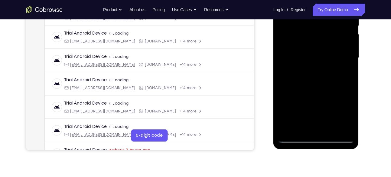
scroll to position [133, 0]
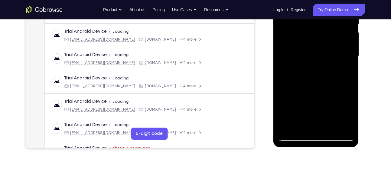
drag, startPoint x: 325, startPoint y: 106, endPoint x: 330, endPoint y: 70, distance: 36.8
click at [330, 70] on div at bounding box center [316, 55] width 76 height 169
click at [335, 73] on div at bounding box center [316, 55] width 76 height 169
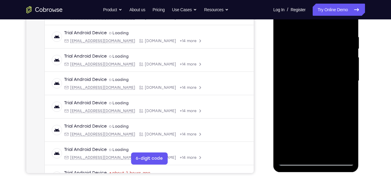
scroll to position [108, 0]
drag, startPoint x: 321, startPoint y: 57, endPoint x: 318, endPoint y: 78, distance: 22.1
click at [318, 78] on div at bounding box center [316, 80] width 76 height 169
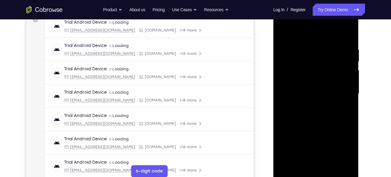
scroll to position [97, 0]
